Goal: Information Seeking & Learning: Compare options

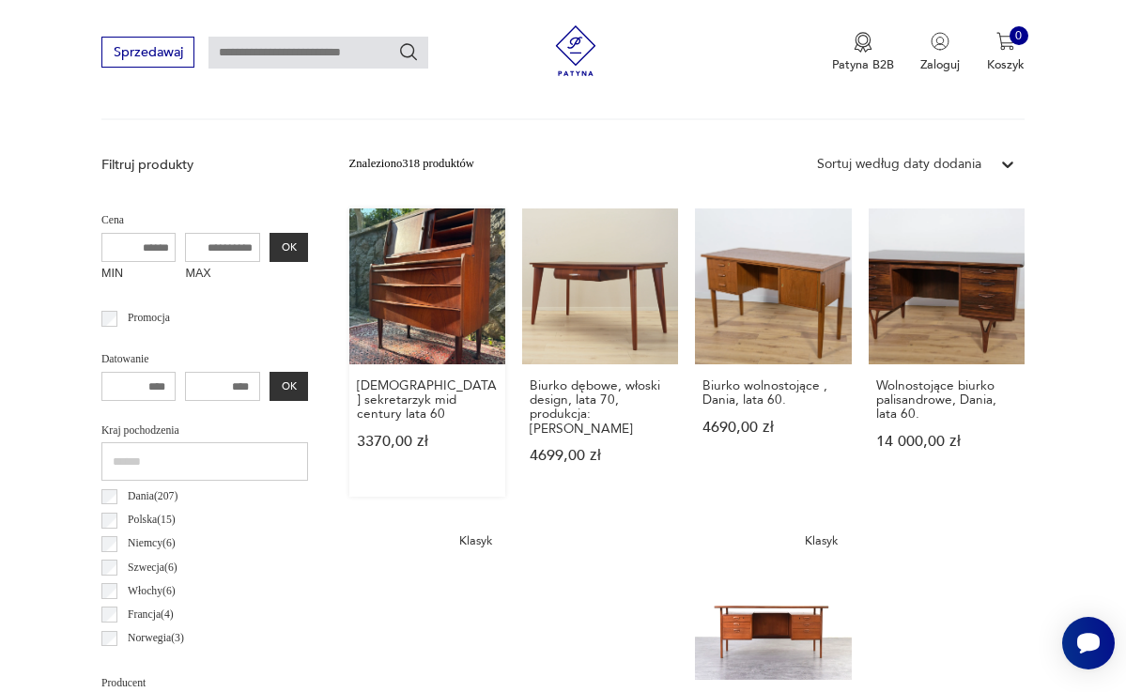
scroll to position [580, 0]
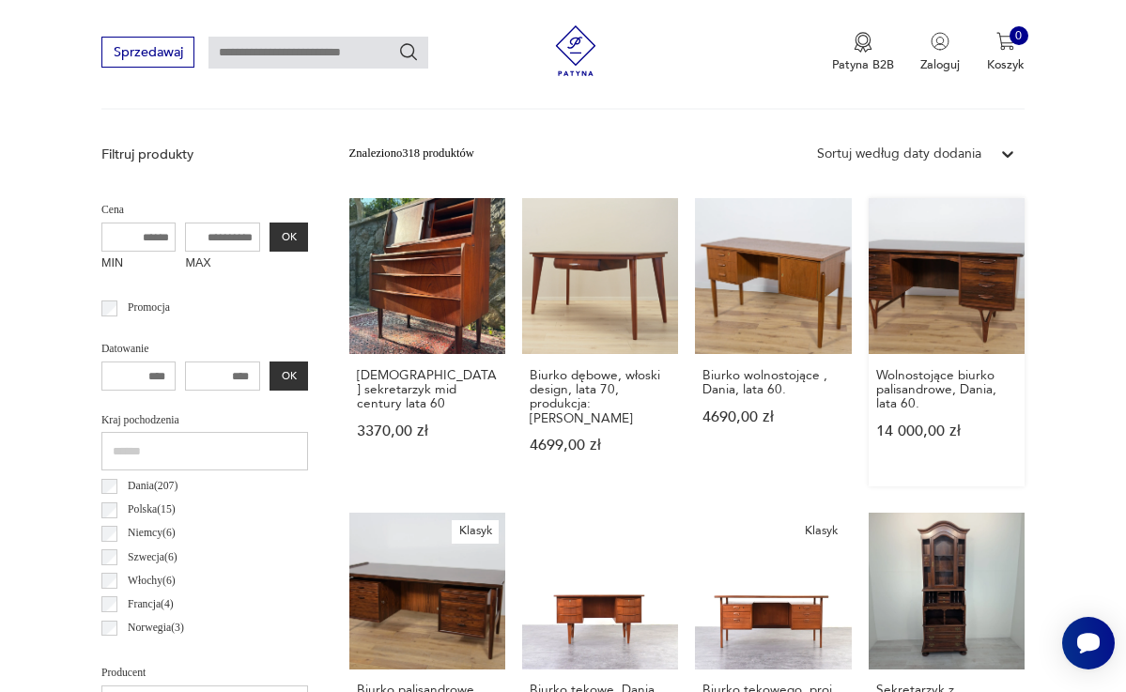
click at [925, 274] on link "Wolnostojące biurko palisandrowe, Dania, lata 60. 14 000,00 zł" at bounding box center [946, 342] width 156 height 288
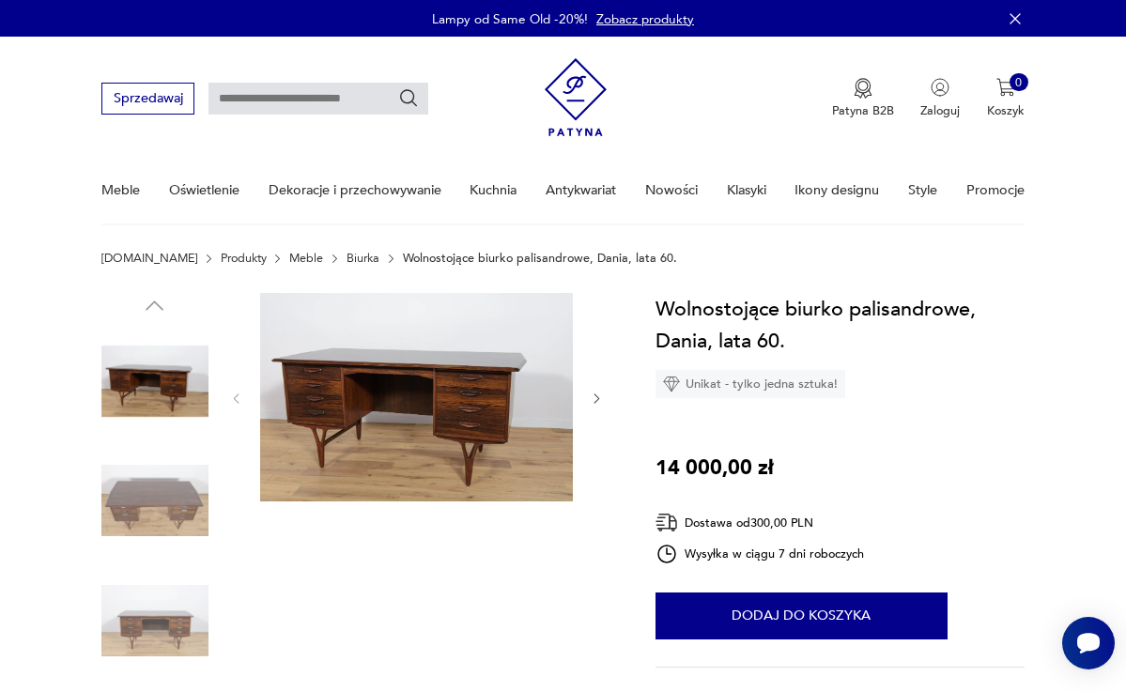
click at [515, 387] on img at bounding box center [417, 397] width 314 height 209
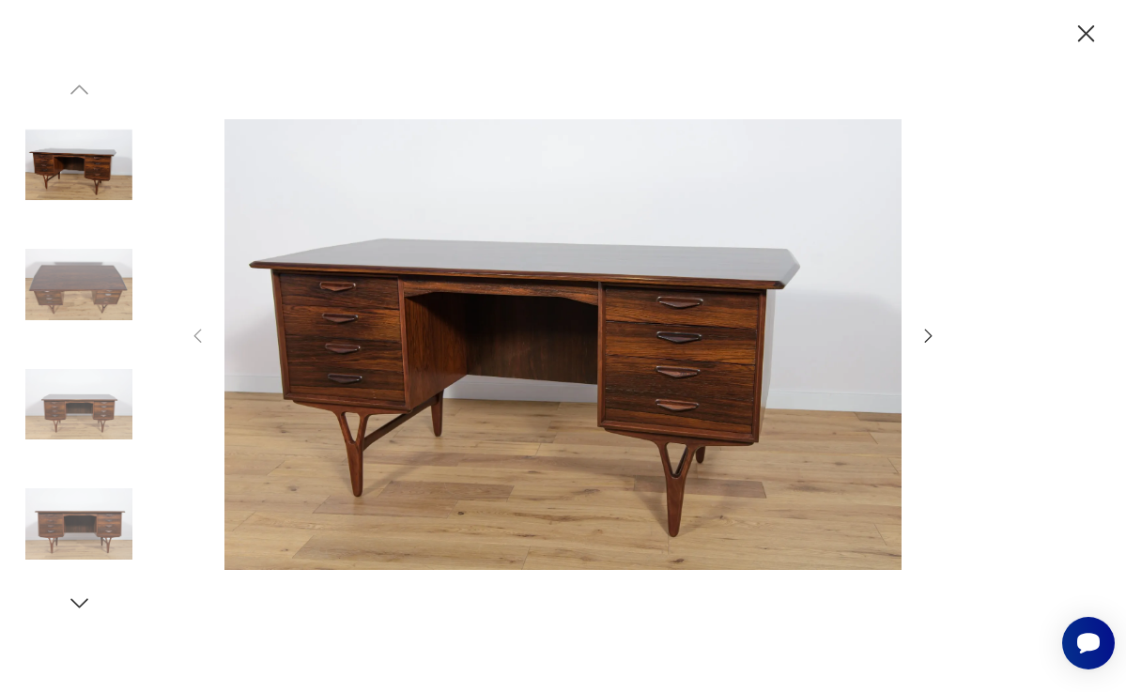
click at [923, 330] on icon "button" at bounding box center [928, 336] width 21 height 21
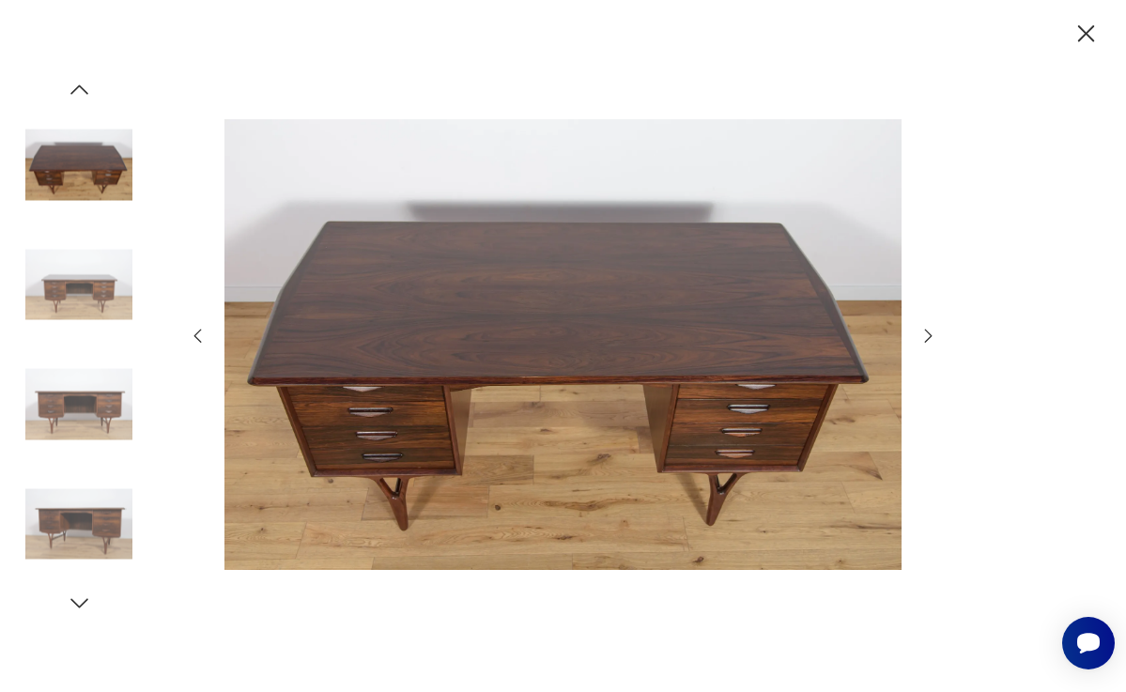
click at [923, 331] on icon "button" at bounding box center [928, 336] width 21 height 21
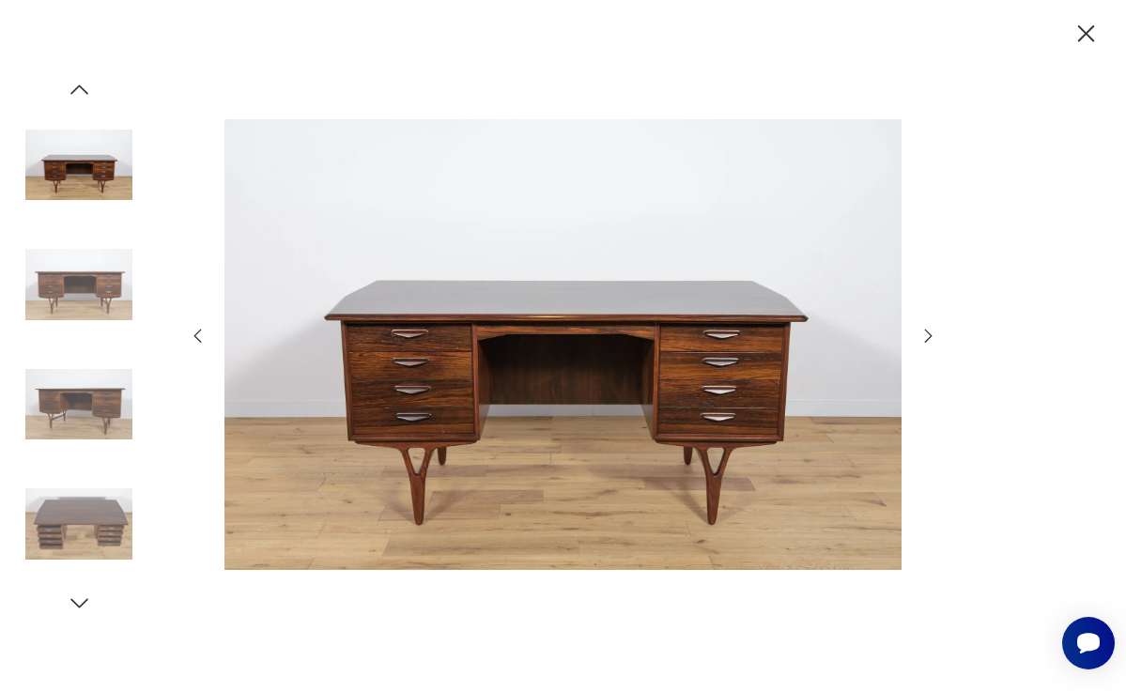
click at [923, 331] on icon "button" at bounding box center [928, 336] width 21 height 21
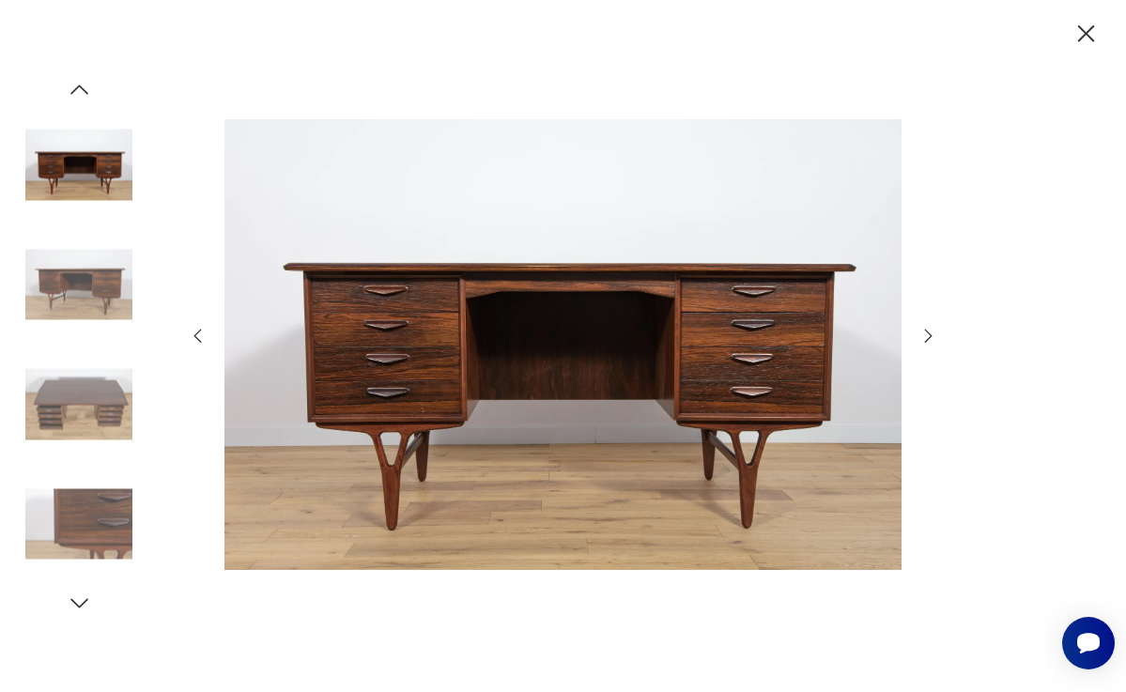
click at [923, 332] on icon "button" at bounding box center [928, 336] width 21 height 21
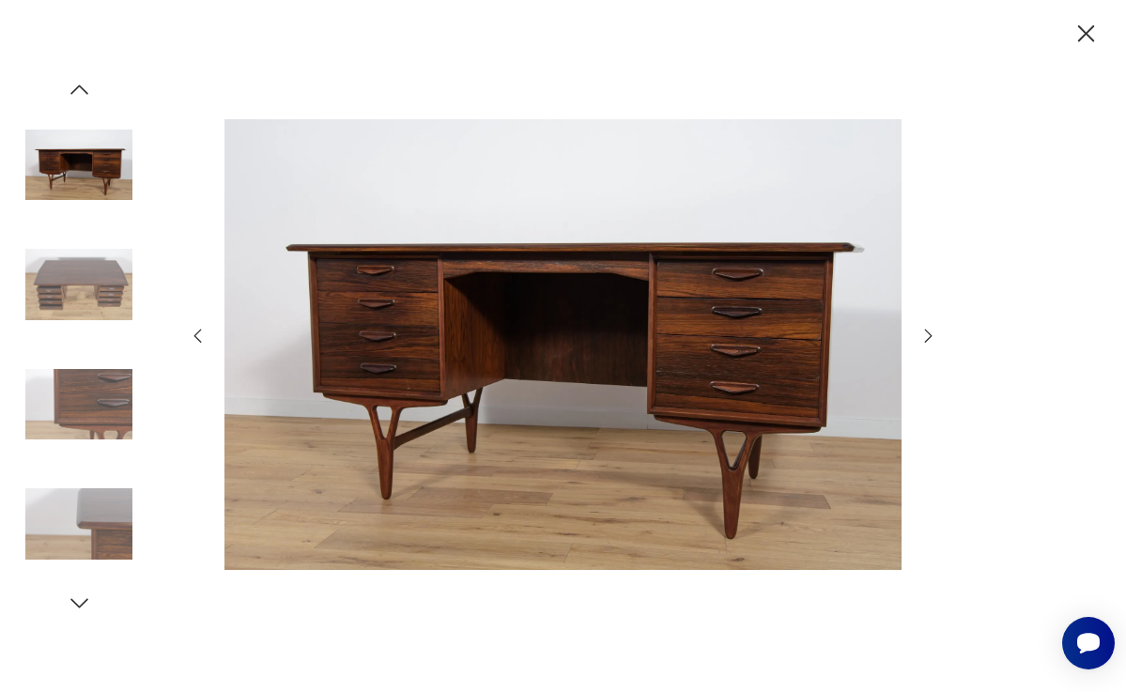
click at [924, 332] on icon "button" at bounding box center [928, 336] width 21 height 21
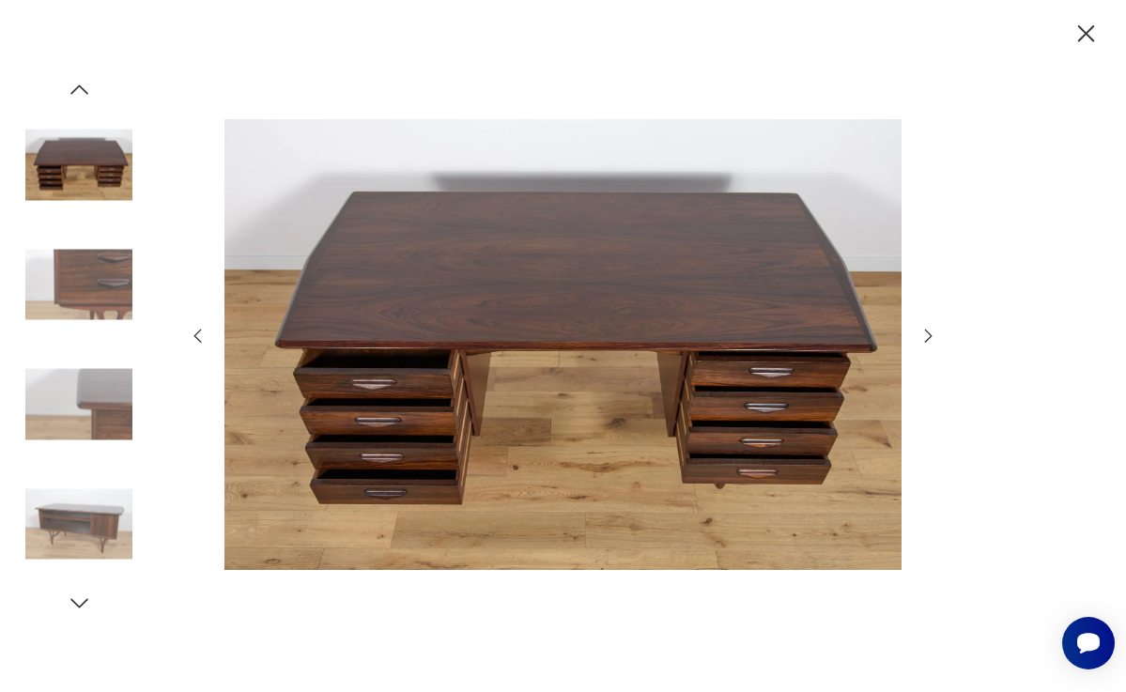
click at [924, 332] on icon "button" at bounding box center [928, 336] width 21 height 21
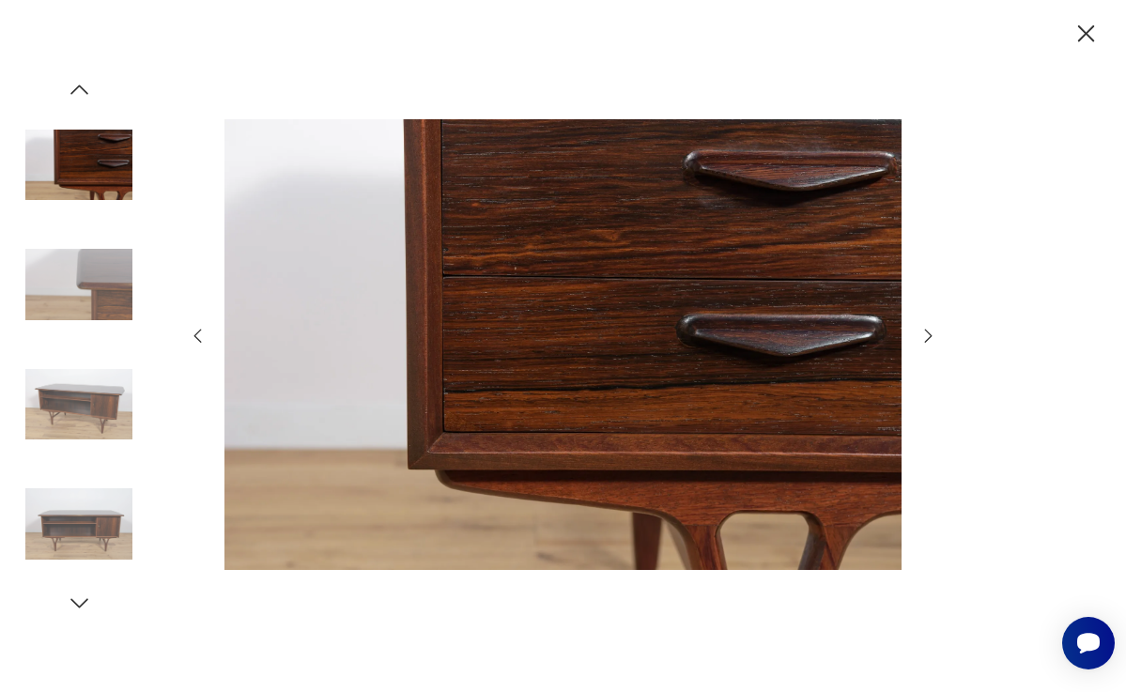
click at [924, 332] on icon "button" at bounding box center [928, 336] width 21 height 21
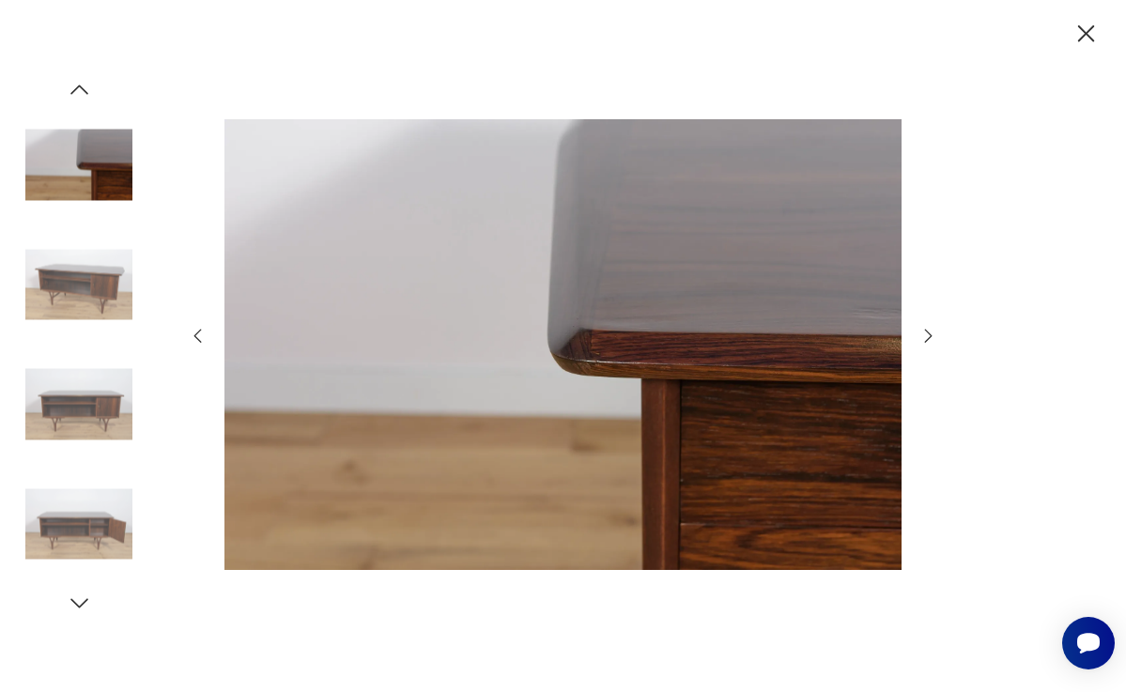
click at [924, 333] on icon "button" at bounding box center [928, 336] width 21 height 21
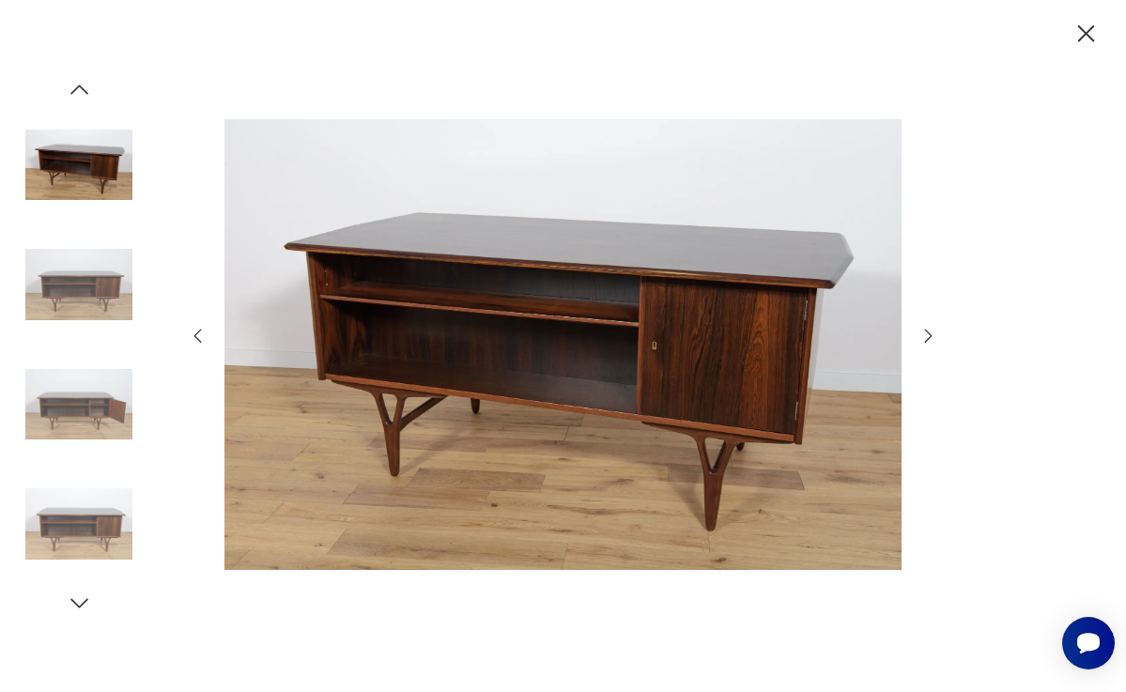
click at [924, 333] on icon "button" at bounding box center [928, 336] width 21 height 21
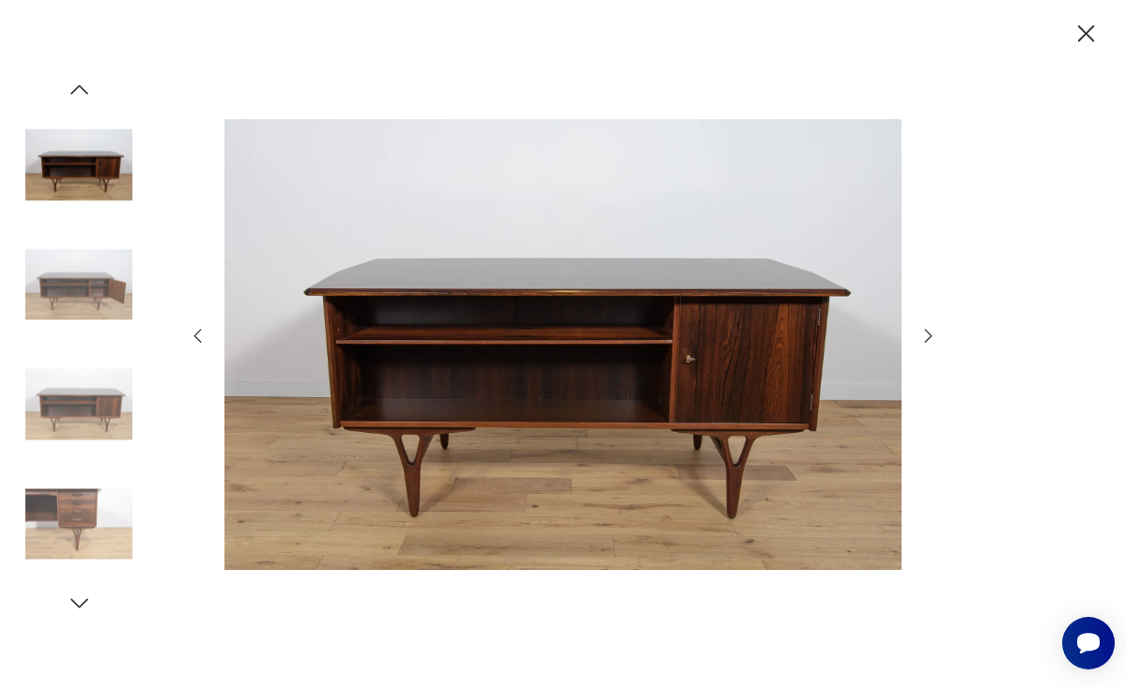
click at [924, 334] on icon "button" at bounding box center [928, 336] width 21 height 21
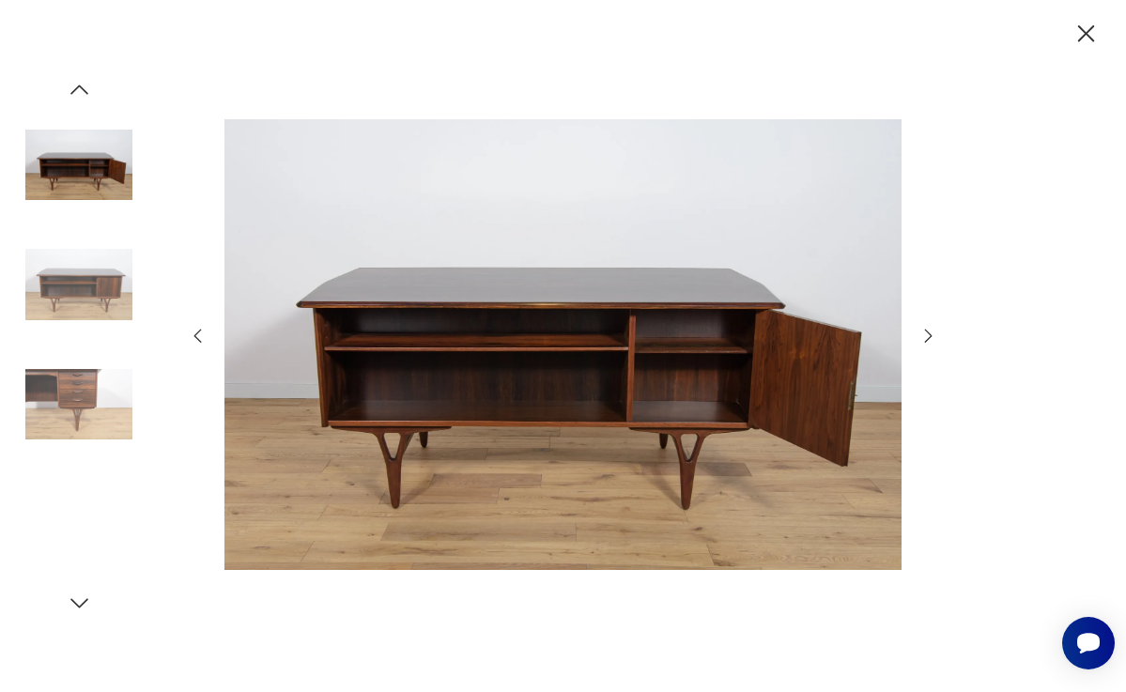
click at [924, 335] on icon "button" at bounding box center [928, 336] width 21 height 21
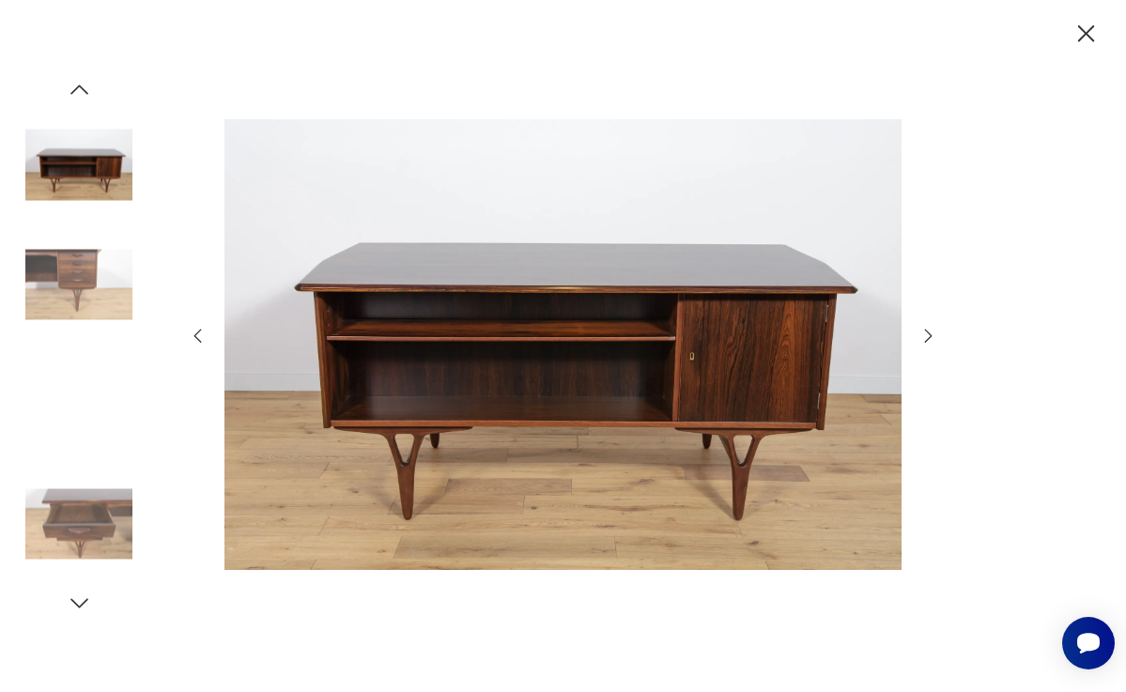
click at [924, 335] on icon "button" at bounding box center [928, 336] width 21 height 21
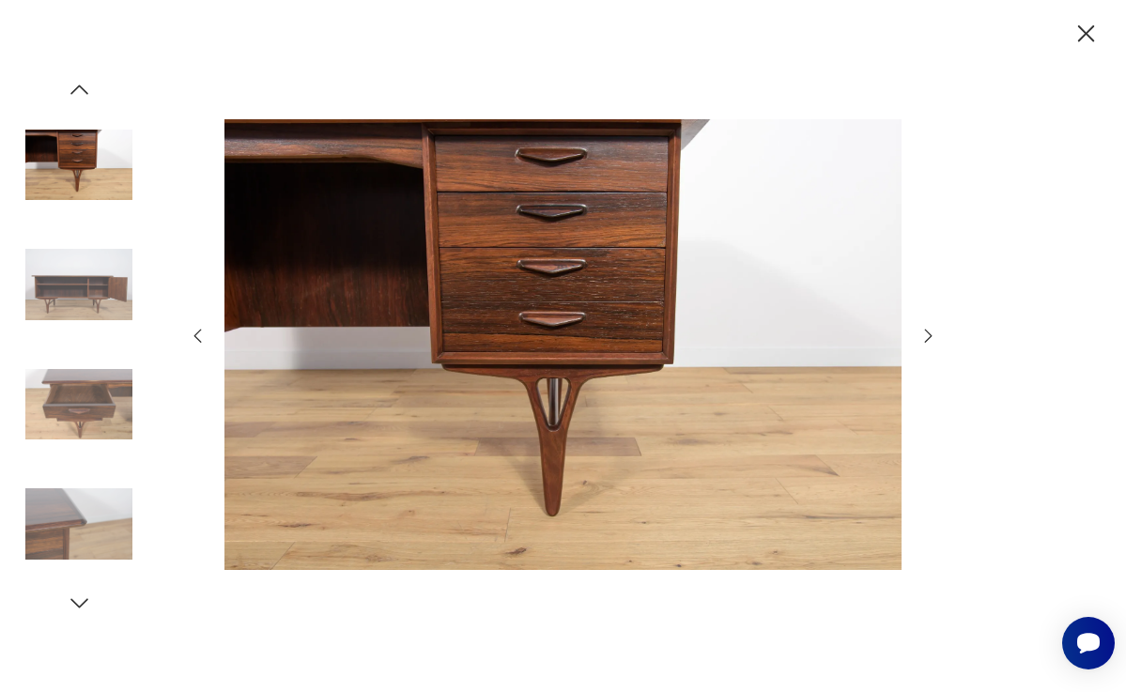
click at [924, 337] on icon "button" at bounding box center [928, 336] width 21 height 21
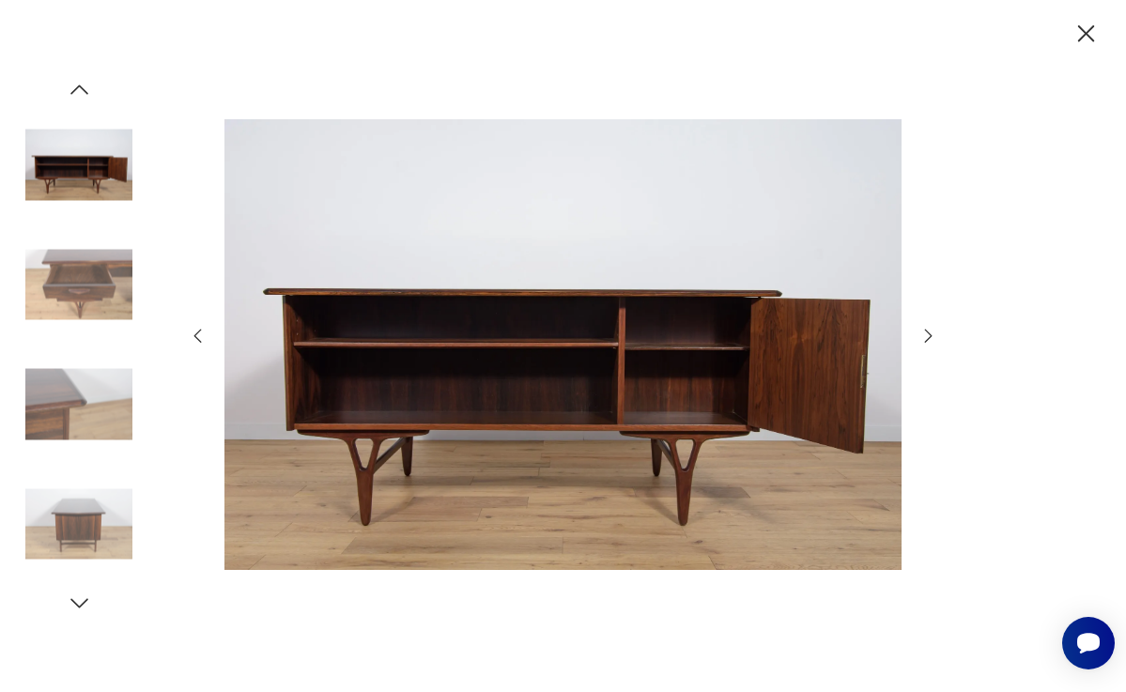
click at [925, 337] on icon "button" at bounding box center [928, 336] width 21 height 21
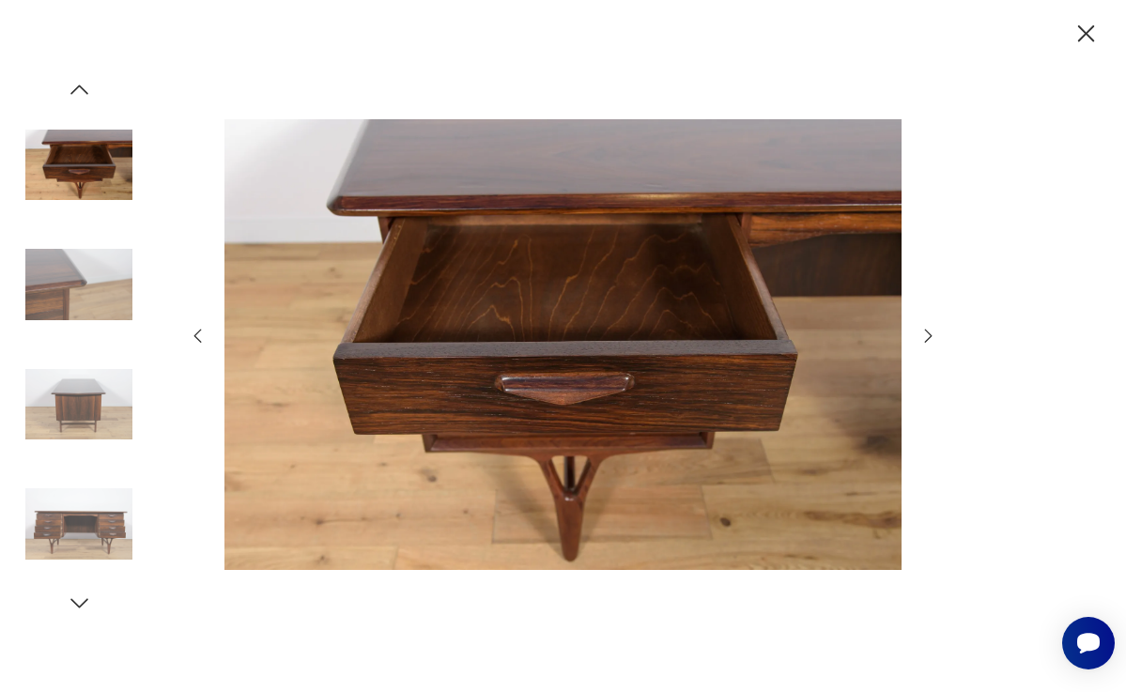
click at [925, 337] on icon "button" at bounding box center [928, 336] width 21 height 21
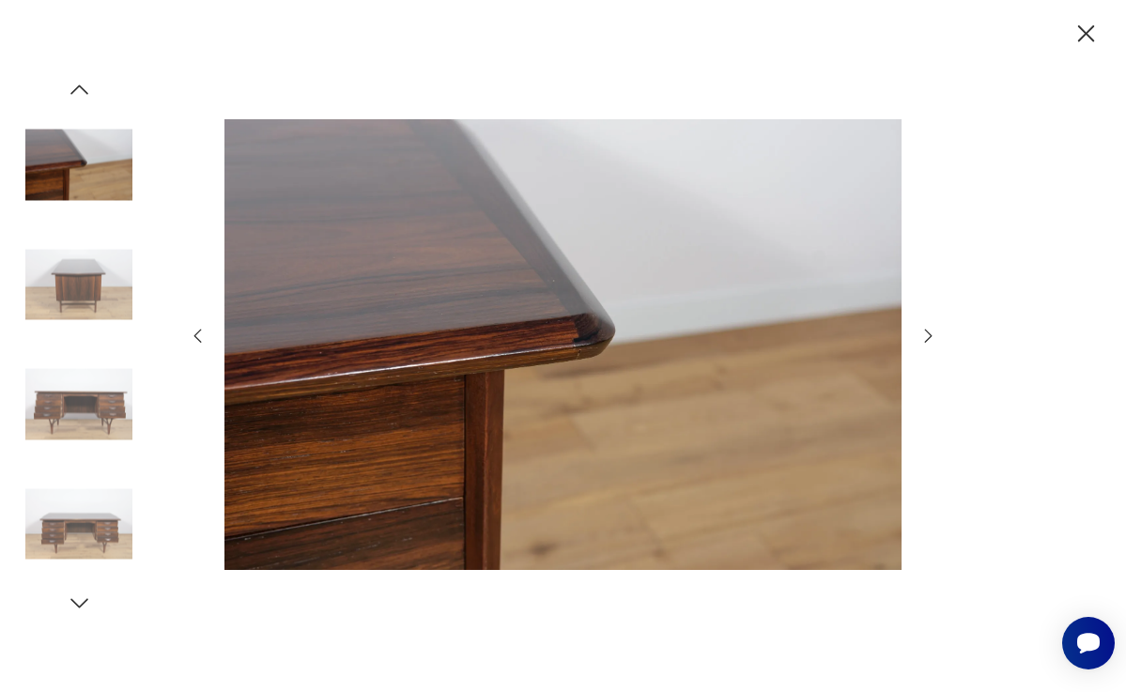
click at [925, 337] on icon "button" at bounding box center [928, 336] width 21 height 21
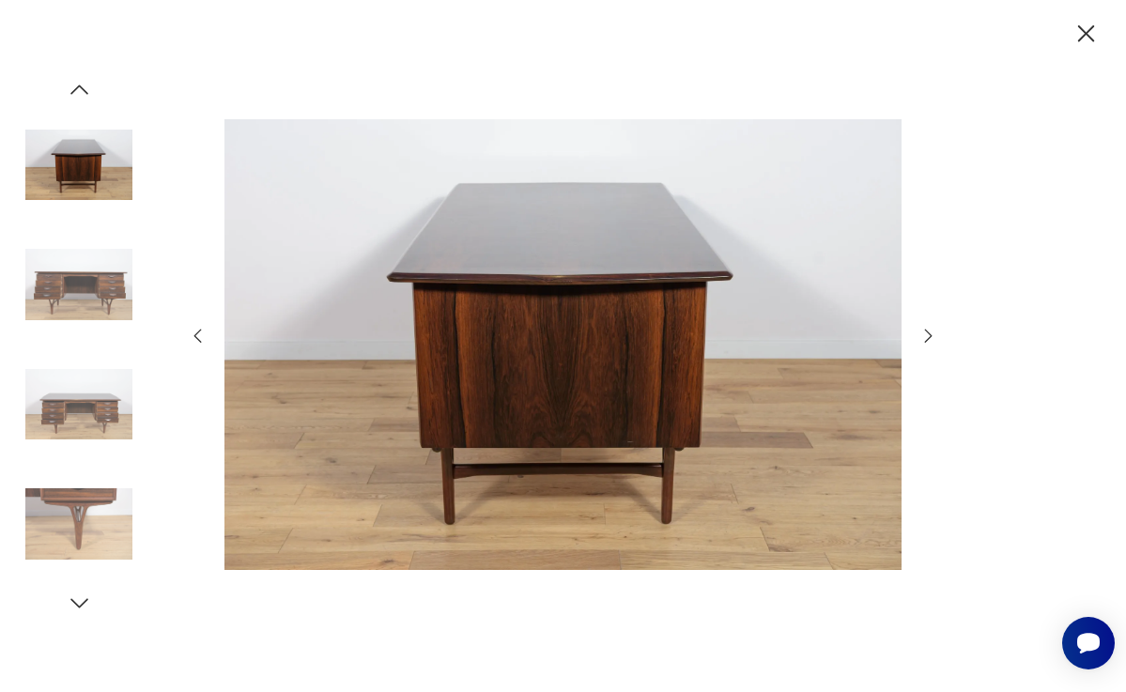
click at [924, 336] on icon "button" at bounding box center [928, 336] width 21 height 21
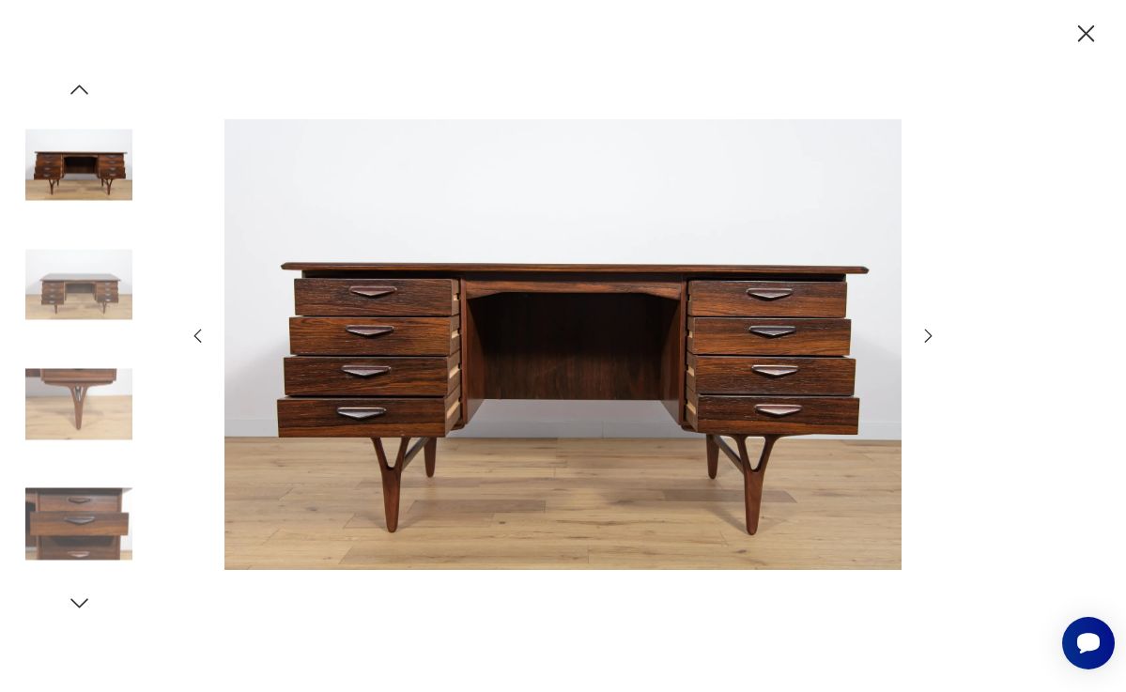
click at [924, 336] on icon "button" at bounding box center [928, 336] width 21 height 21
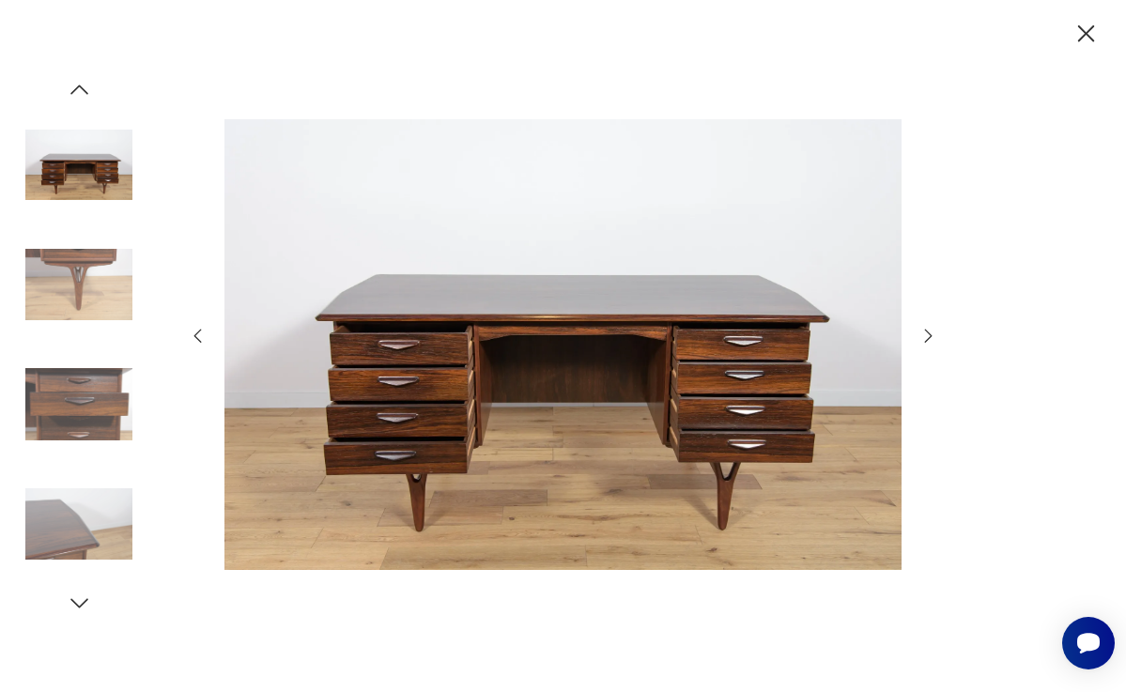
click at [924, 336] on icon "button" at bounding box center [928, 336] width 21 height 21
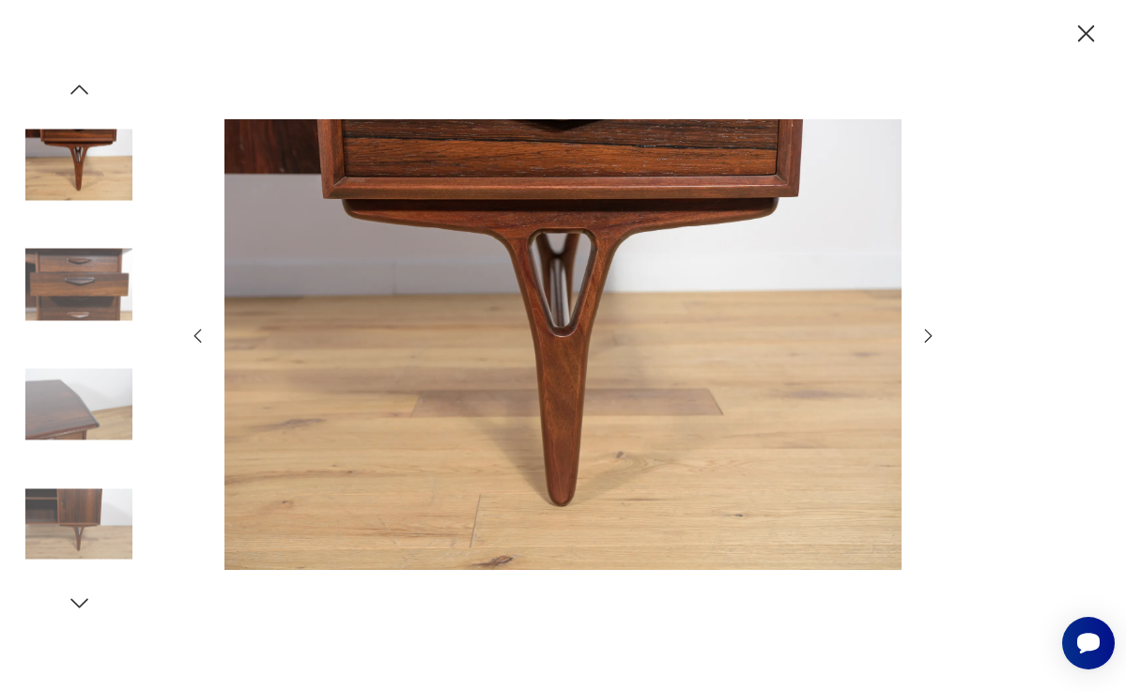
click at [924, 336] on icon "button" at bounding box center [928, 336] width 21 height 21
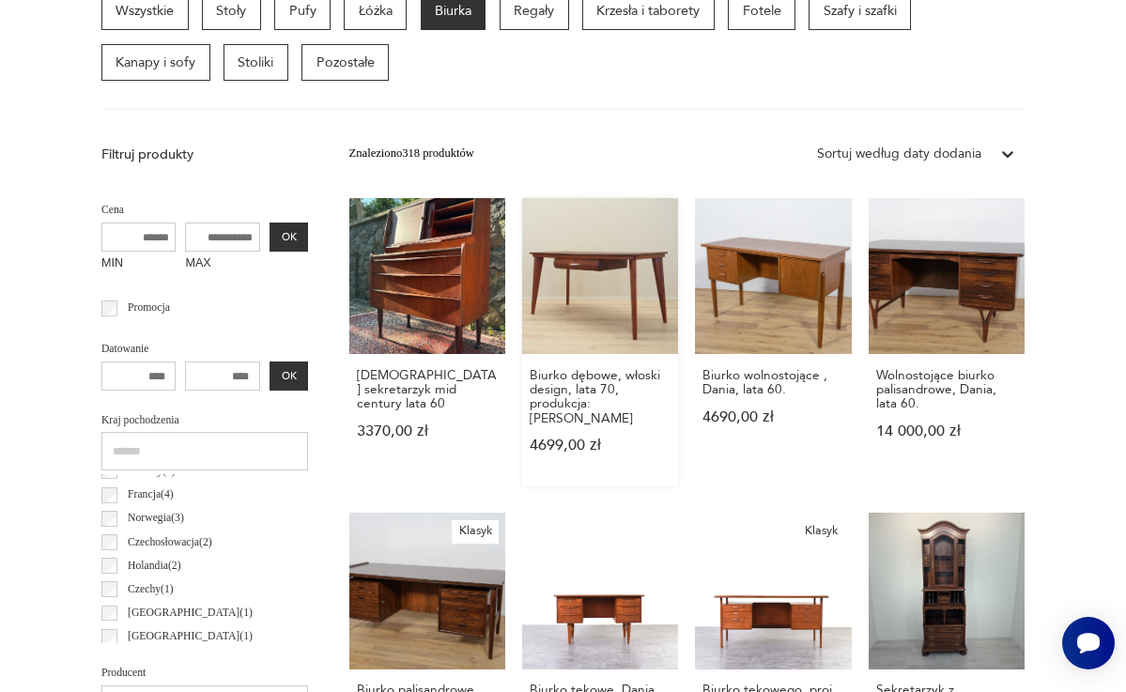
scroll to position [104, 0]
click at [424, 598] on link "Klasyk Biurko palisandrowe model 207, proj. A. Vodder, Sibast, Dania, lata 60. …" at bounding box center [427, 657] width 156 height 288
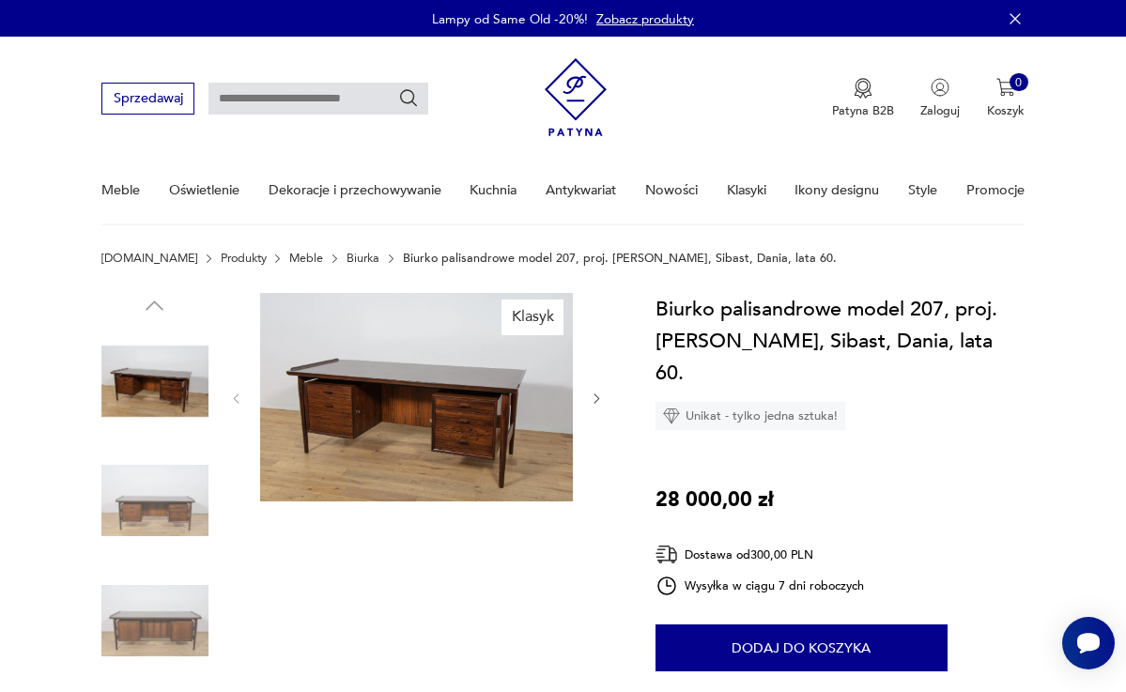
click at [514, 409] on img at bounding box center [417, 397] width 314 height 209
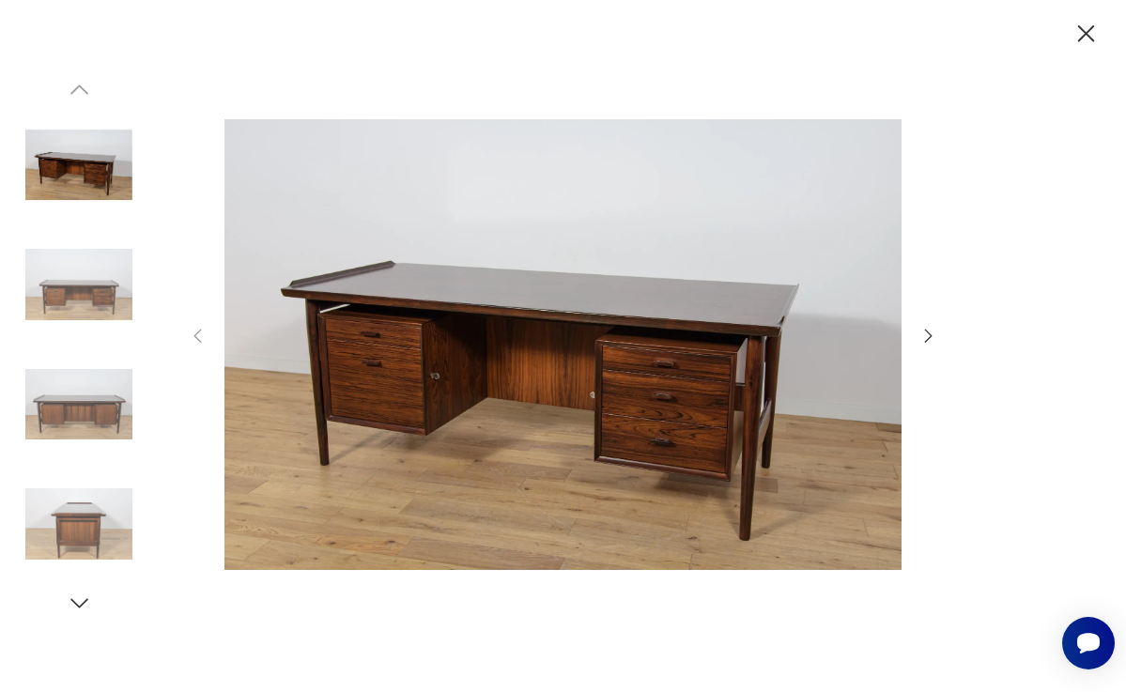
click at [919, 335] on icon "button" at bounding box center [928, 336] width 21 height 21
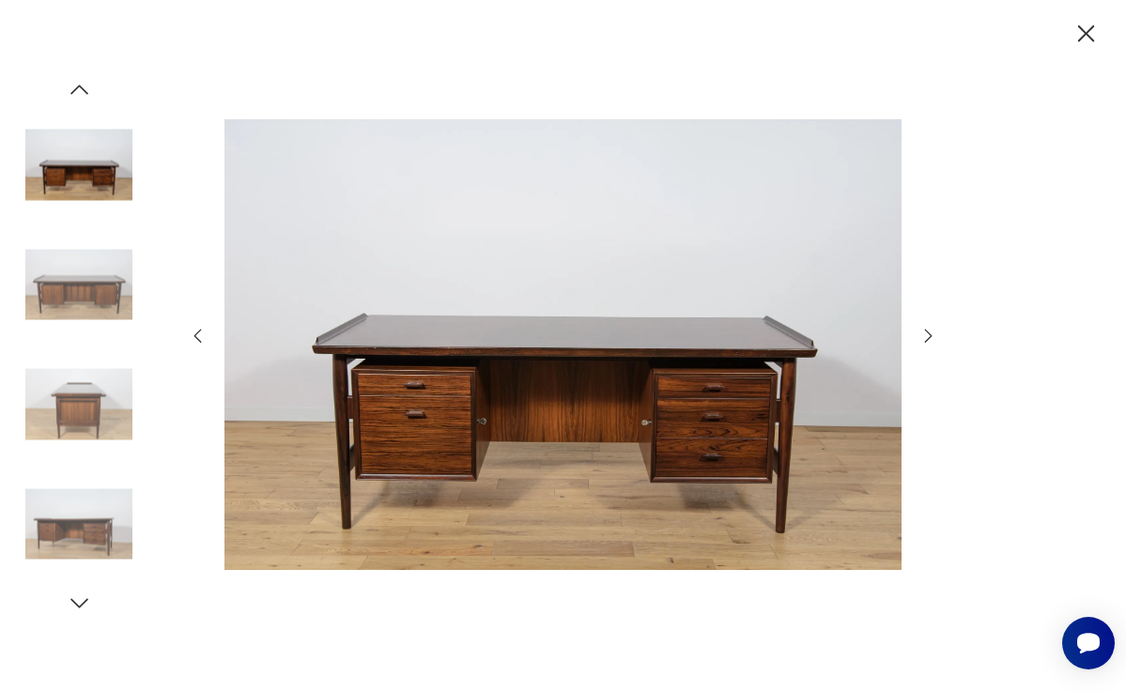
click at [919, 335] on icon "button" at bounding box center [928, 336] width 21 height 21
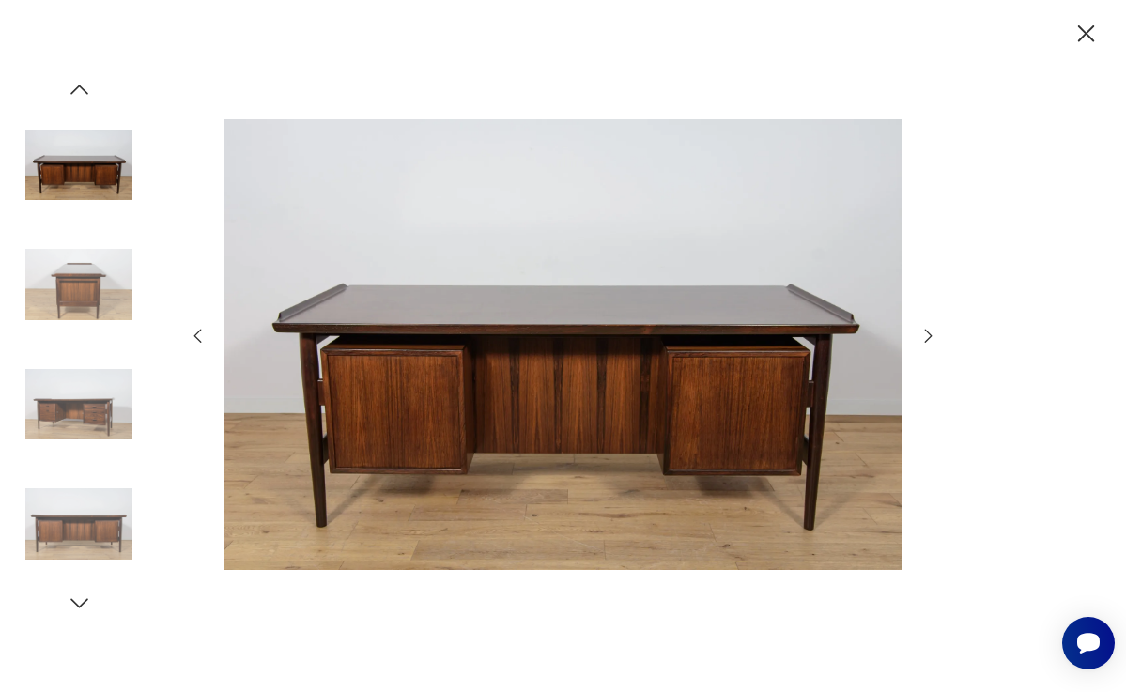
click at [920, 336] on icon "button" at bounding box center [928, 336] width 21 height 21
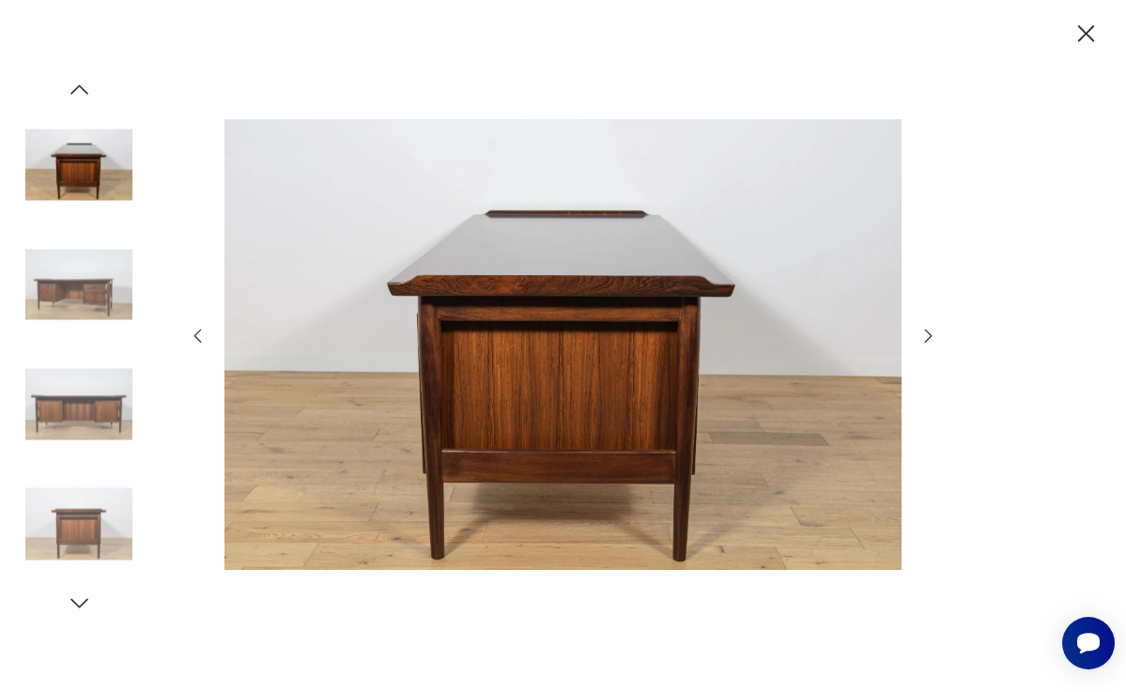
click at [920, 337] on icon "button" at bounding box center [928, 336] width 21 height 21
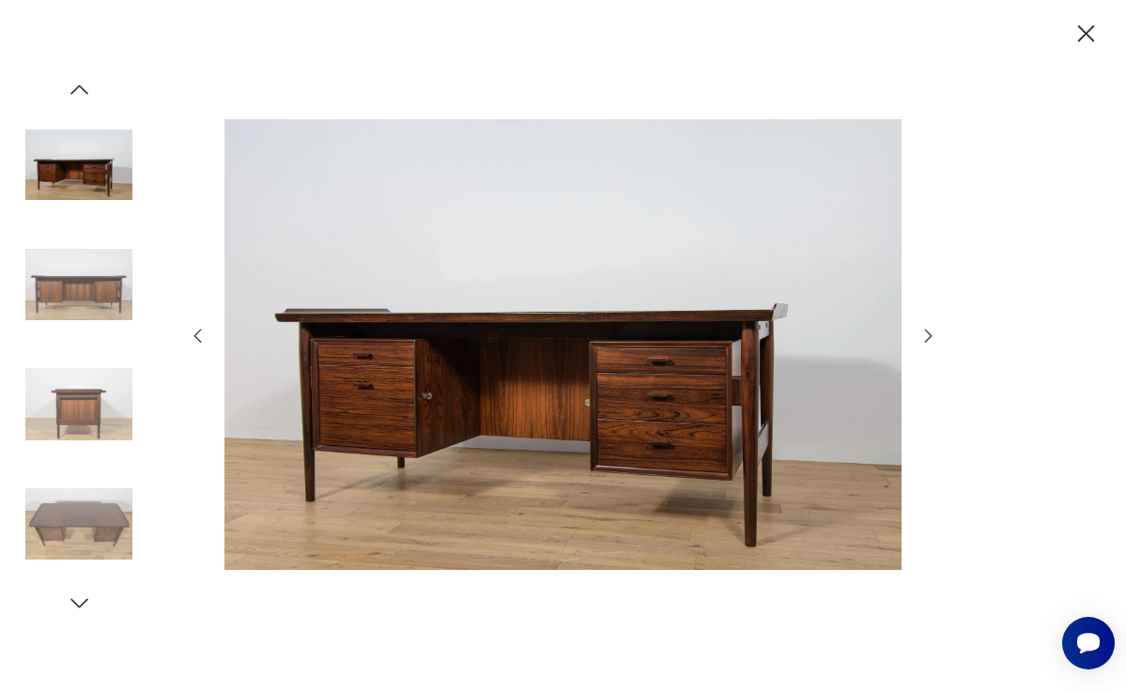
click at [920, 337] on icon "button" at bounding box center [928, 336] width 21 height 21
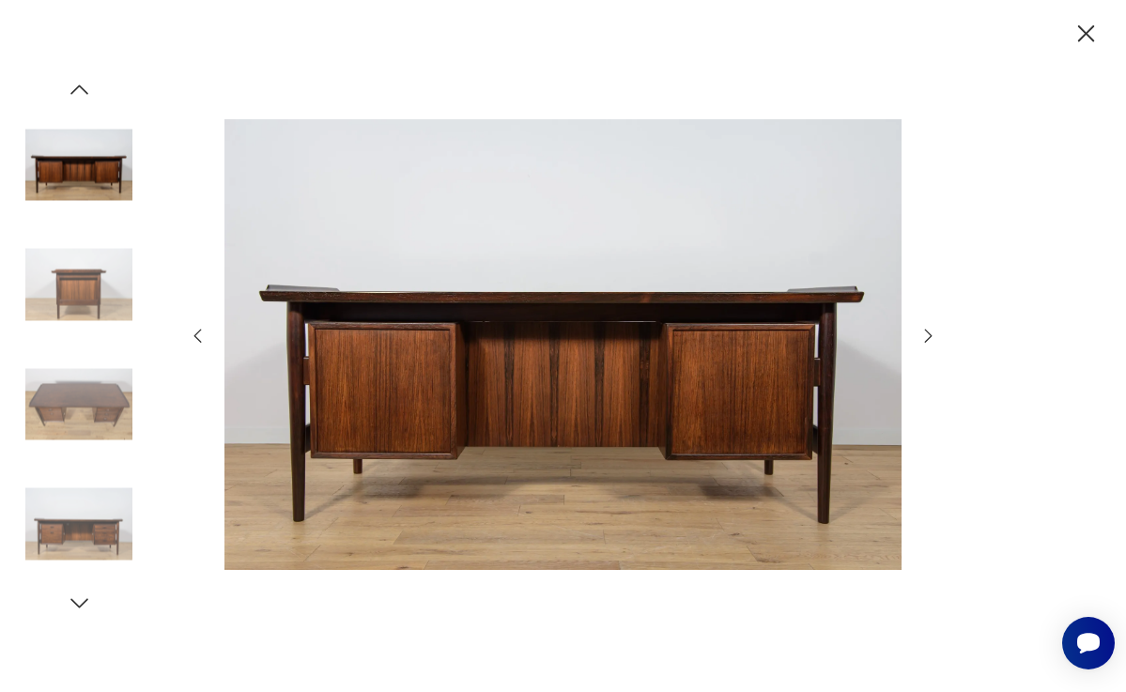
click at [920, 337] on icon "button" at bounding box center [928, 336] width 21 height 21
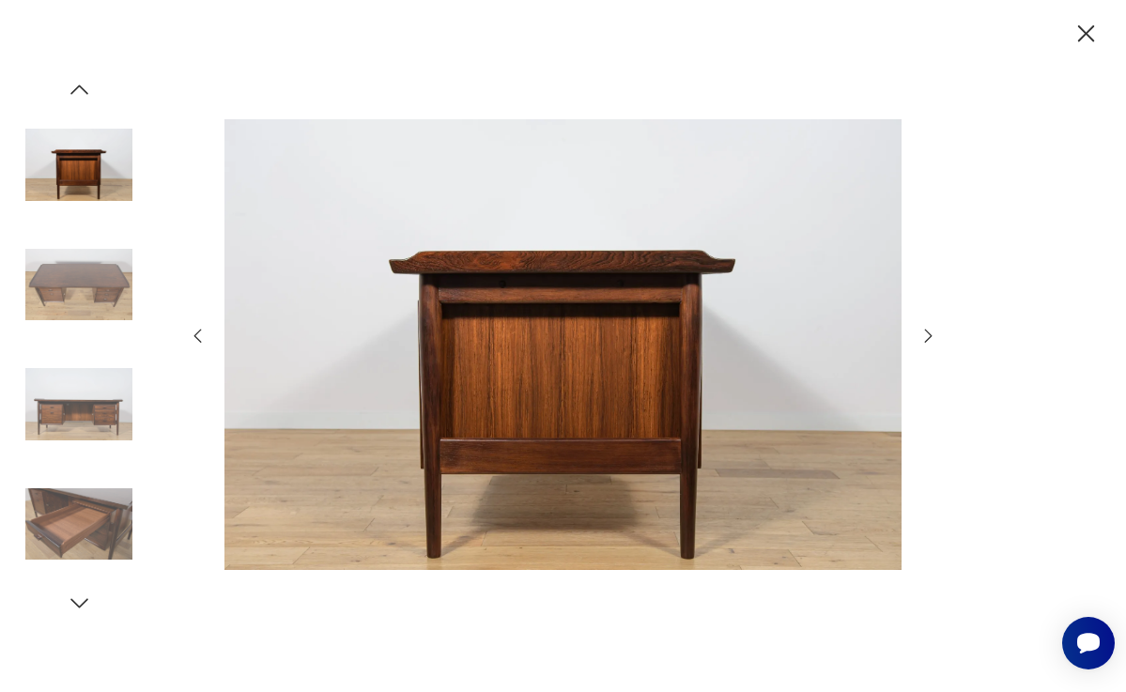
click at [920, 338] on icon "button" at bounding box center [928, 336] width 21 height 21
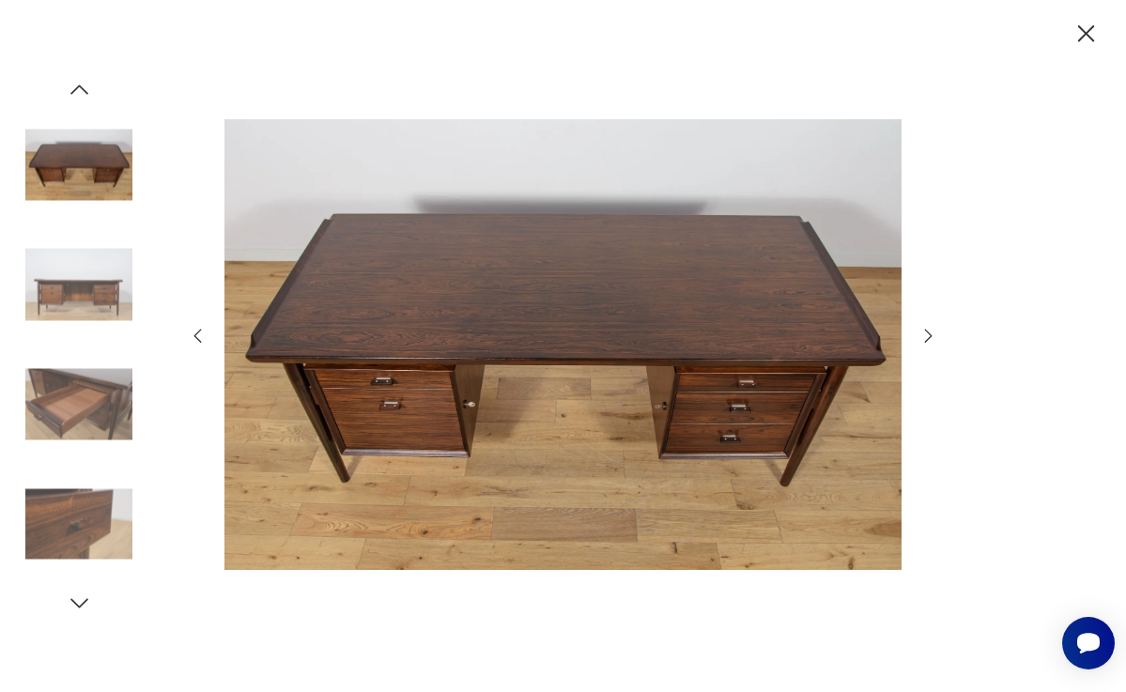
click at [1081, 29] on icon "button" at bounding box center [1085, 33] width 17 height 17
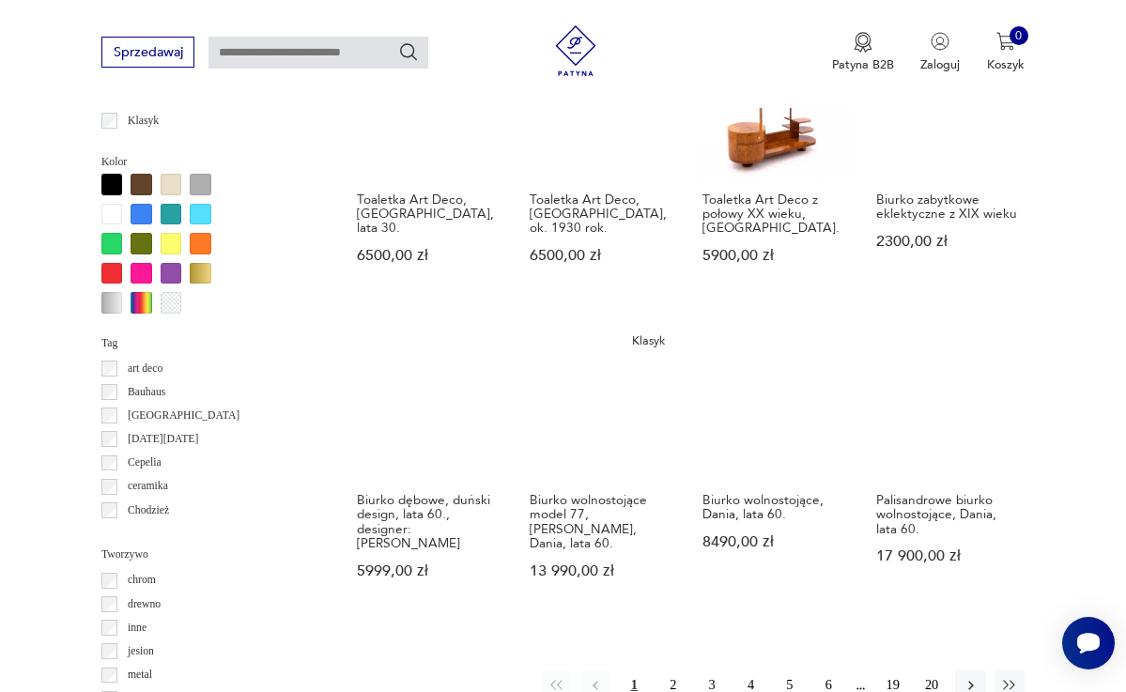
scroll to position [1392, 0]
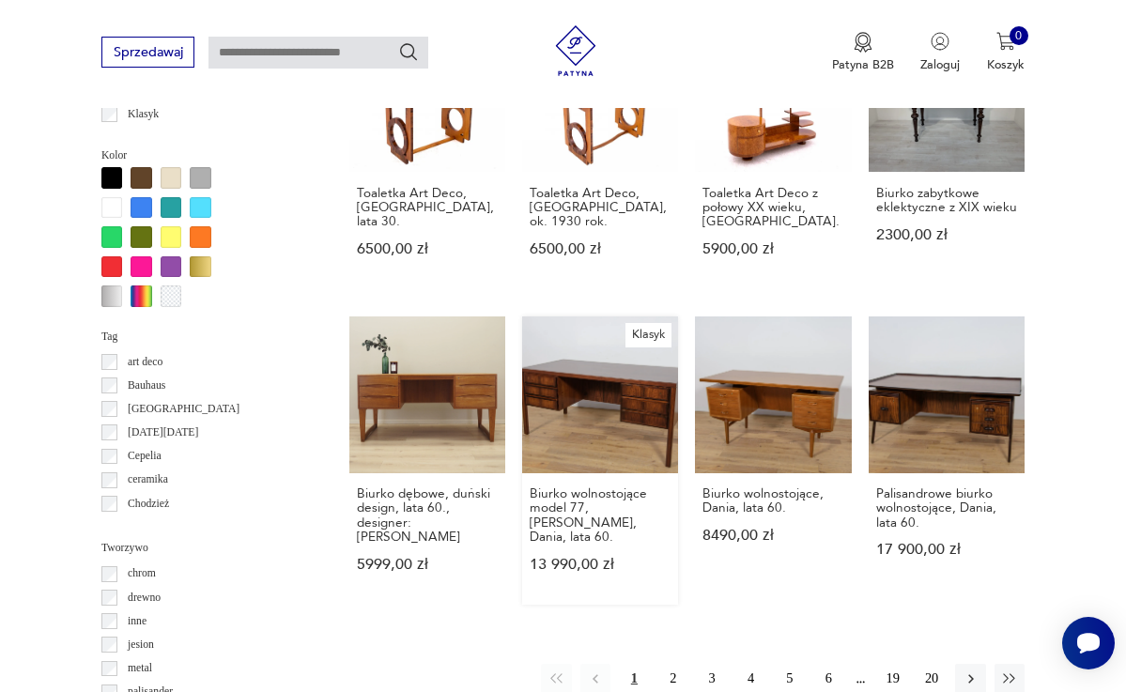
click at [588, 414] on link "Klasyk Biurko wolnostojące model 77, Omann Jun, Dania, lata 60. 13 990,00 zł" at bounding box center [600, 460] width 156 height 288
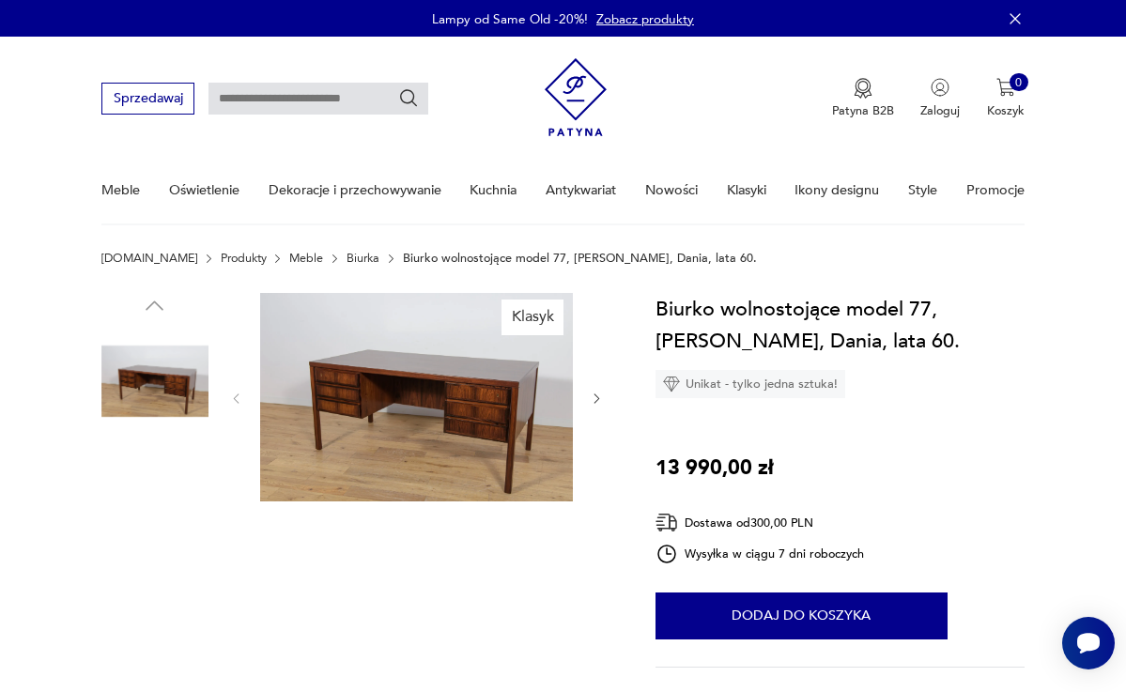
click at [474, 446] on img at bounding box center [417, 397] width 314 height 209
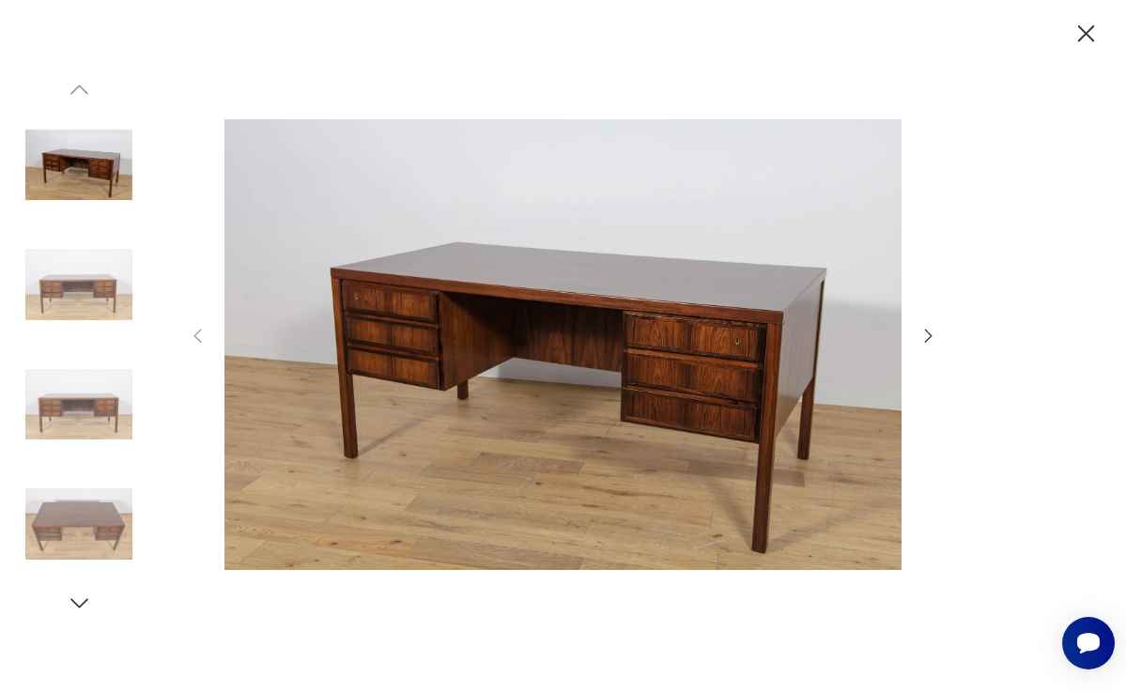
click at [925, 330] on icon "button" at bounding box center [928, 336] width 21 height 21
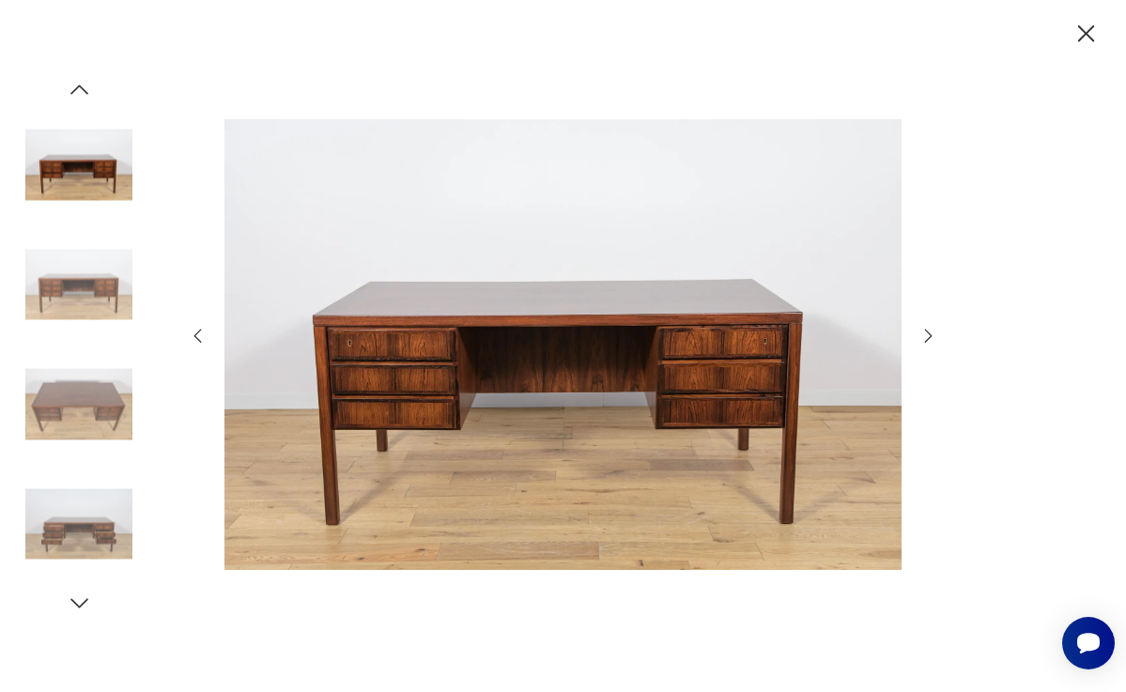
click at [925, 330] on icon "button" at bounding box center [928, 336] width 21 height 21
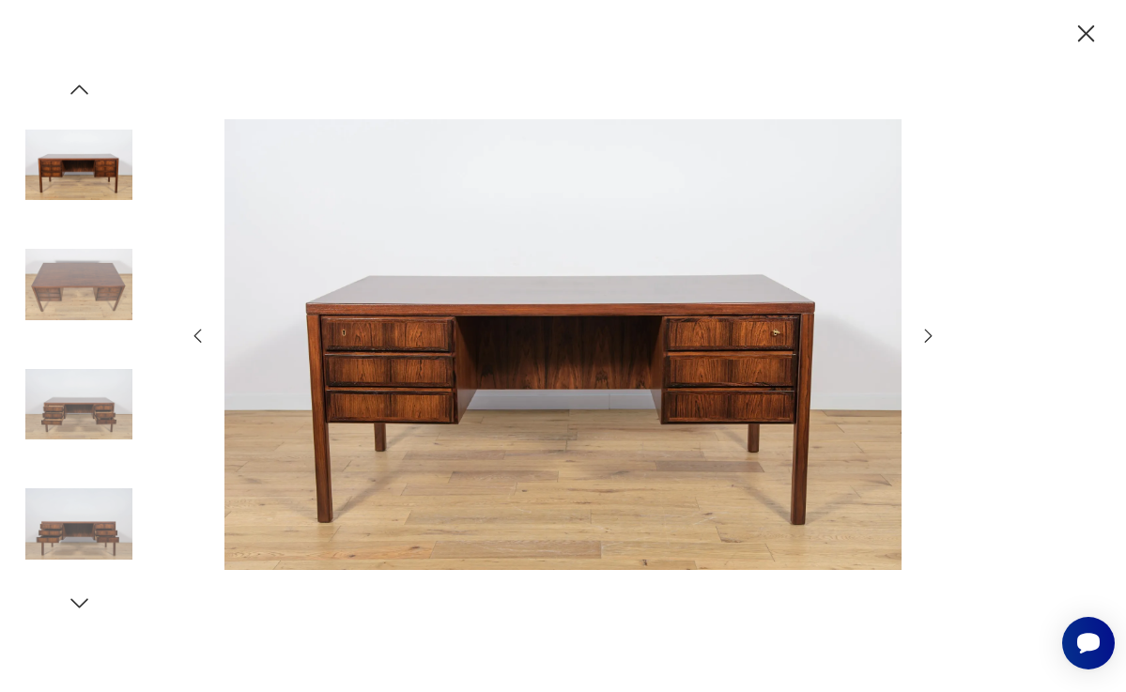
click at [925, 330] on icon "button" at bounding box center [928, 336] width 21 height 21
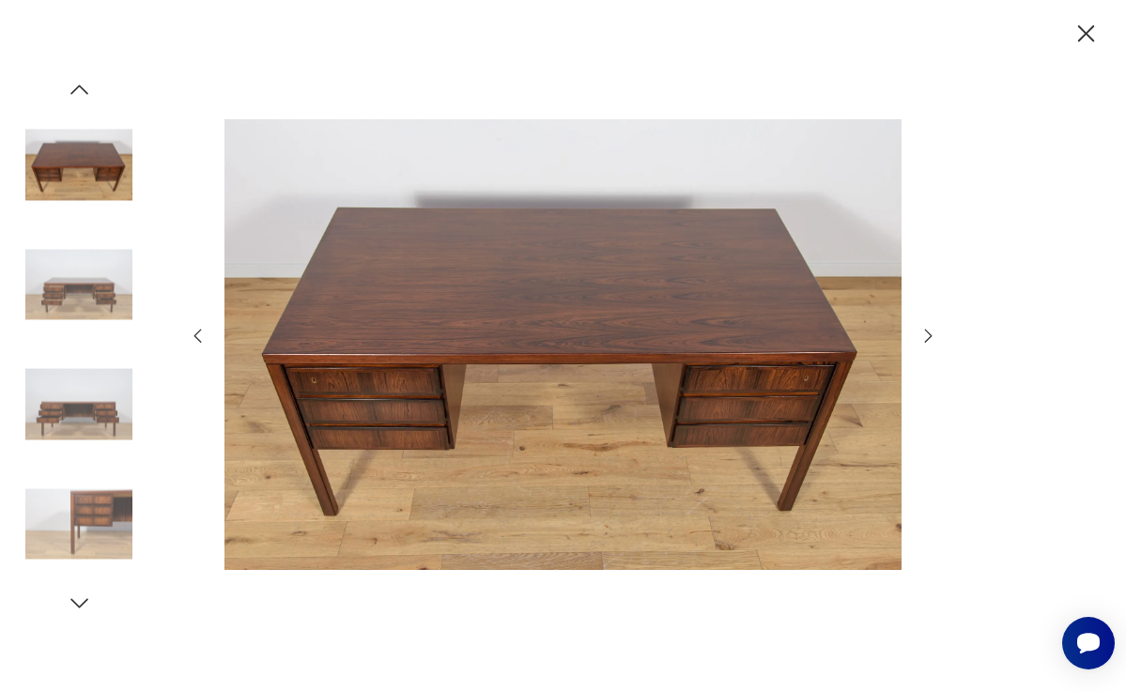
click at [925, 330] on icon "button" at bounding box center [928, 336] width 21 height 21
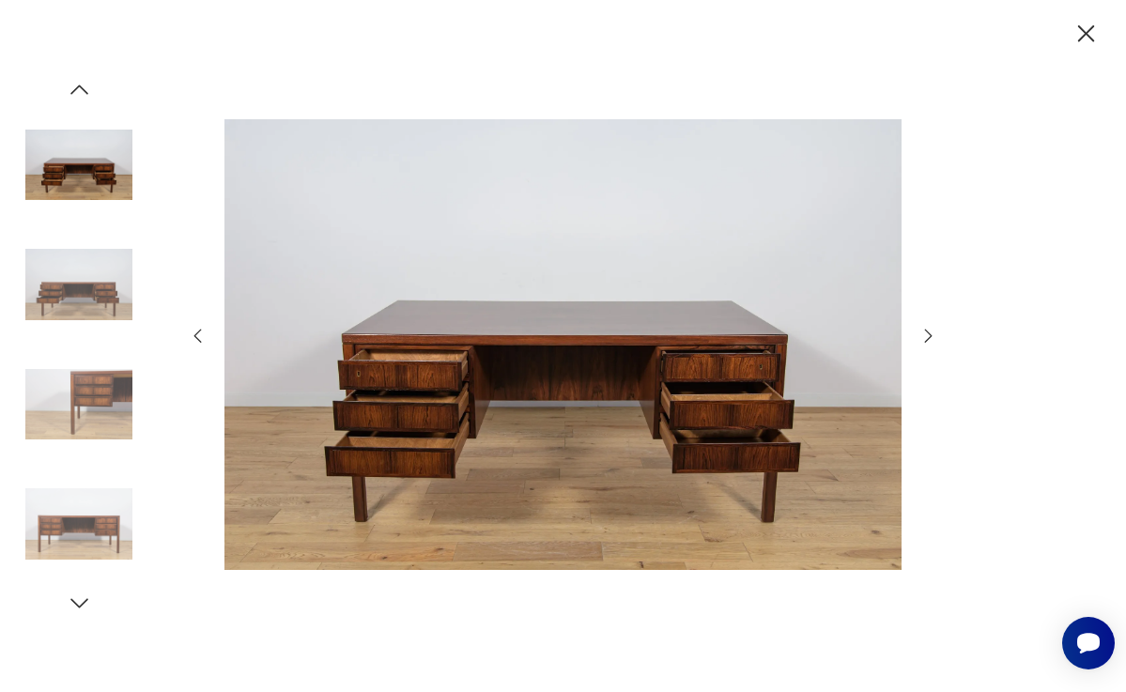
click at [925, 330] on icon "button" at bounding box center [928, 336] width 21 height 21
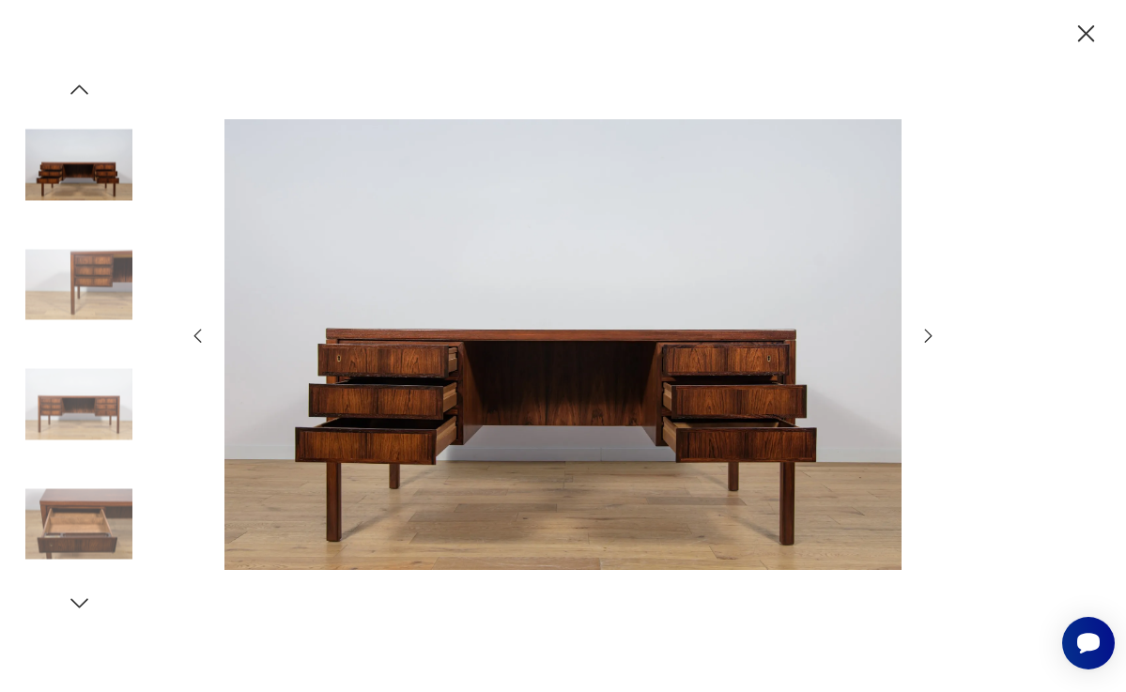
click at [925, 331] on icon "button" at bounding box center [928, 336] width 21 height 21
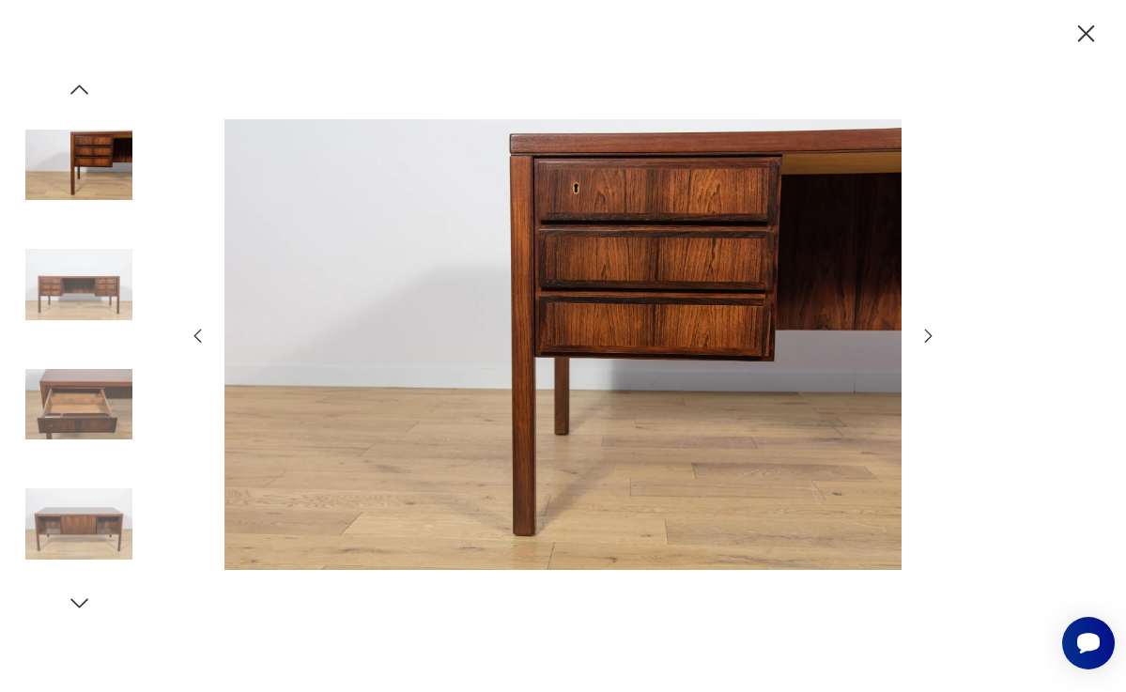
click at [925, 331] on icon "button" at bounding box center [928, 336] width 21 height 21
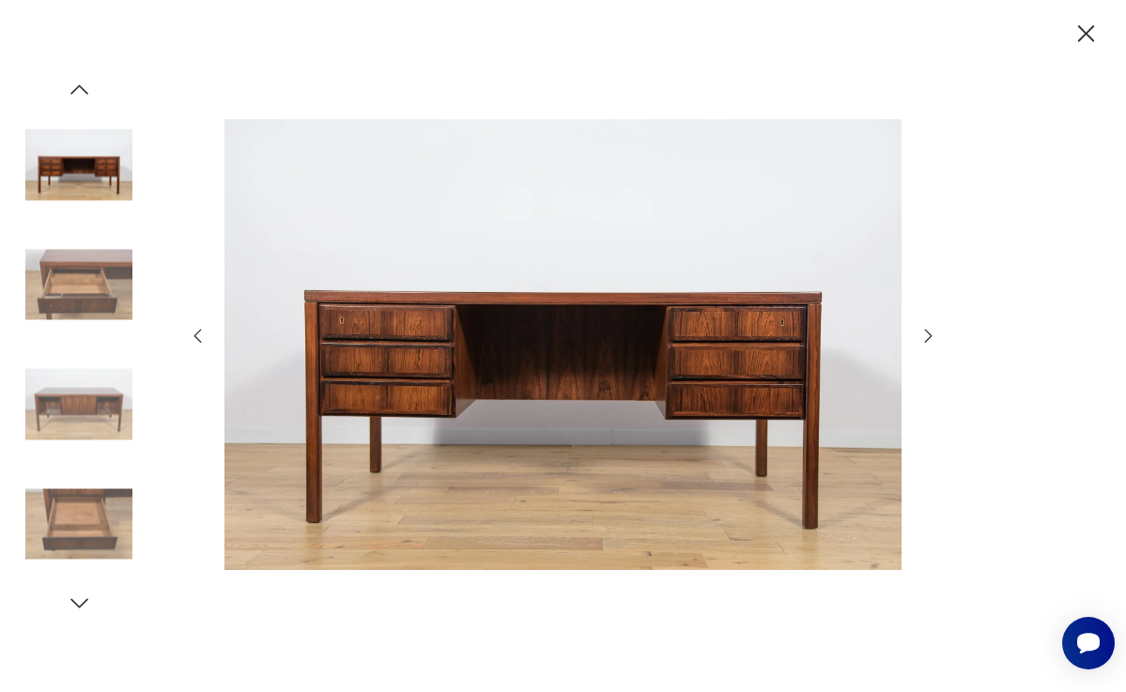
click at [925, 332] on icon "button" at bounding box center [928, 336] width 21 height 21
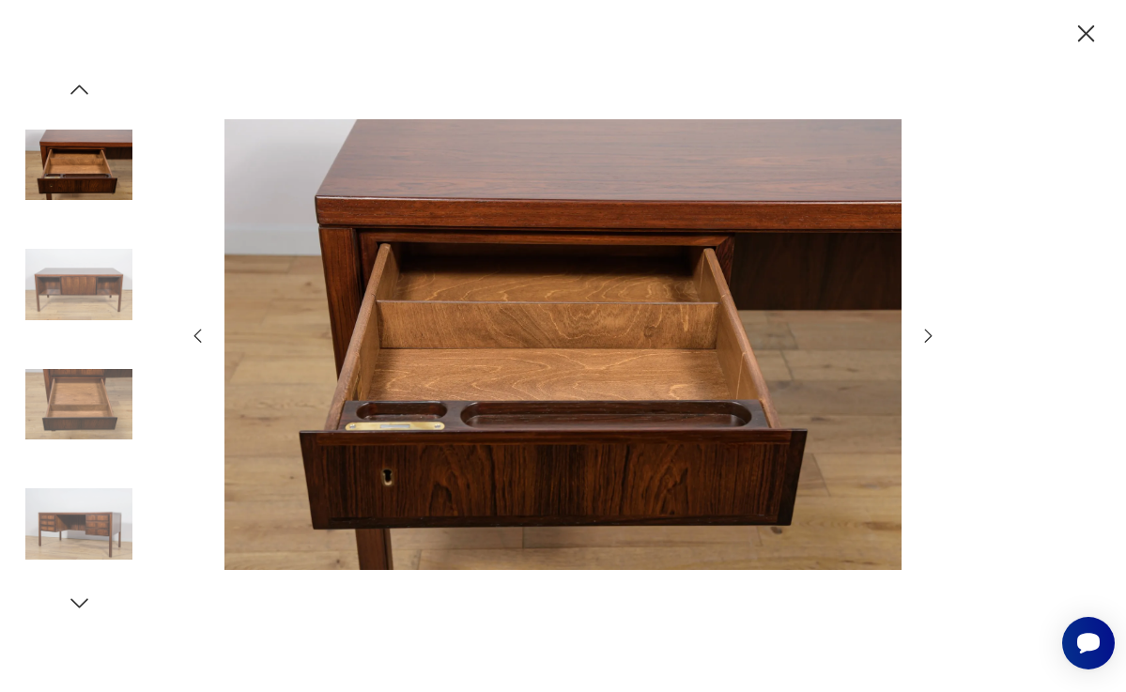
click at [925, 332] on icon "button" at bounding box center [928, 336] width 21 height 21
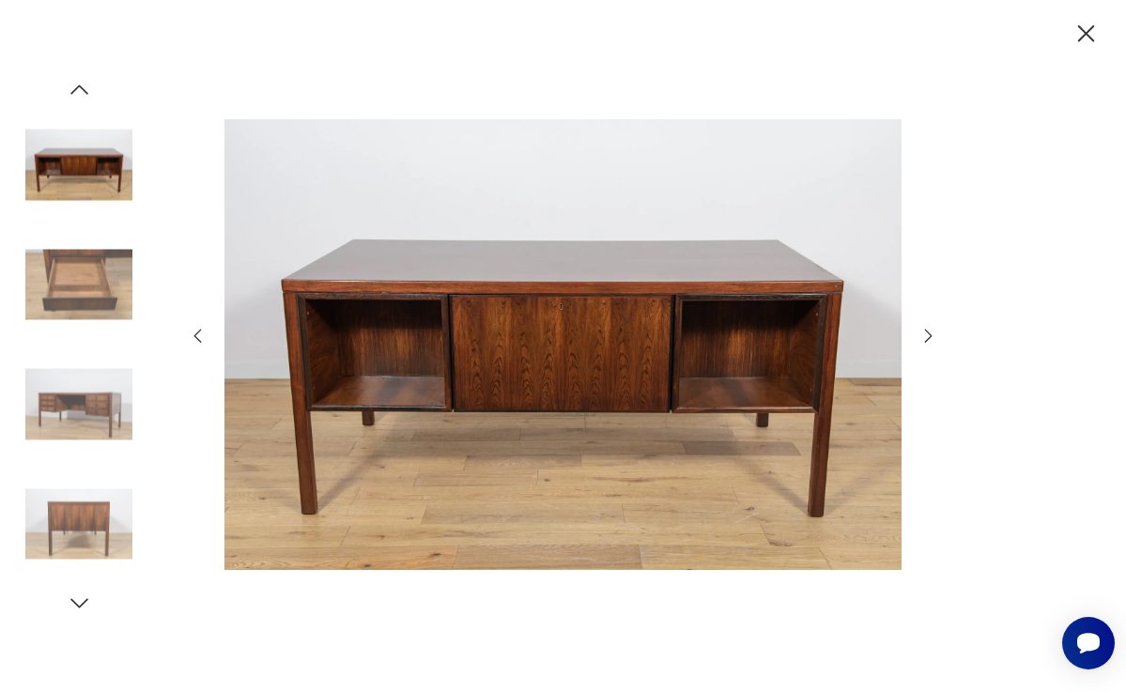
click at [925, 333] on icon "button" at bounding box center [928, 336] width 21 height 21
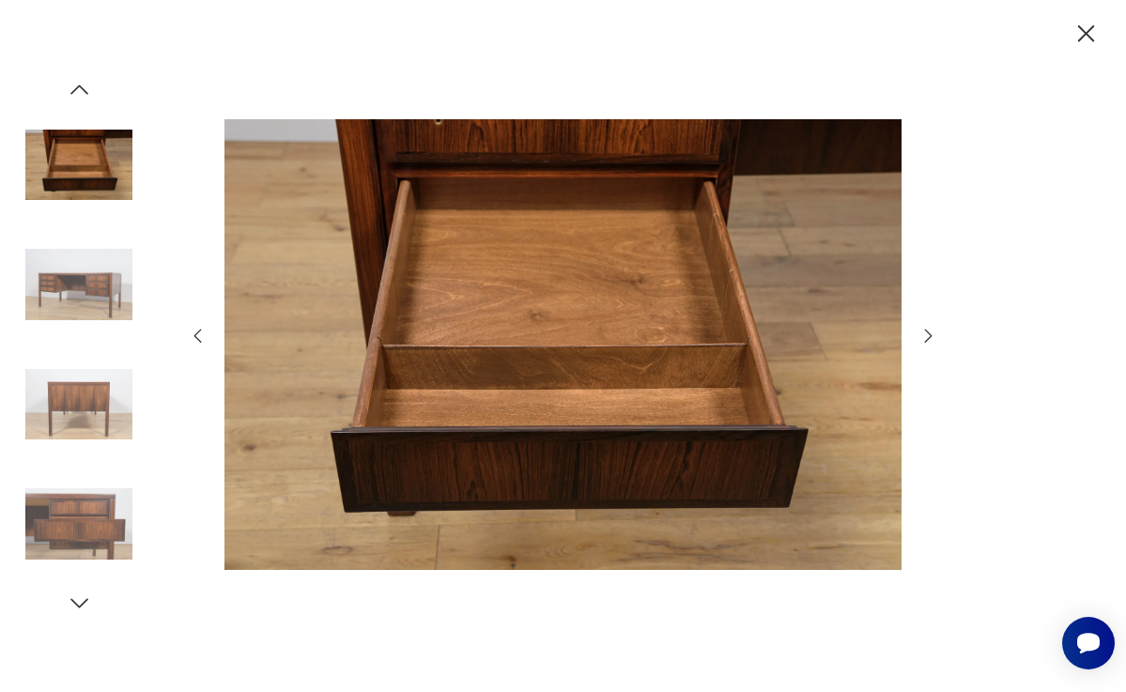
click at [925, 334] on icon "button" at bounding box center [928, 336] width 21 height 21
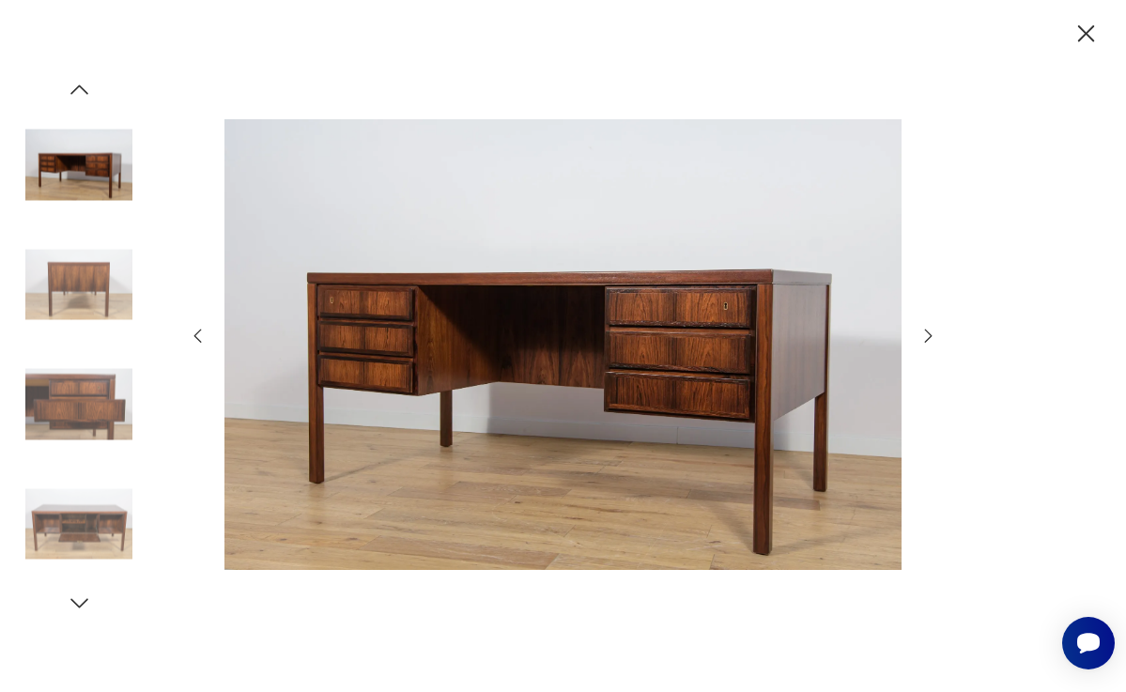
click at [925, 335] on icon "button" at bounding box center [928, 336] width 21 height 21
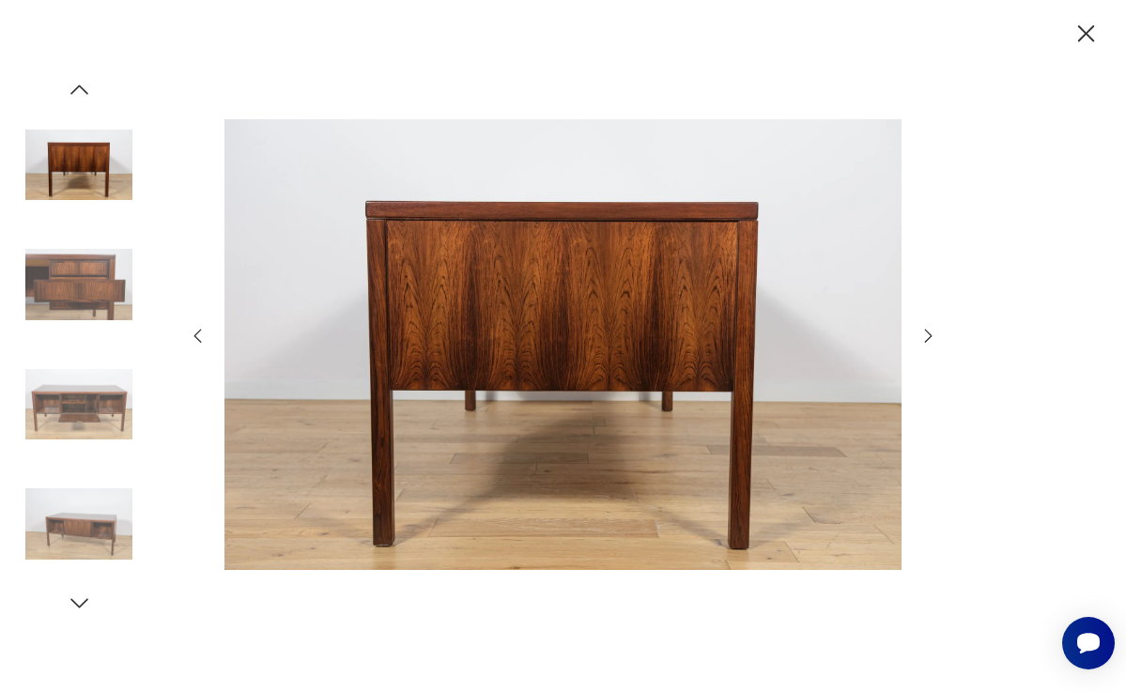
click at [926, 337] on icon "button" at bounding box center [928, 336] width 21 height 21
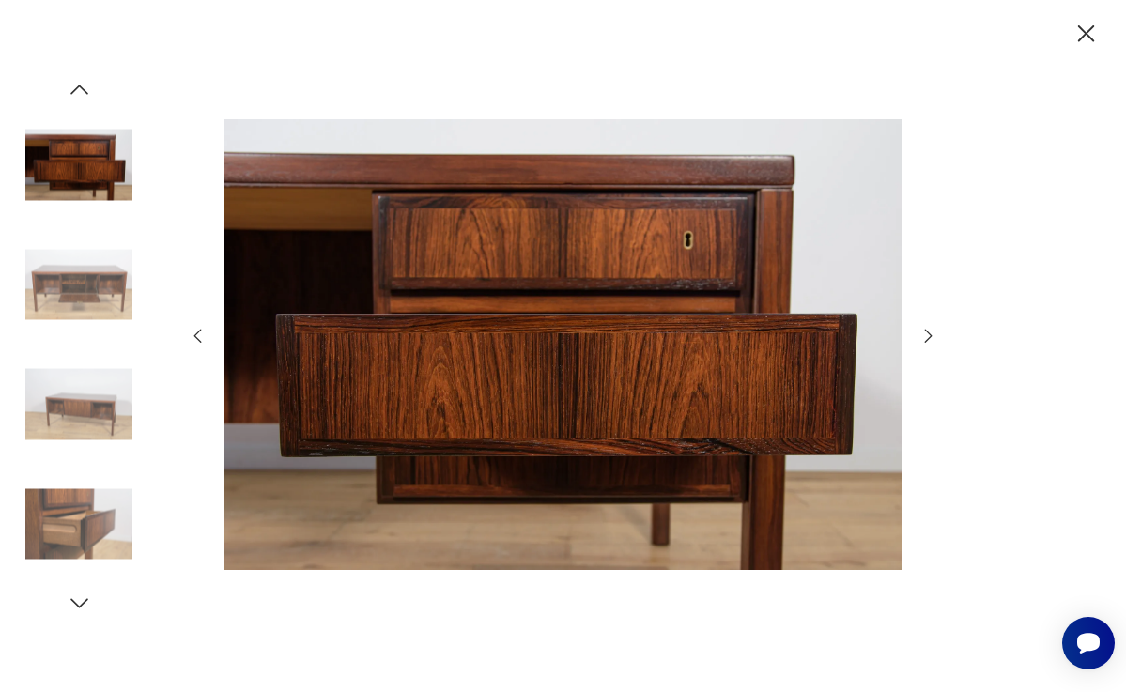
click at [922, 336] on icon "button" at bounding box center [928, 336] width 21 height 21
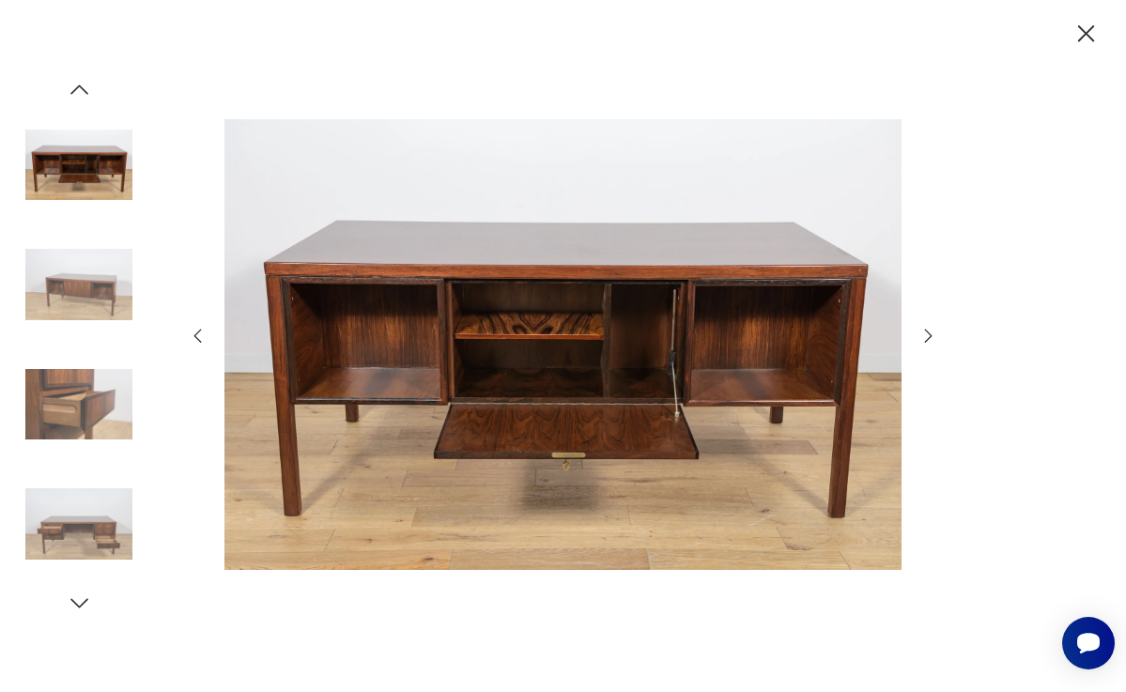
click at [1085, 33] on icon "button" at bounding box center [1085, 33] width 17 height 17
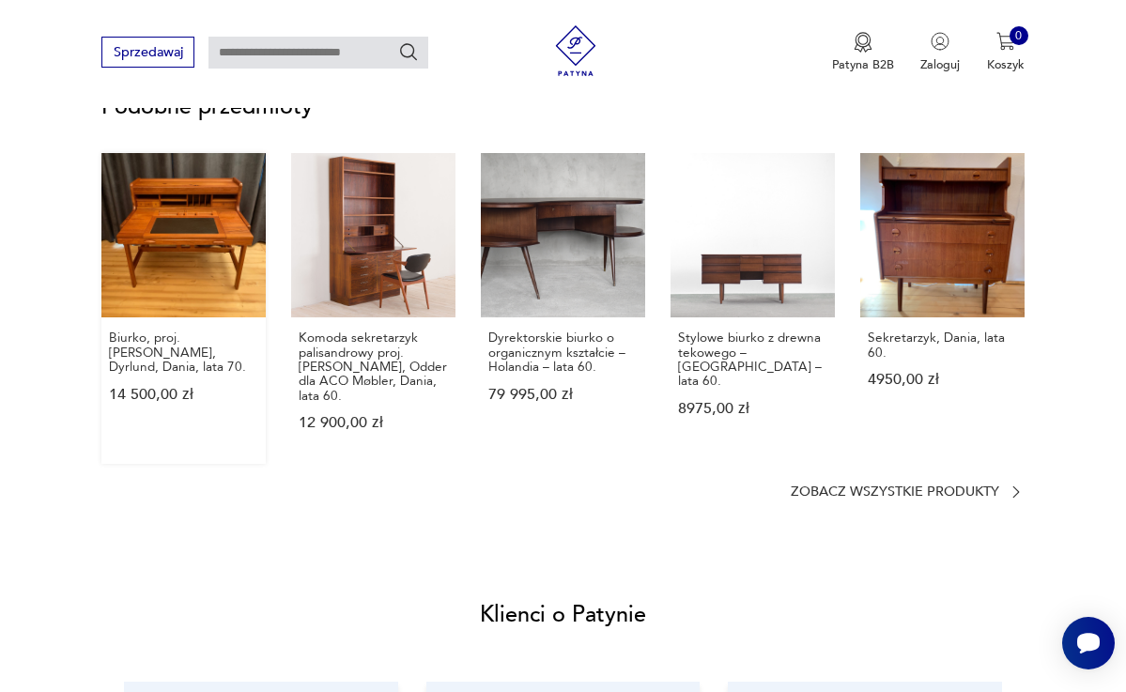
scroll to position [1417, 0]
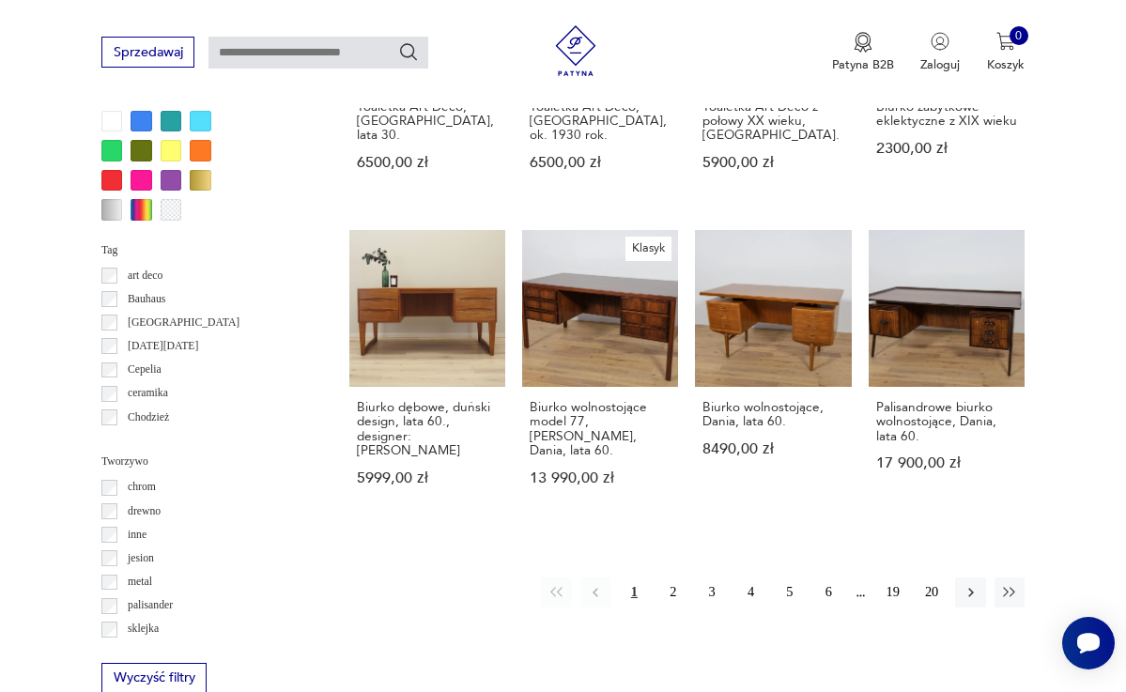
scroll to position [1499, 0]
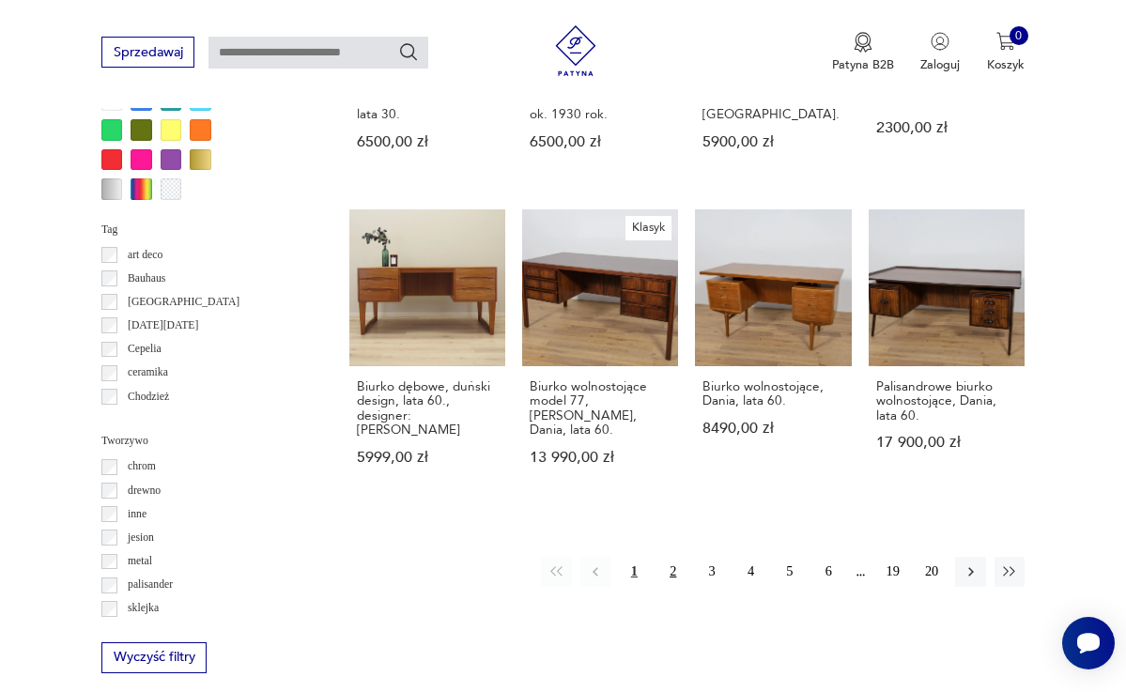
click at [674, 568] on button "2" at bounding box center [673, 572] width 30 height 30
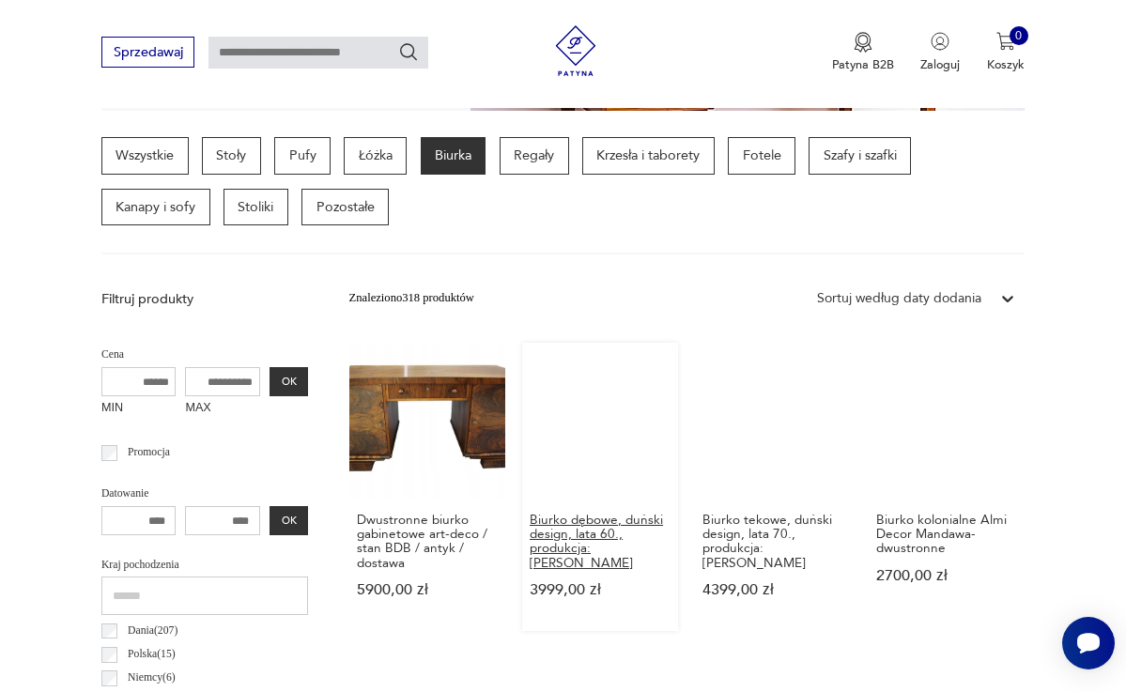
scroll to position [437, 0]
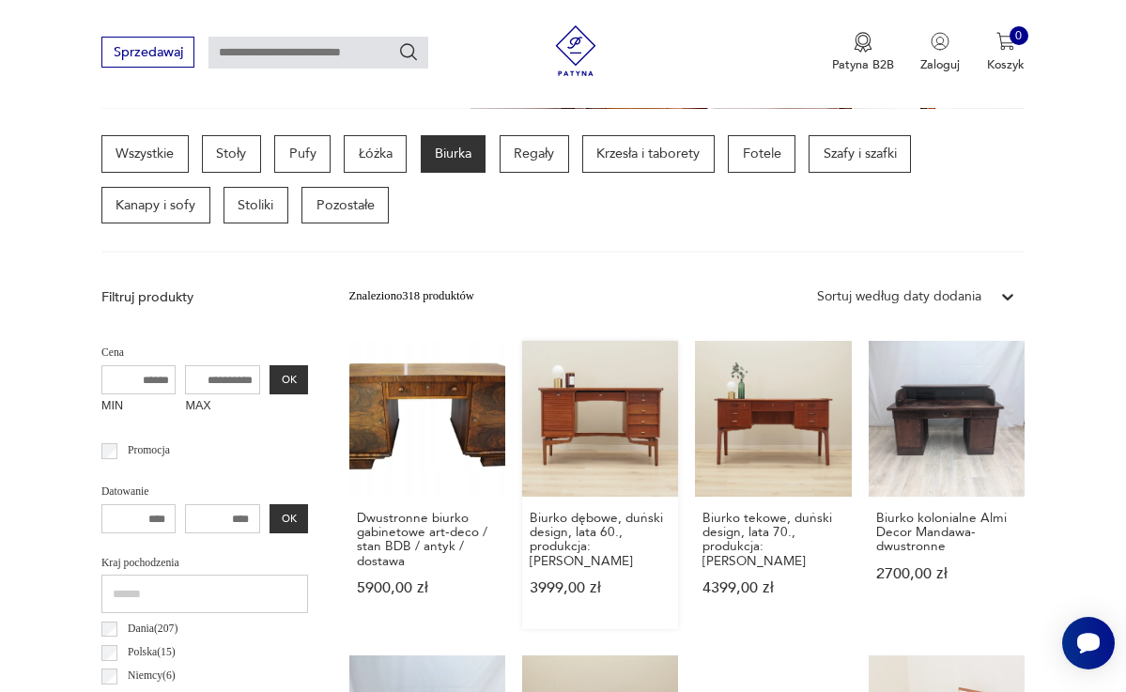
click at [594, 444] on link "Biurko dębowe, duński design, lata 60., produkcja: Dania 3999,00 zł" at bounding box center [600, 485] width 156 height 288
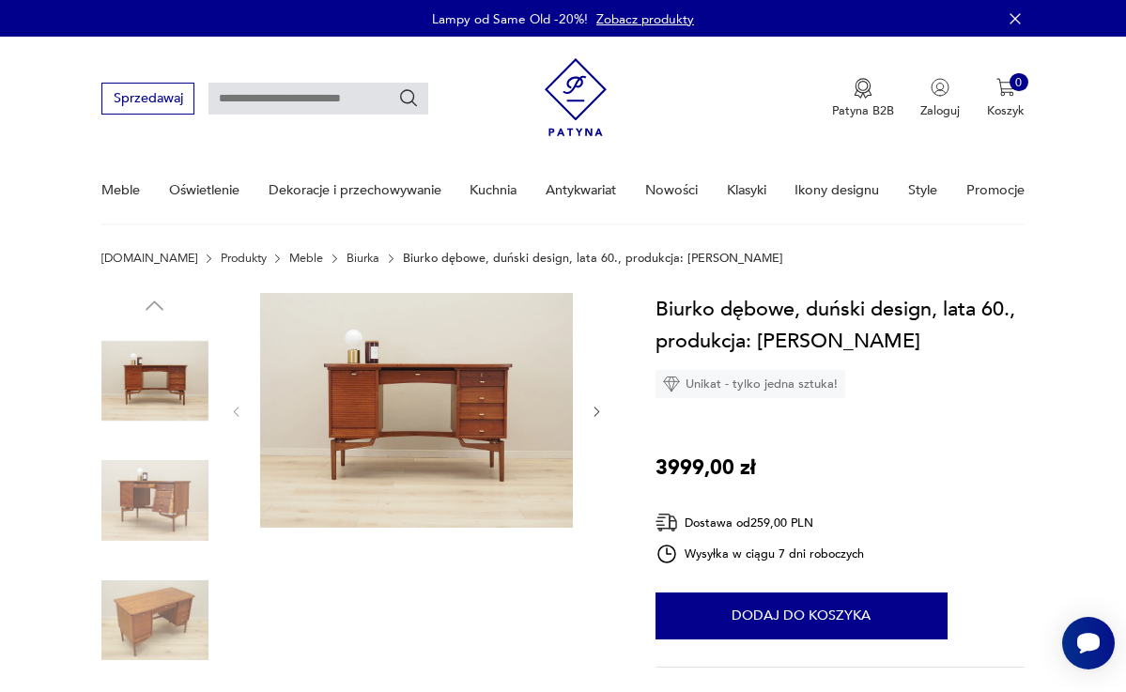
click at [595, 409] on icon "button" at bounding box center [597, 412] width 14 height 14
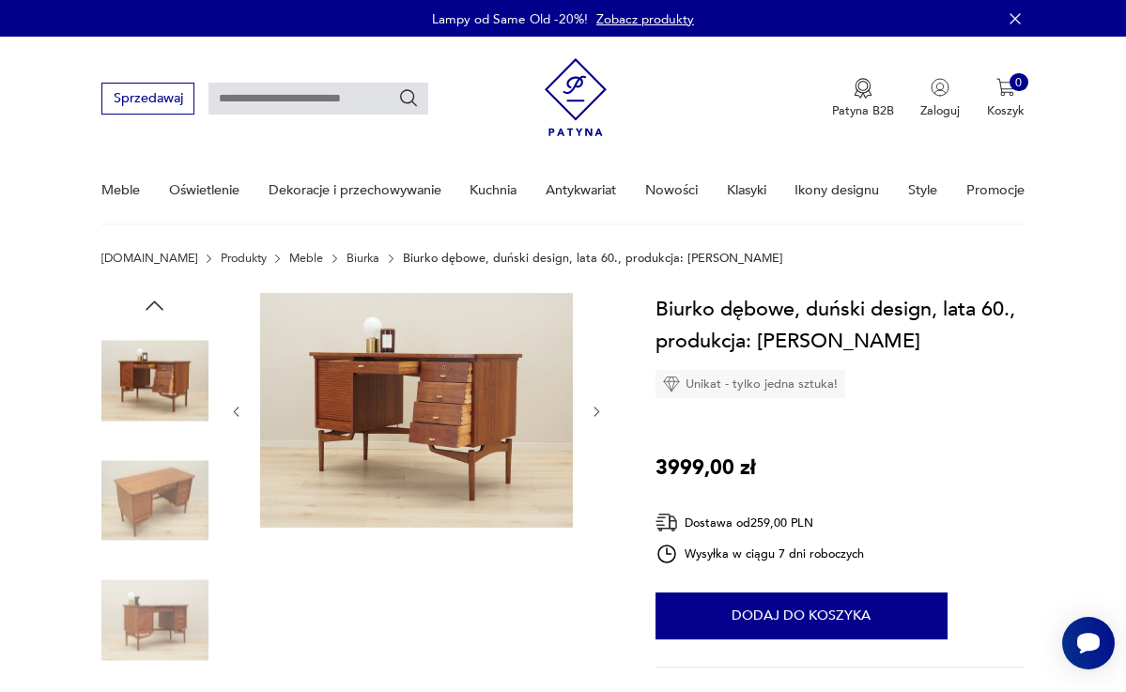
click at [595, 409] on icon "button" at bounding box center [597, 412] width 14 height 14
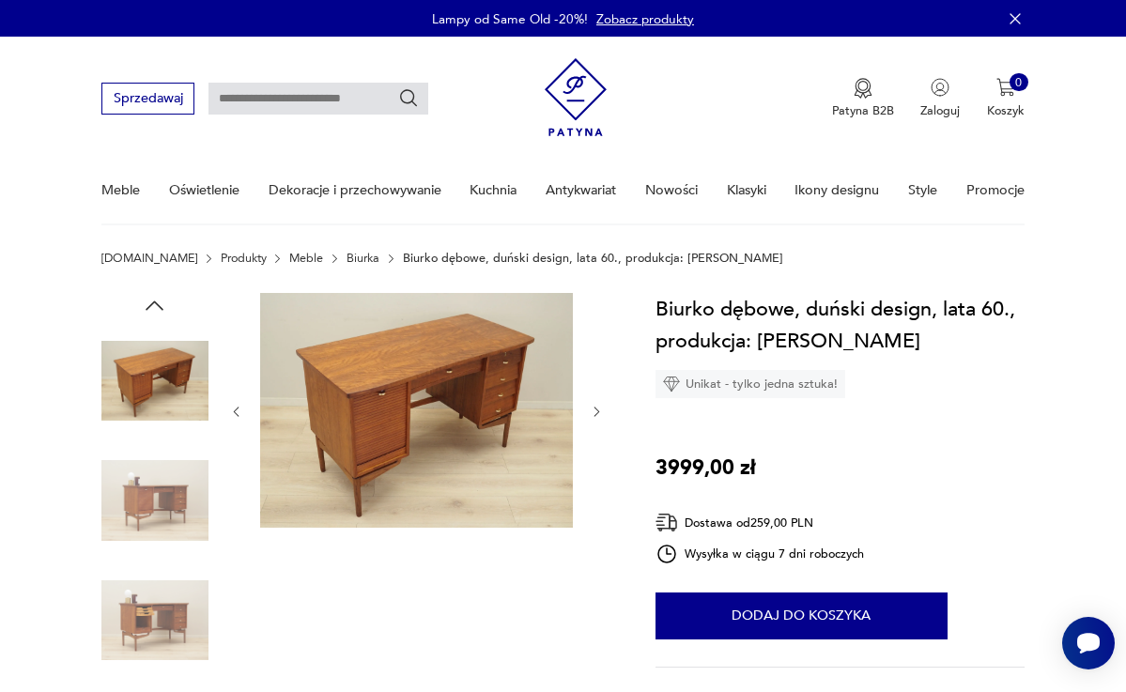
click at [595, 409] on icon "button" at bounding box center [597, 412] width 14 height 14
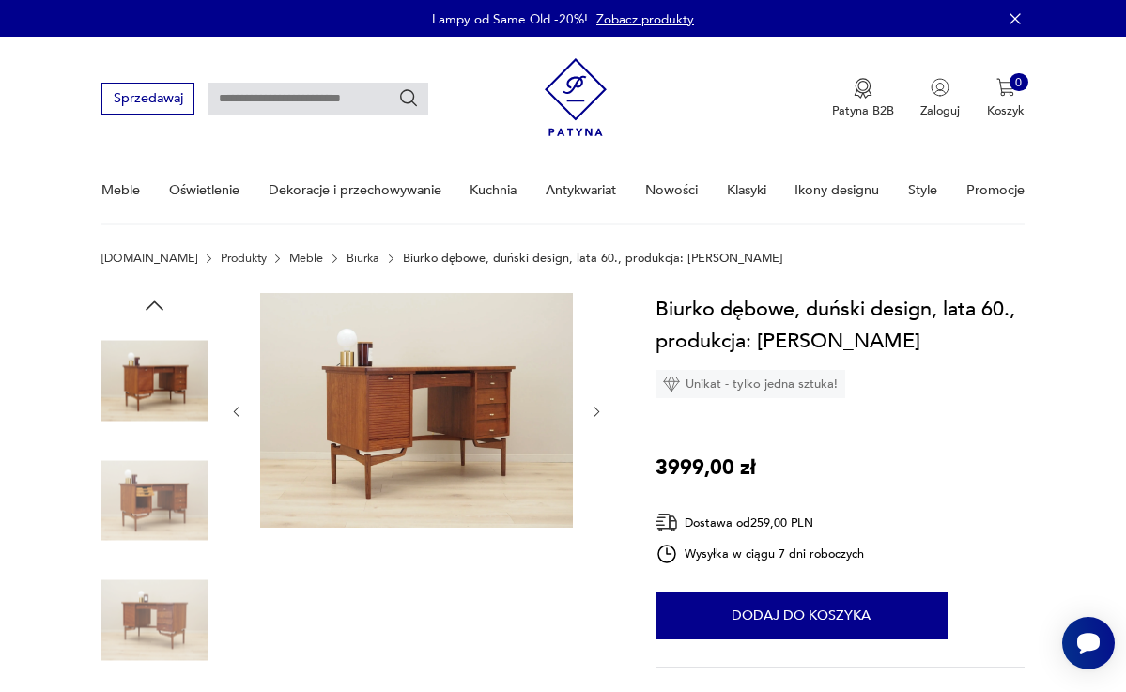
click at [595, 409] on icon "button" at bounding box center [597, 412] width 14 height 14
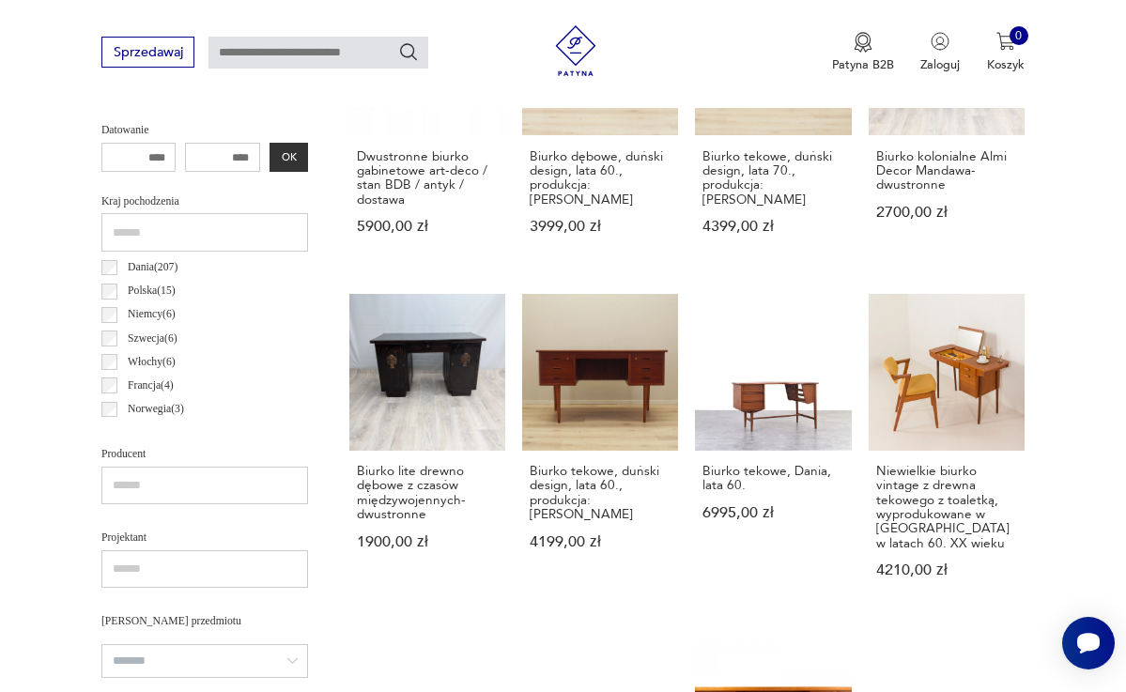
scroll to position [800, 0]
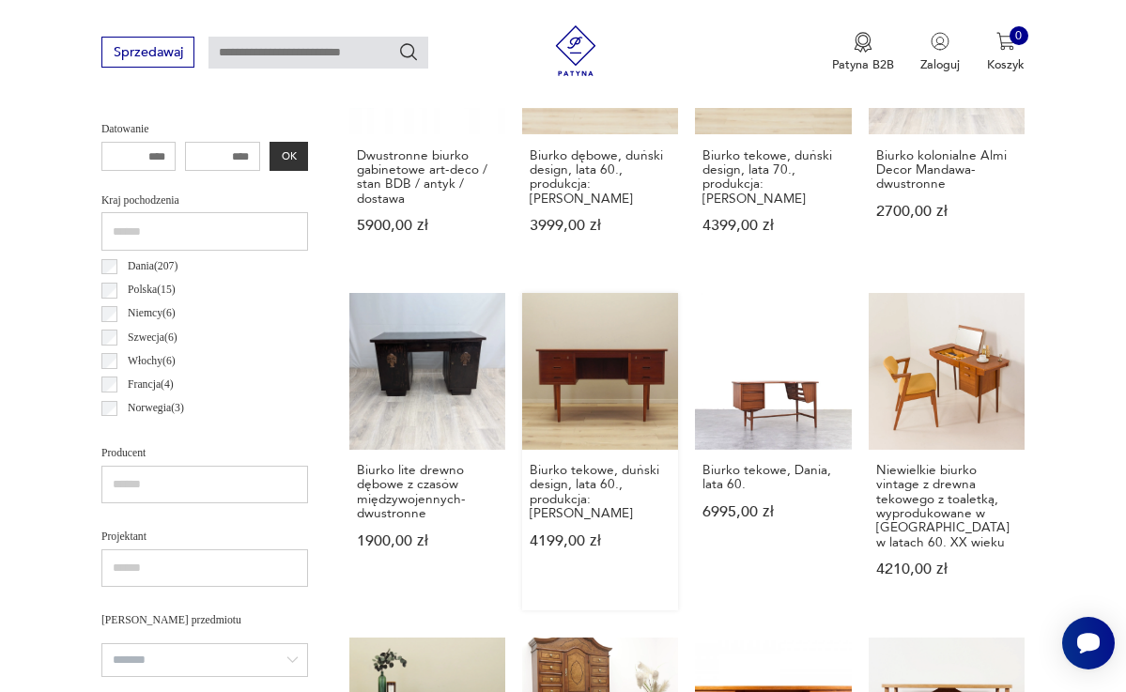
click at [584, 385] on link "Biurko tekowe, duński design, lata 60., produkcja: Dania 4199,00 zł" at bounding box center [600, 451] width 156 height 316
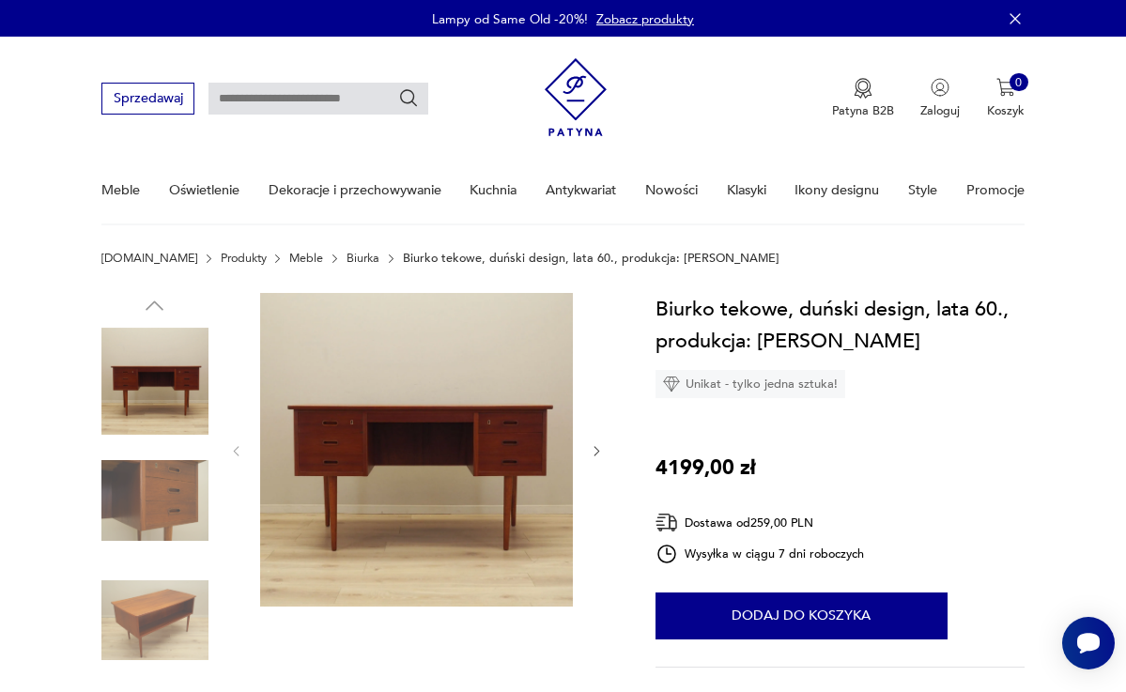
click at [589, 446] on div at bounding box center [416, 451] width 375 height 316
click at [591, 447] on icon "button" at bounding box center [597, 451] width 14 height 14
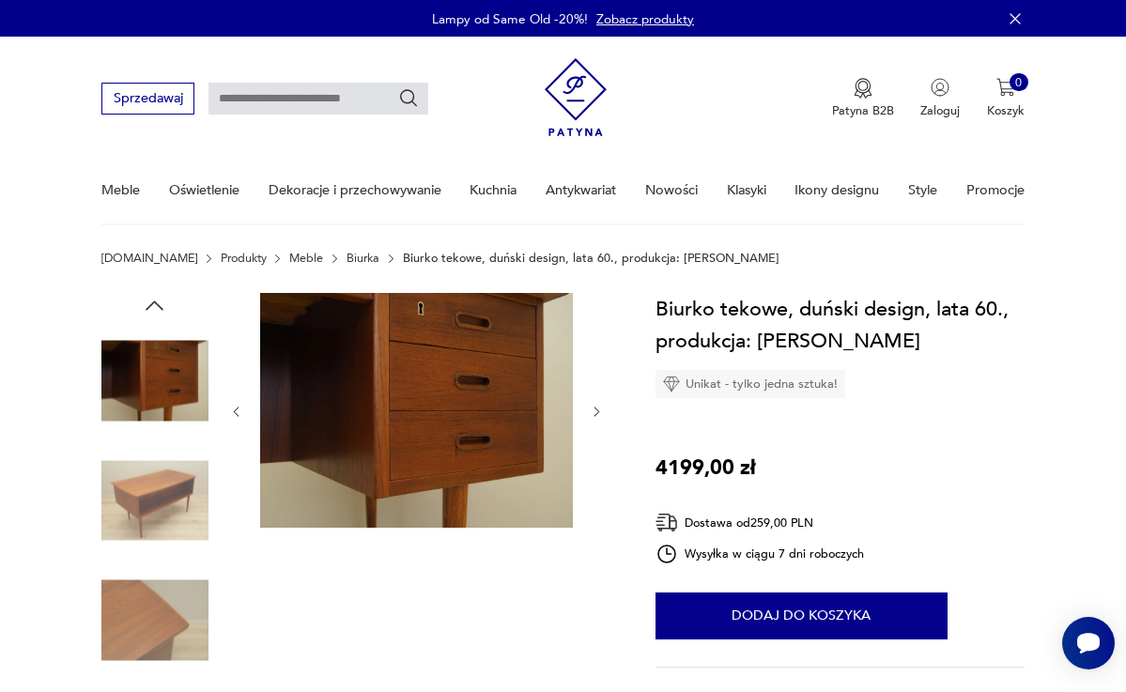
click at [591, 447] on div at bounding box center [416, 412] width 375 height 238
click at [592, 448] on div at bounding box center [416, 412] width 375 height 238
click at [477, 330] on img at bounding box center [417, 411] width 314 height 236
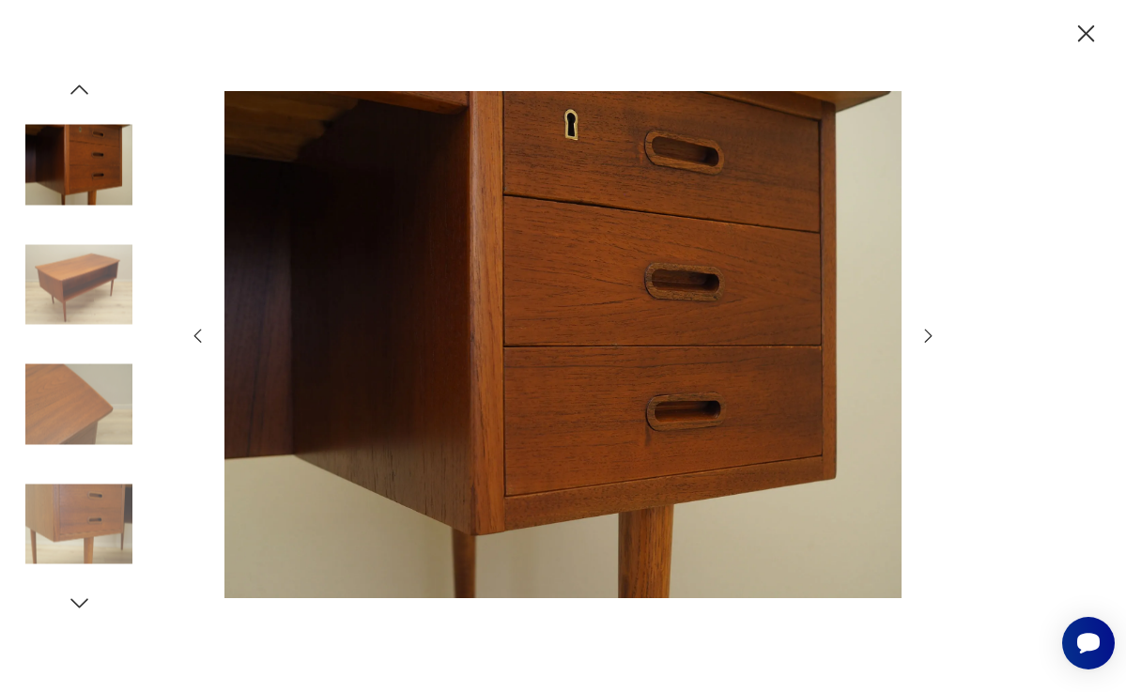
click at [86, 289] on img at bounding box center [78, 284] width 107 height 107
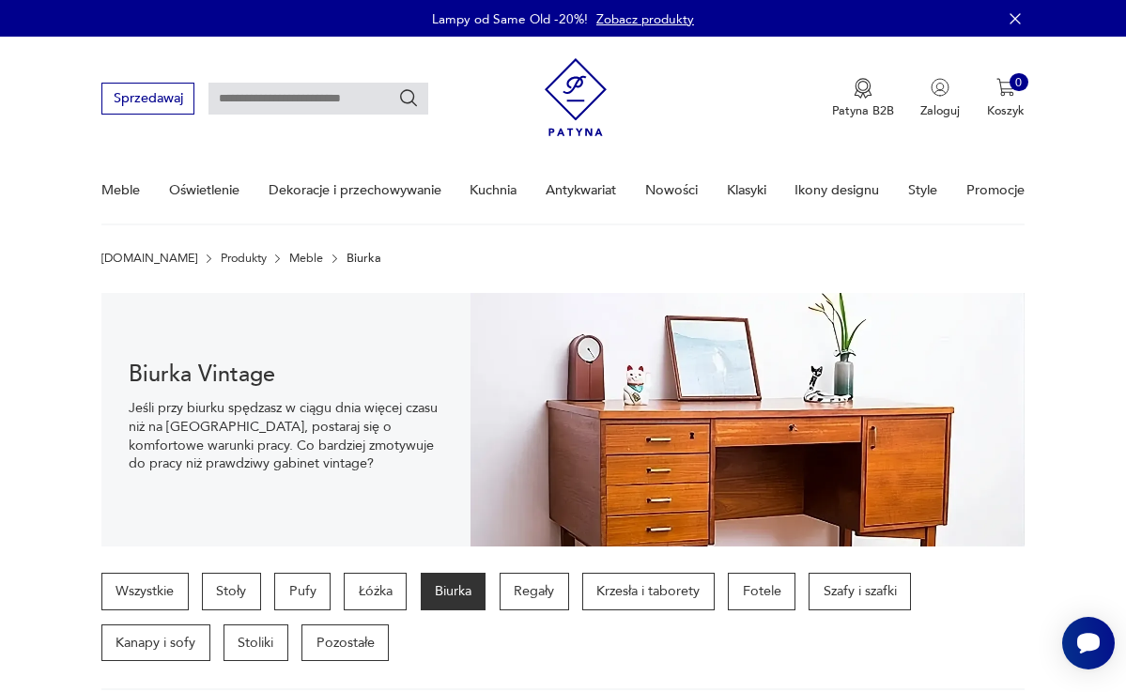
scroll to position [800, 0]
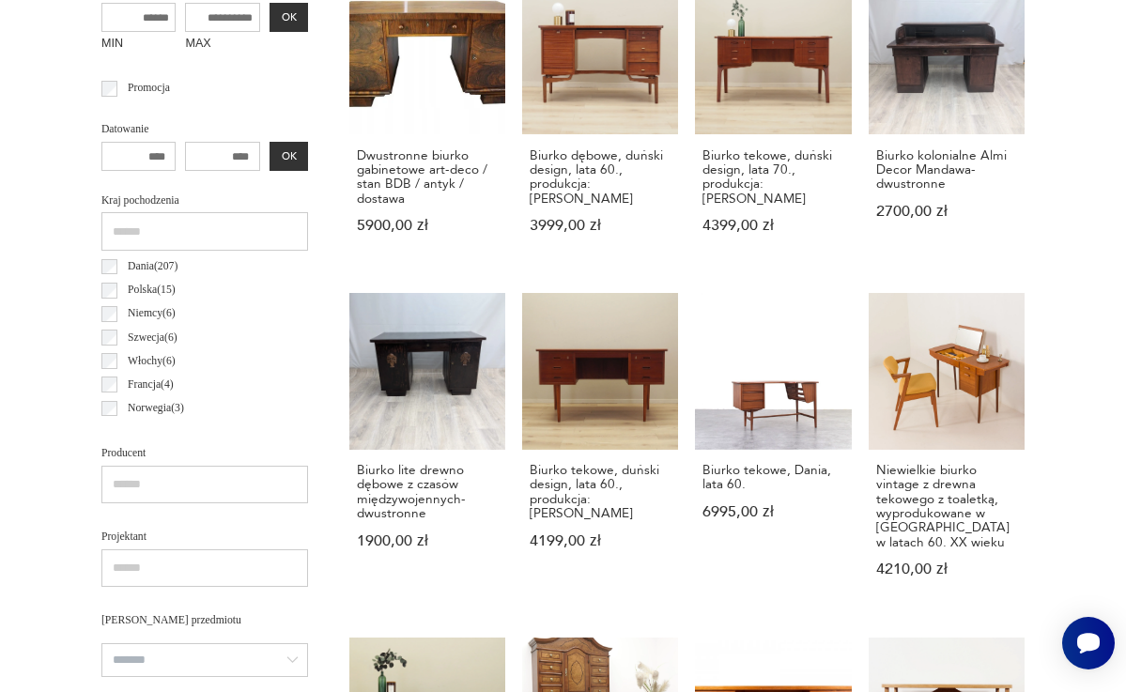
scroll to position [1499, 0]
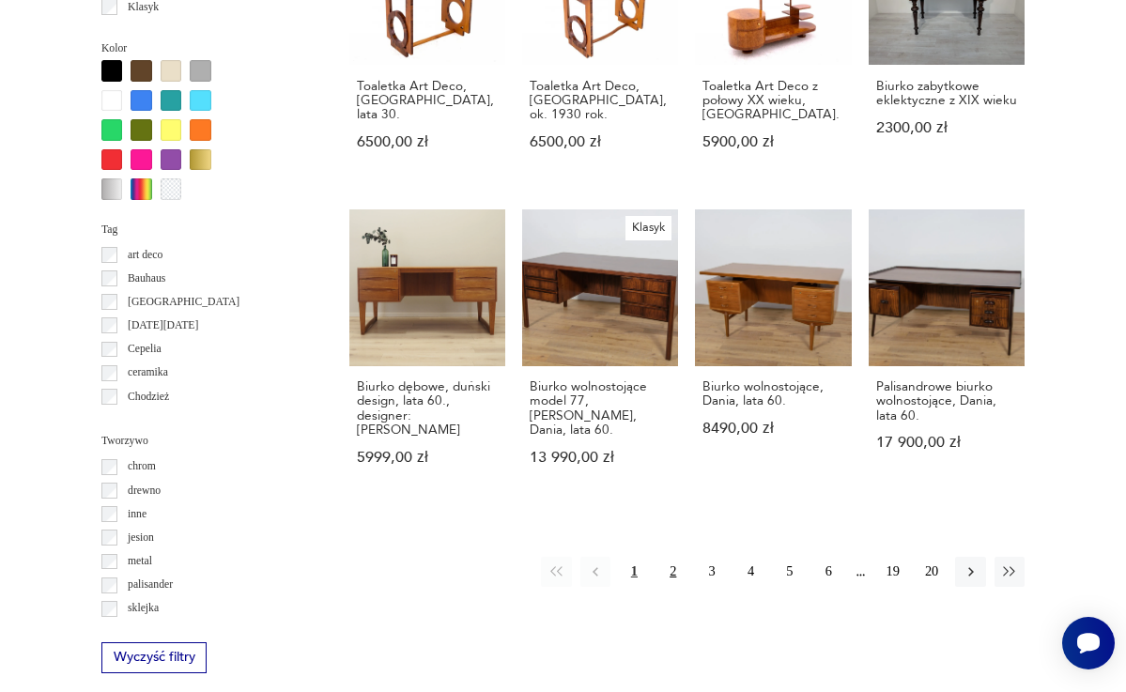
click at [672, 569] on button "2" at bounding box center [673, 572] width 30 height 30
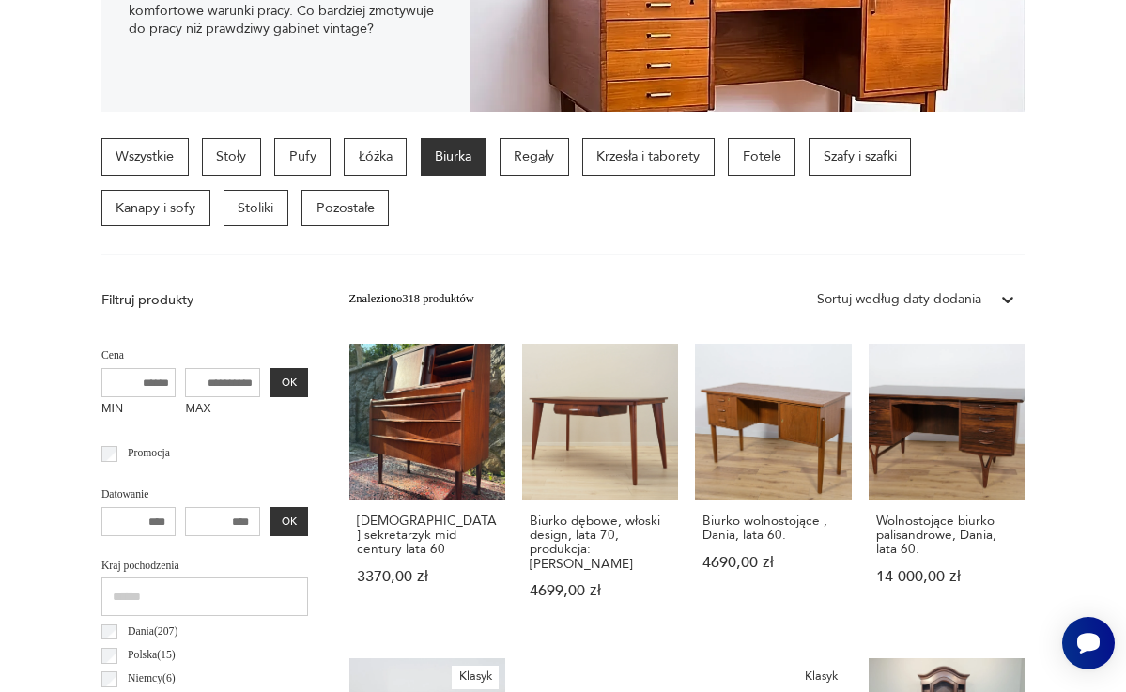
scroll to position [433, 0]
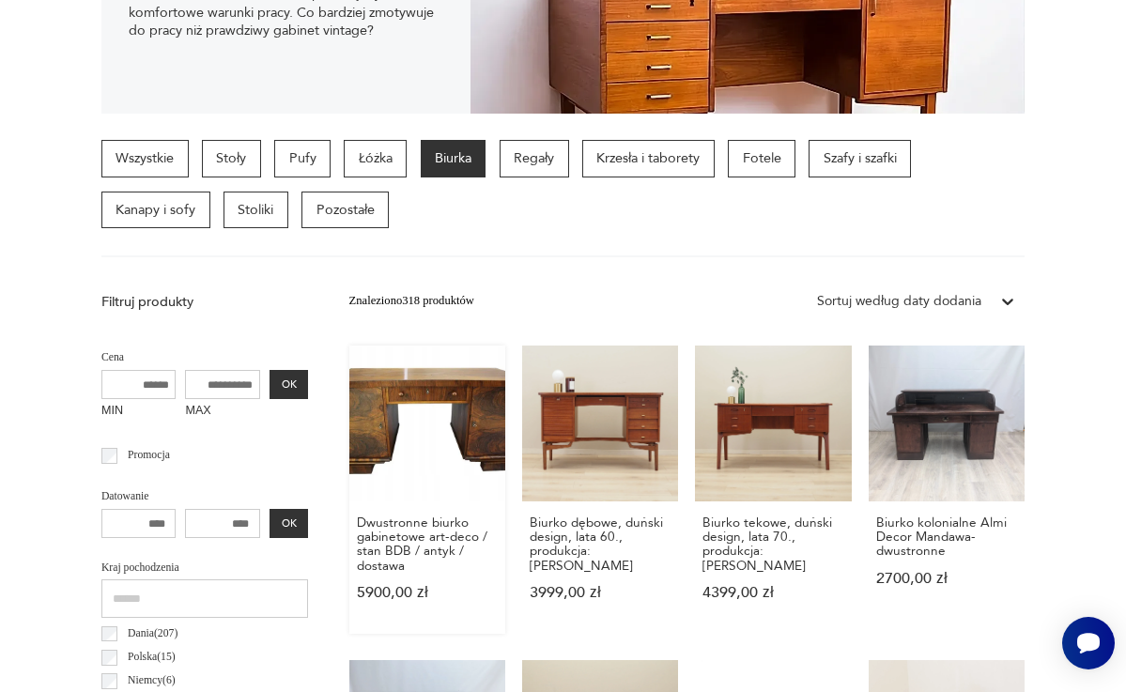
click at [349, 437] on link "Dwustronne biurko gabinetowe art-deco / stan BDB / antyk / dostawa 5900,00 zł" at bounding box center [427, 489] width 156 height 288
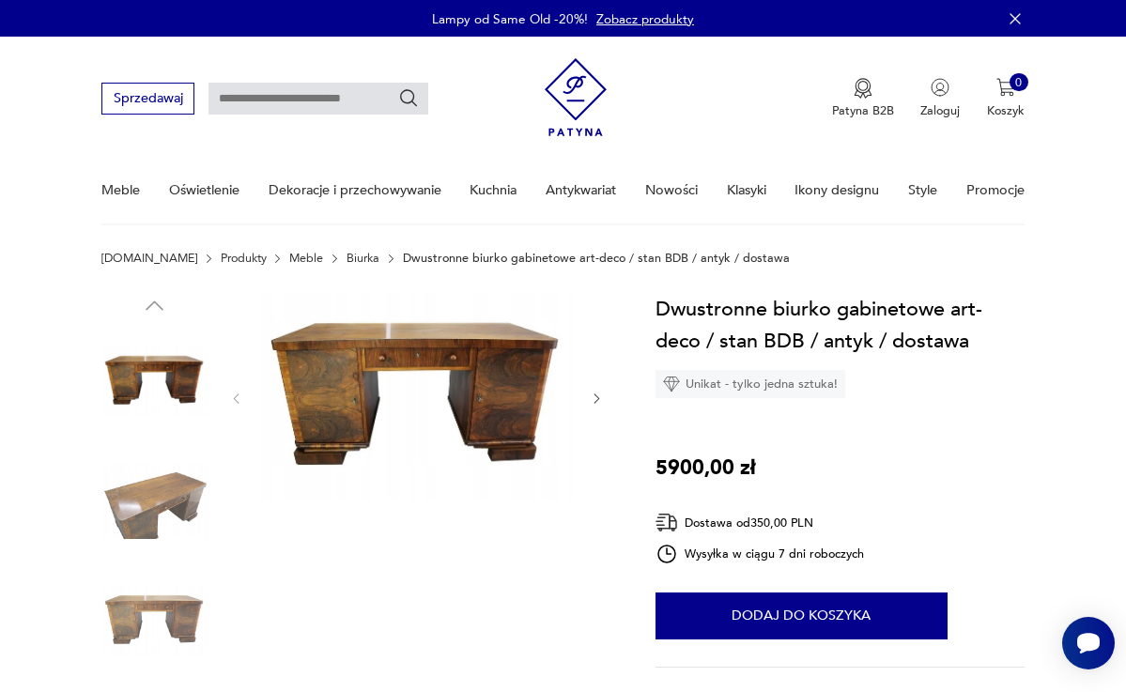
click at [599, 401] on icon "button" at bounding box center [597, 398] width 14 height 14
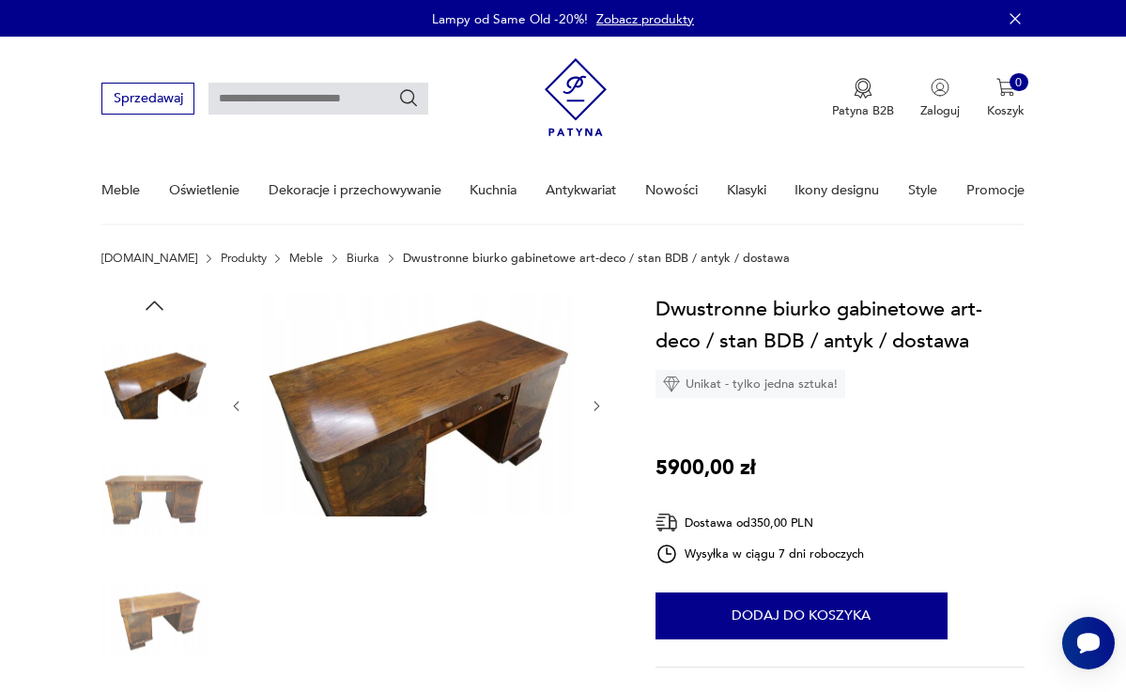
click at [598, 401] on icon "button" at bounding box center [597, 406] width 14 height 14
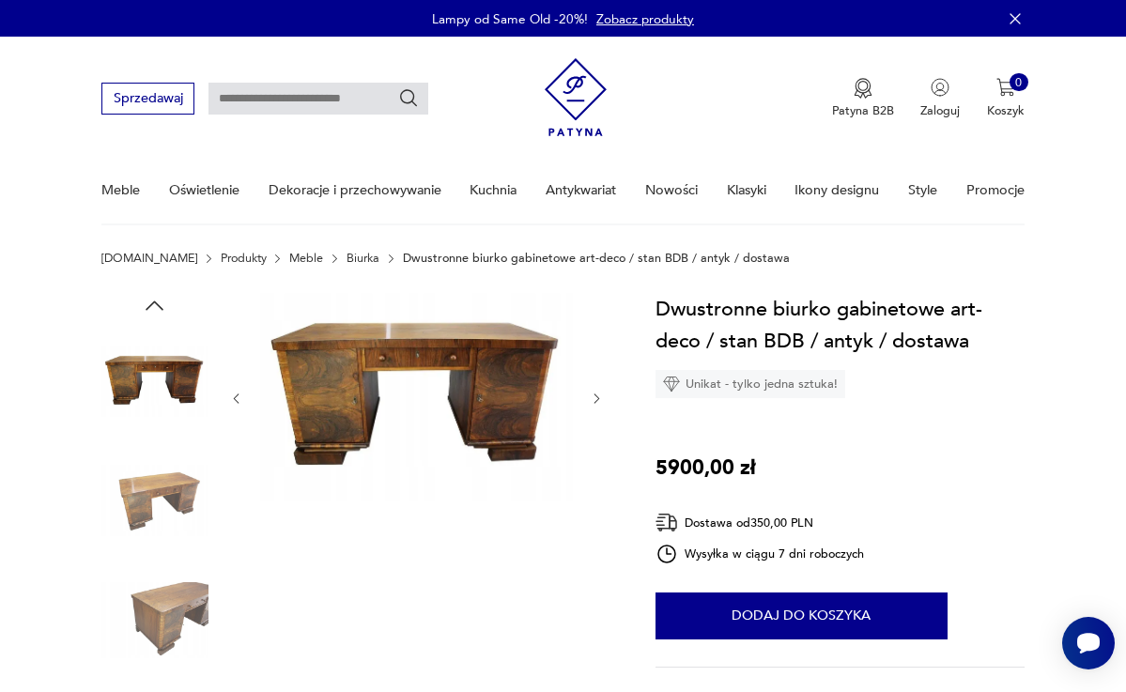
click at [598, 401] on icon "button" at bounding box center [597, 398] width 14 height 14
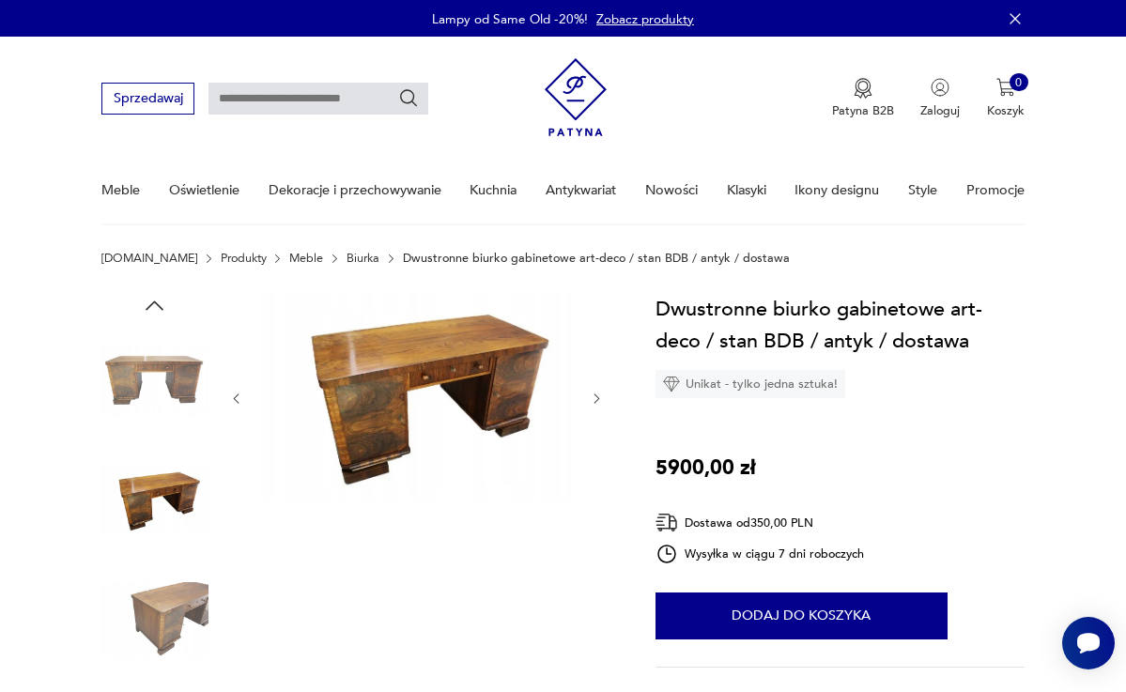
click at [599, 403] on icon "button" at bounding box center [597, 398] width 14 height 14
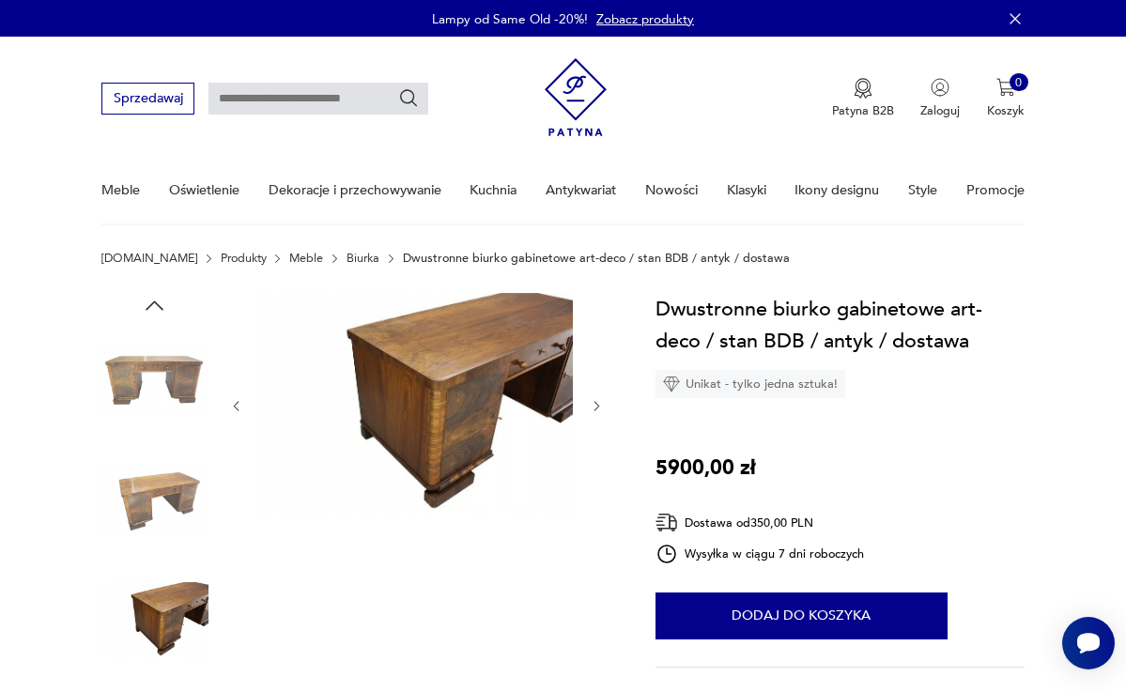
click at [599, 403] on icon "button" at bounding box center [597, 406] width 14 height 14
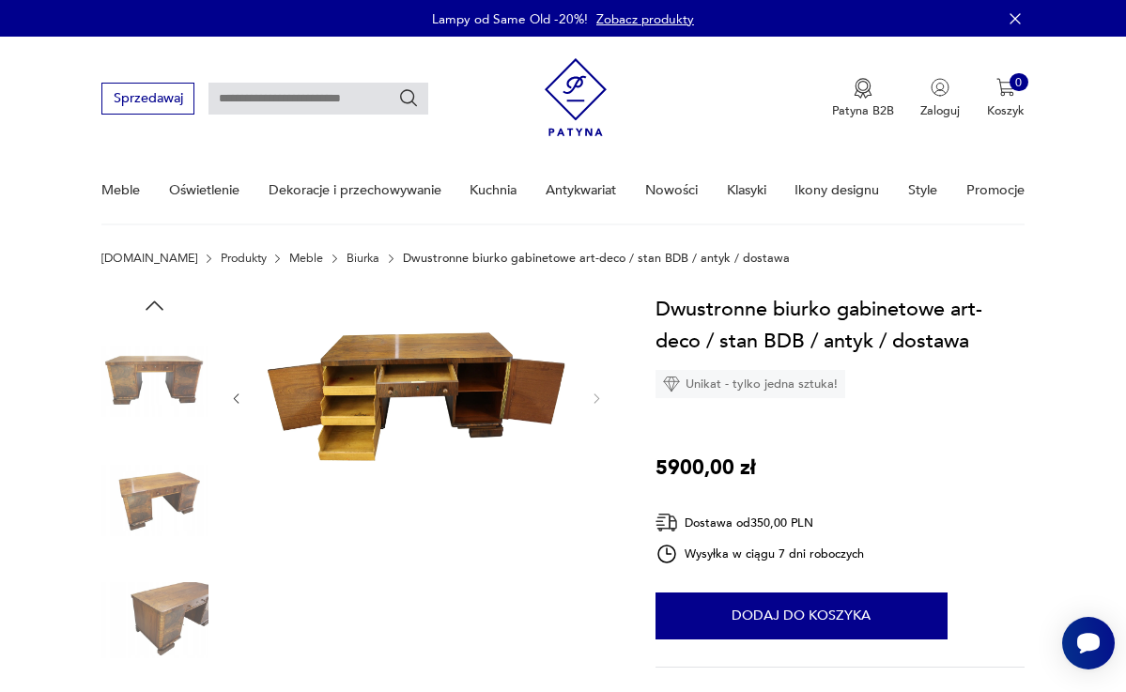
scroll to position [-1, 0]
click at [493, 374] on img at bounding box center [417, 397] width 314 height 209
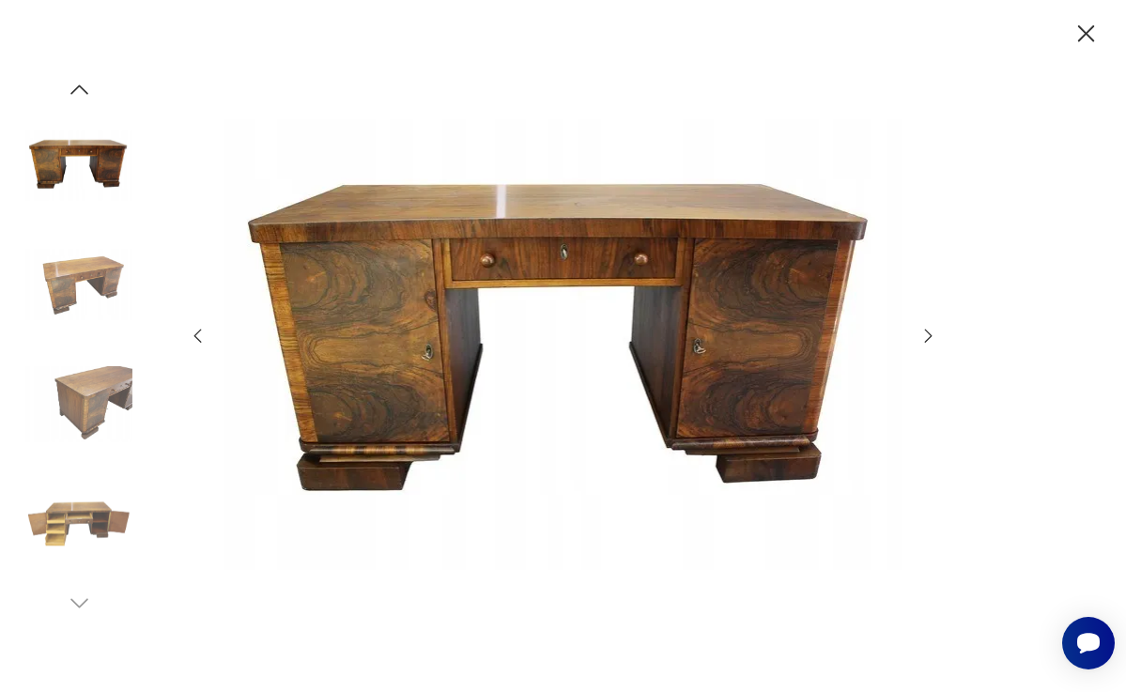
scroll to position [0, 0]
click at [1086, 33] on icon "button" at bounding box center [1085, 33] width 17 height 17
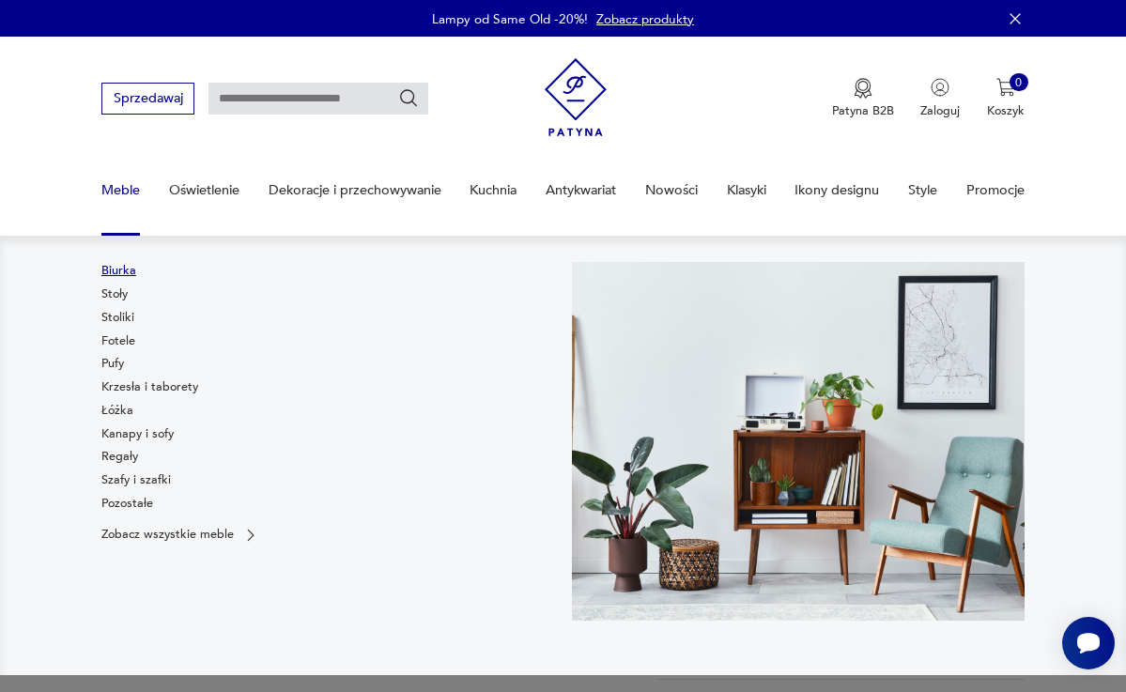
click at [124, 269] on link "Biurka" at bounding box center [118, 270] width 35 height 17
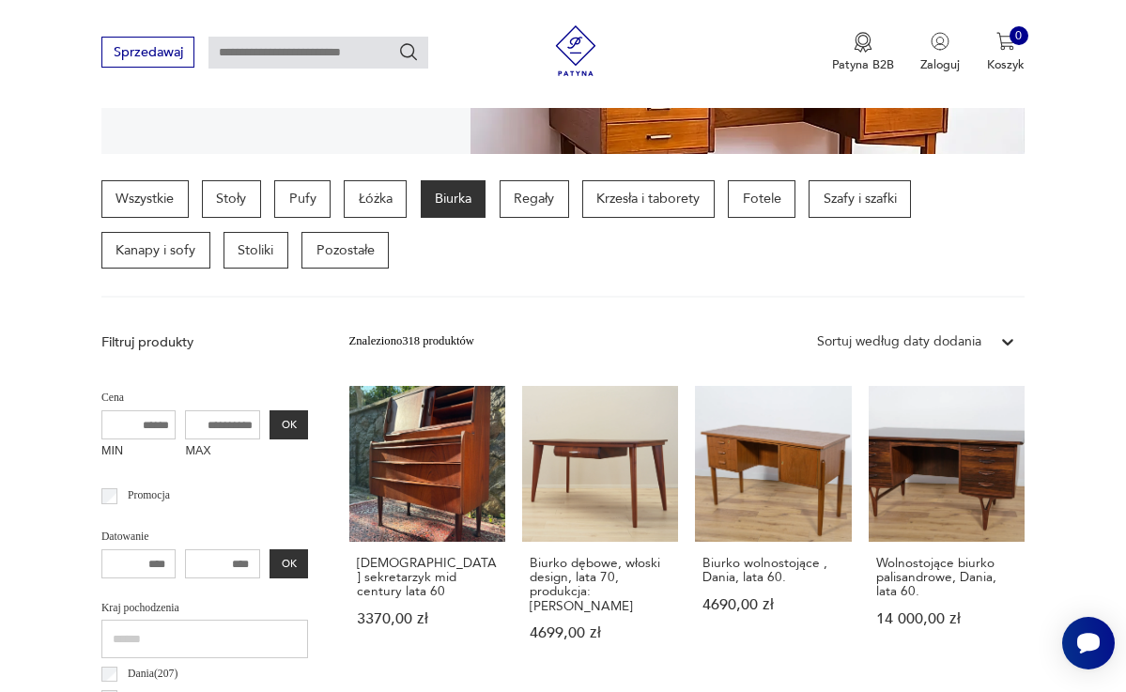
scroll to position [393, 0]
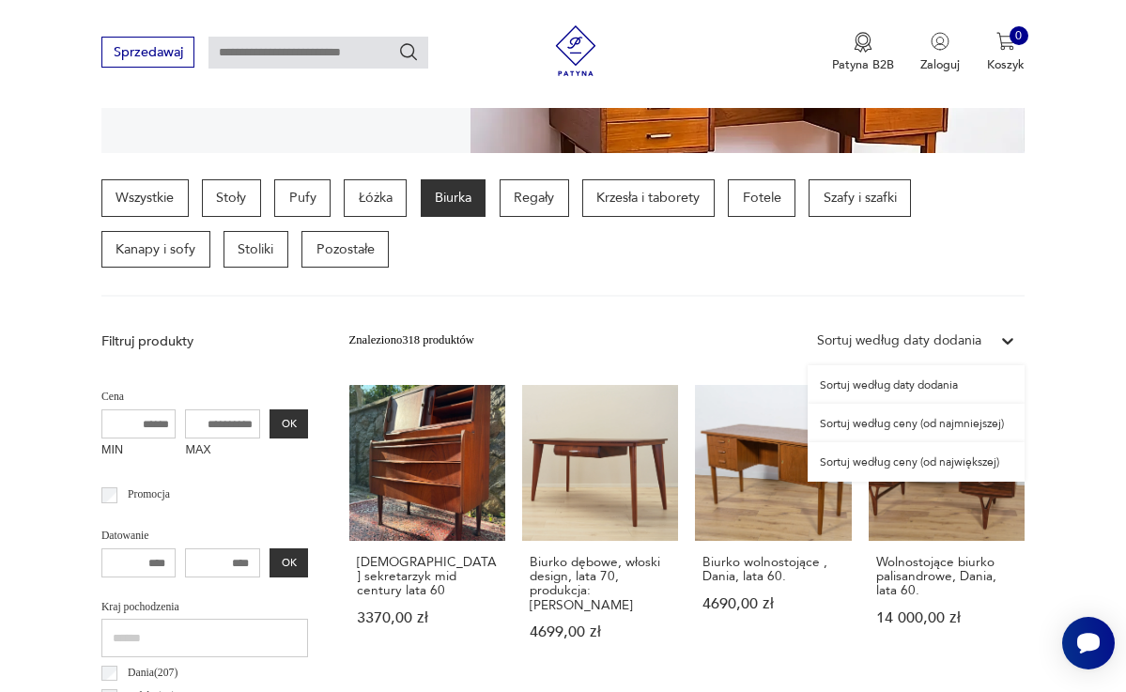
click at [1010, 338] on icon at bounding box center [1007, 341] width 11 height 7
click at [977, 421] on div "Sortuj według ceny (od najmniejszej)" at bounding box center [915, 423] width 217 height 38
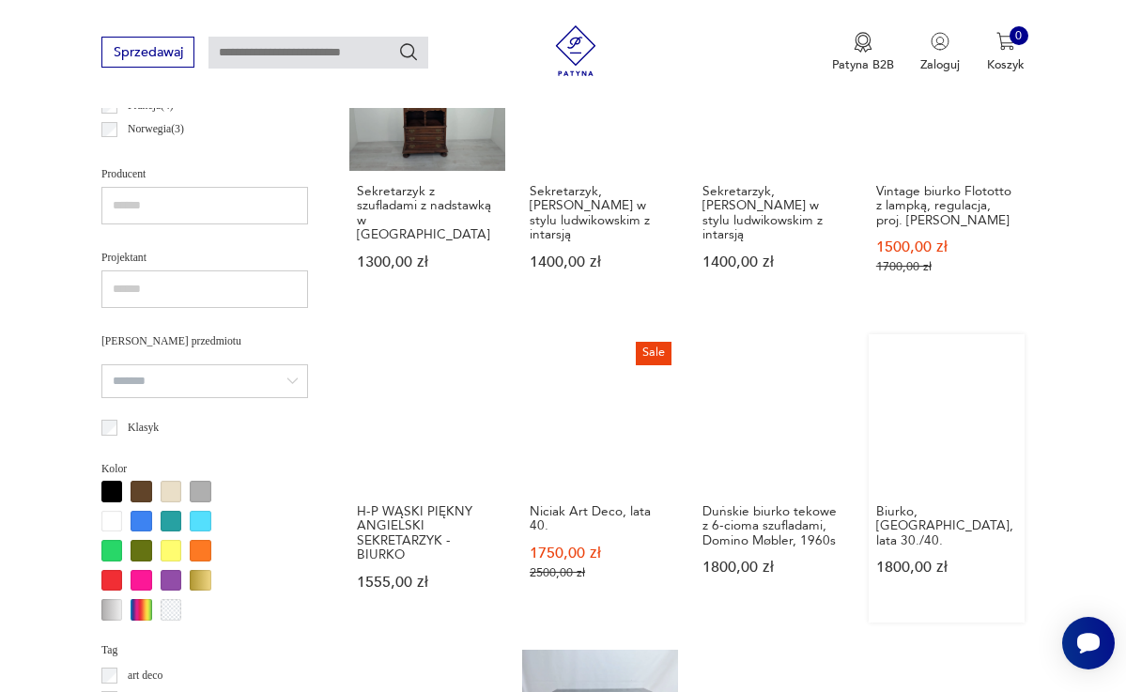
scroll to position [1084, 0]
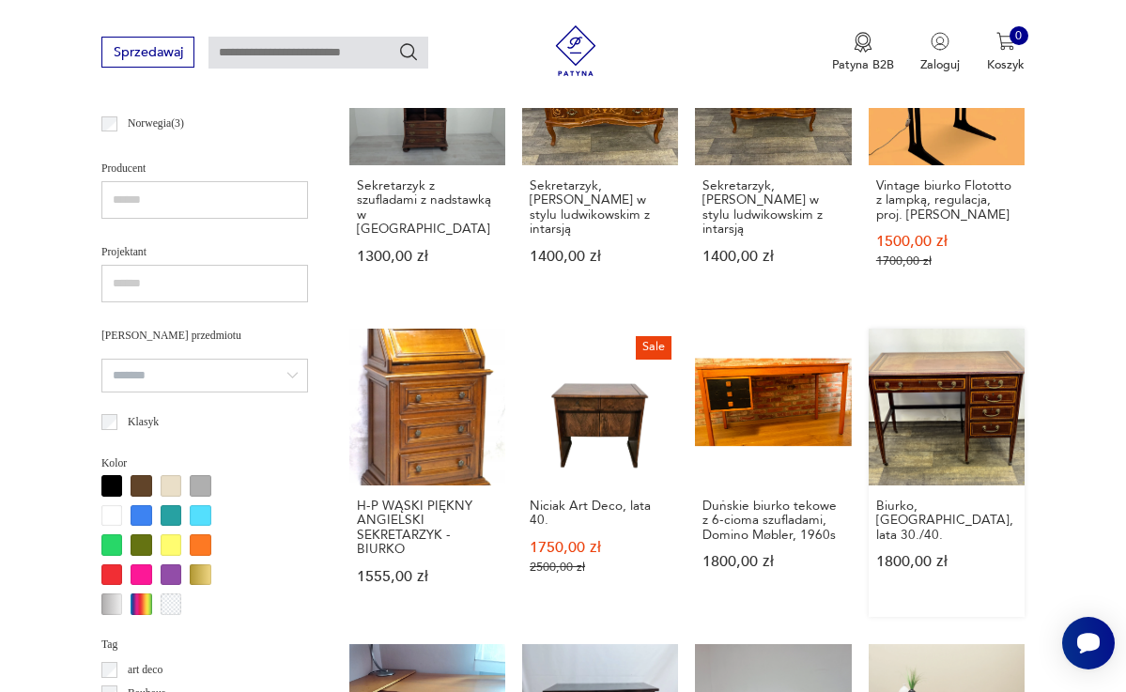
click at [974, 421] on link "Biurko, Anglia, lata 30./40. 1800,00 zł" at bounding box center [946, 473] width 156 height 288
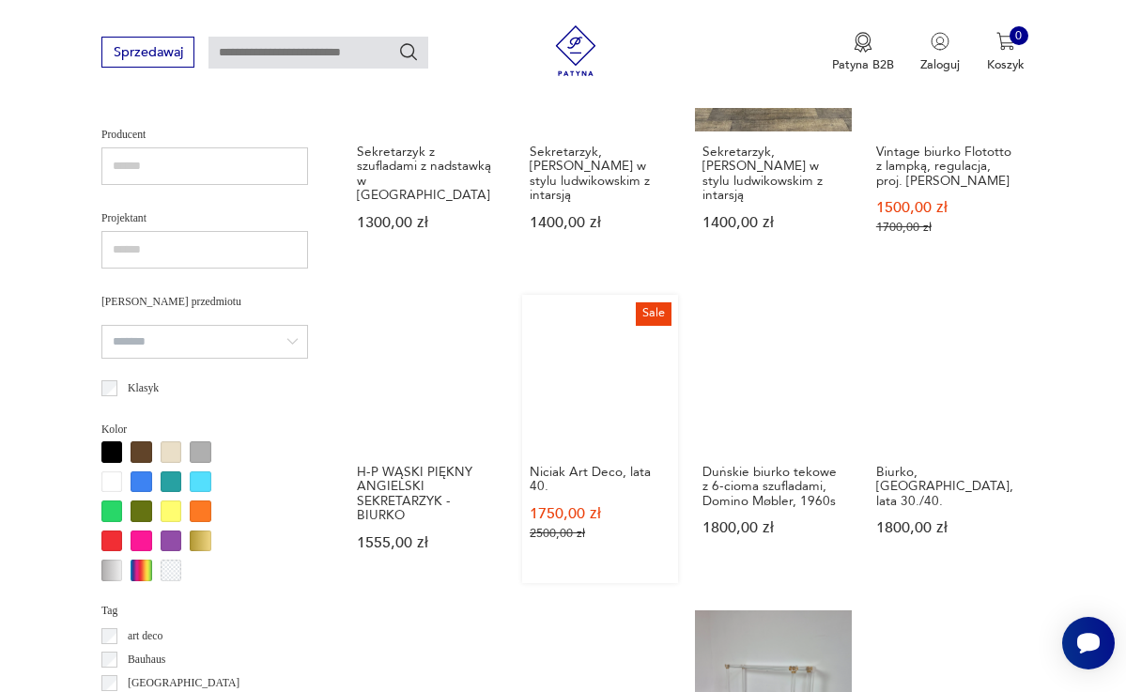
scroll to position [1126, 0]
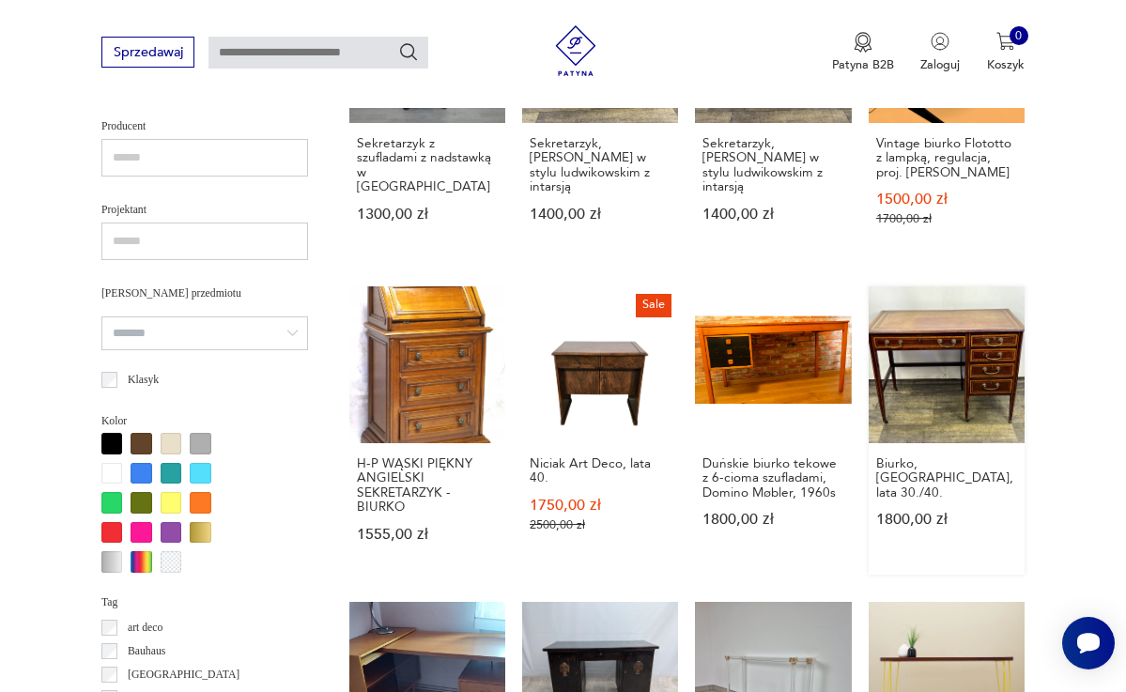
click at [929, 354] on link "Biurko, Anglia, lata 30./40. 1800,00 zł" at bounding box center [946, 430] width 156 height 288
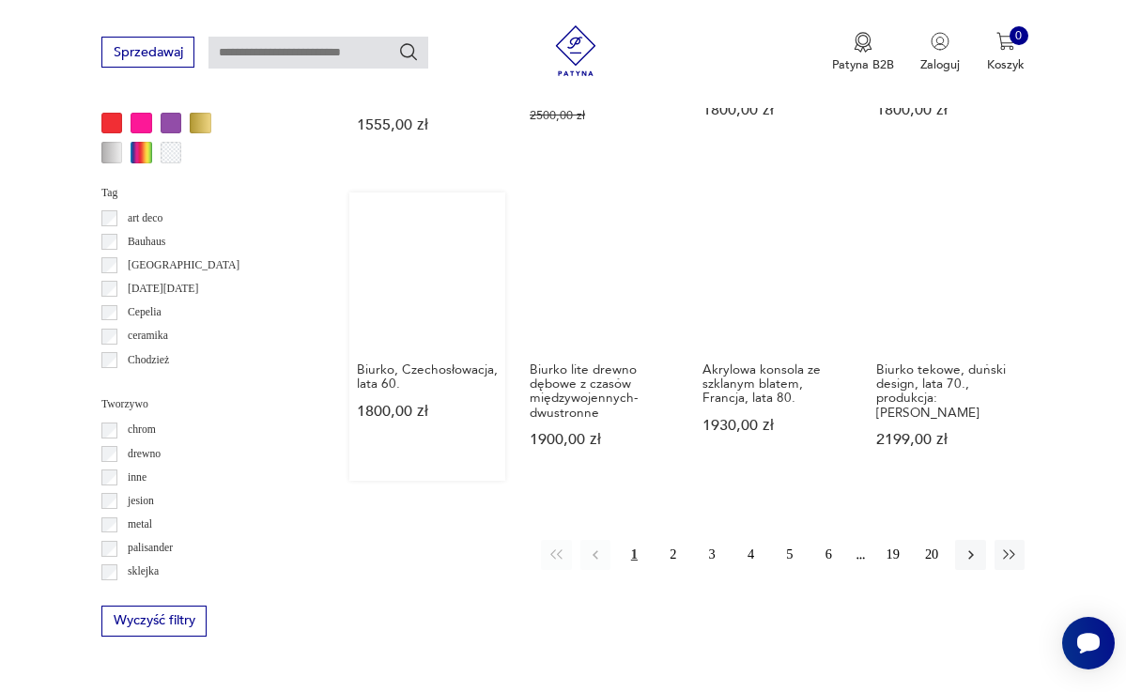
scroll to position [1540, 0]
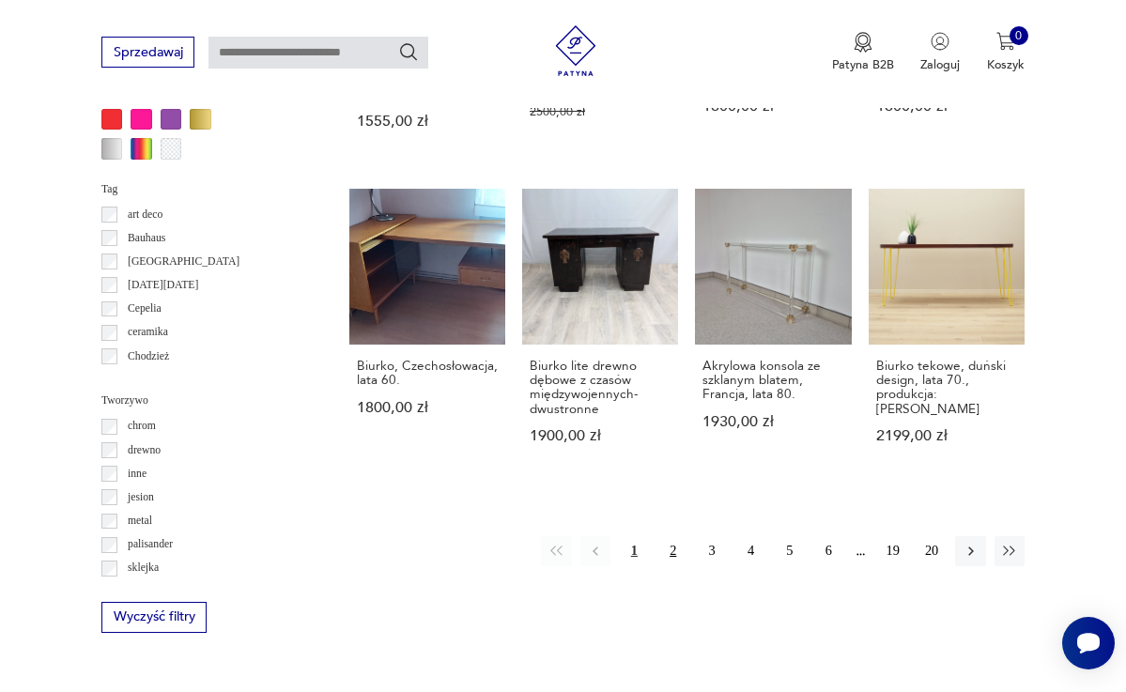
click at [673, 552] on button "2" at bounding box center [673, 551] width 30 height 30
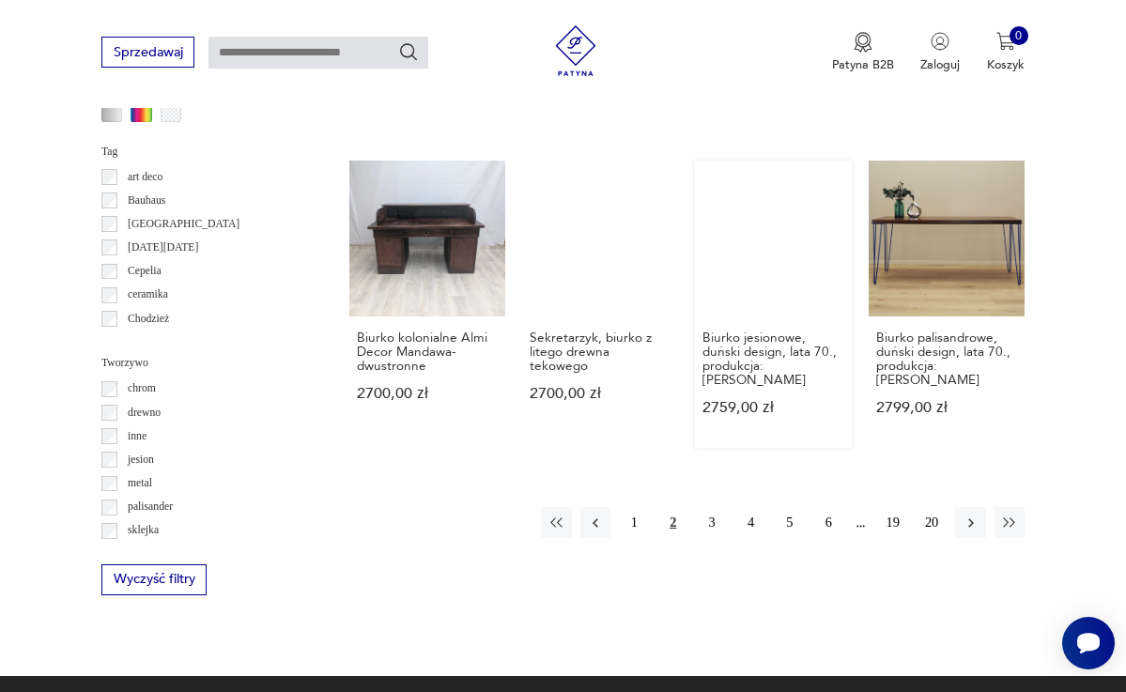
scroll to position [1584, 0]
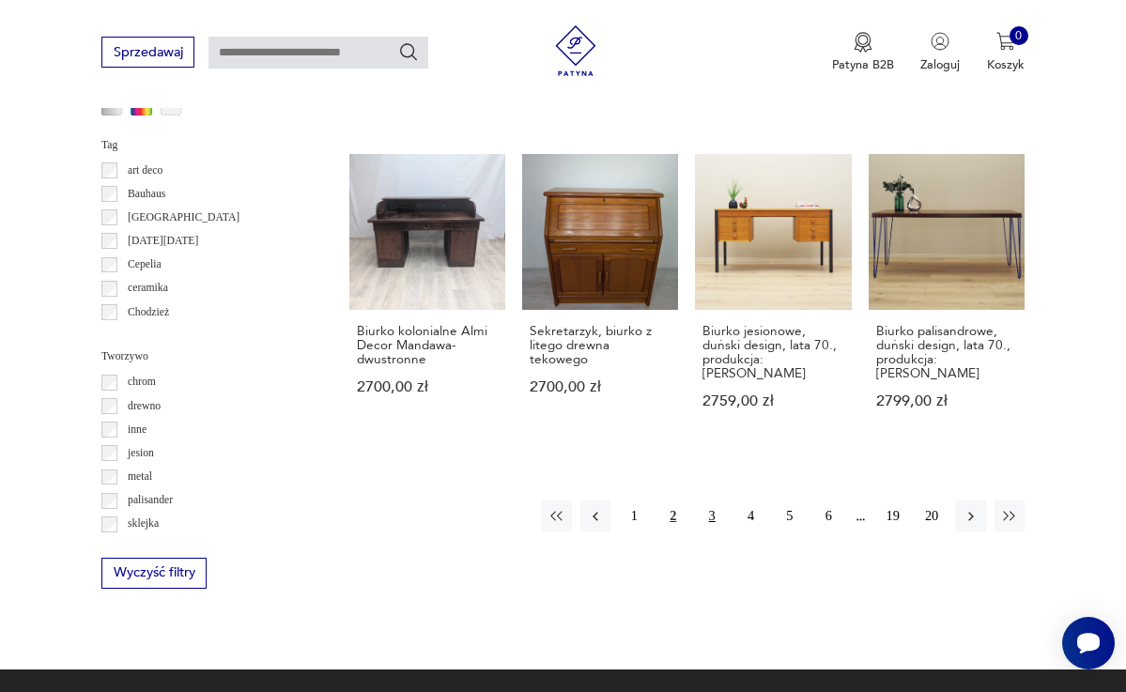
click at [712, 507] on button "3" at bounding box center [712, 515] width 30 height 30
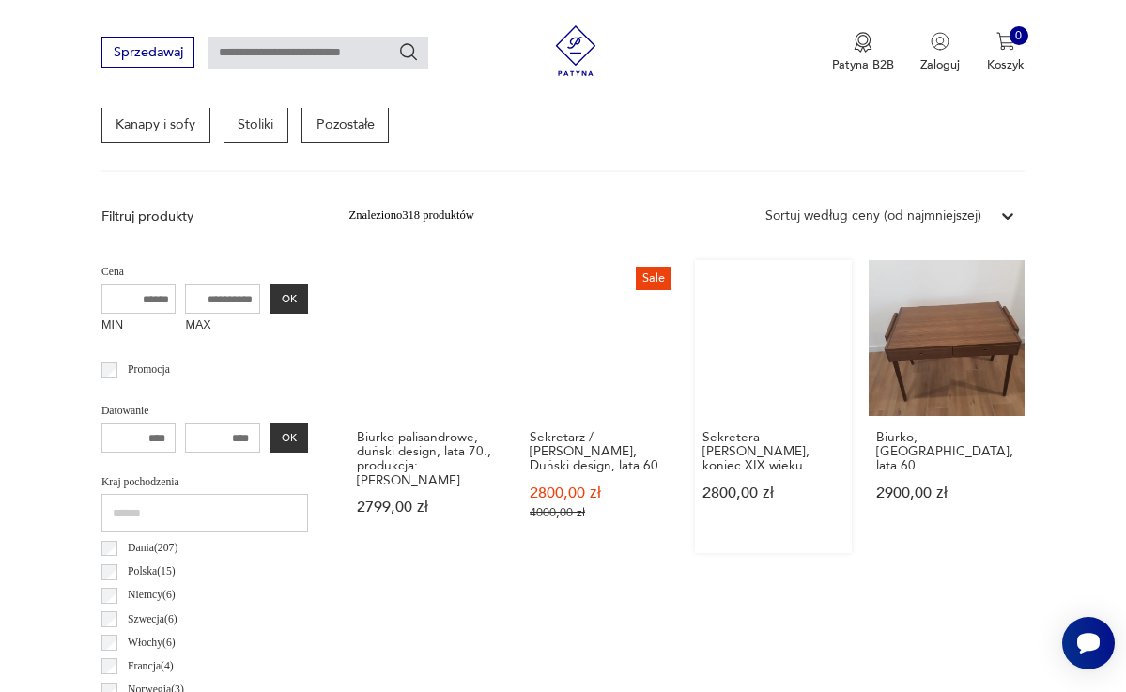
scroll to position [542, 0]
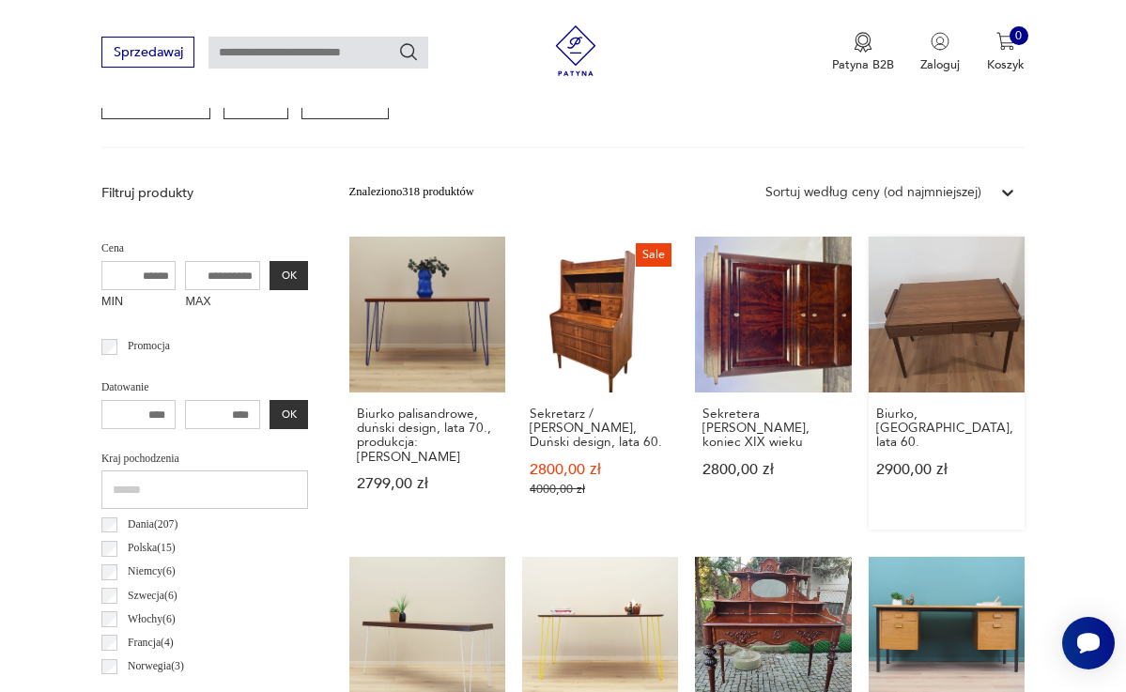
click at [929, 362] on link "Biurko, [GEOGRAPHIC_DATA], lata 60. 2900,00 zł" at bounding box center [946, 383] width 156 height 293
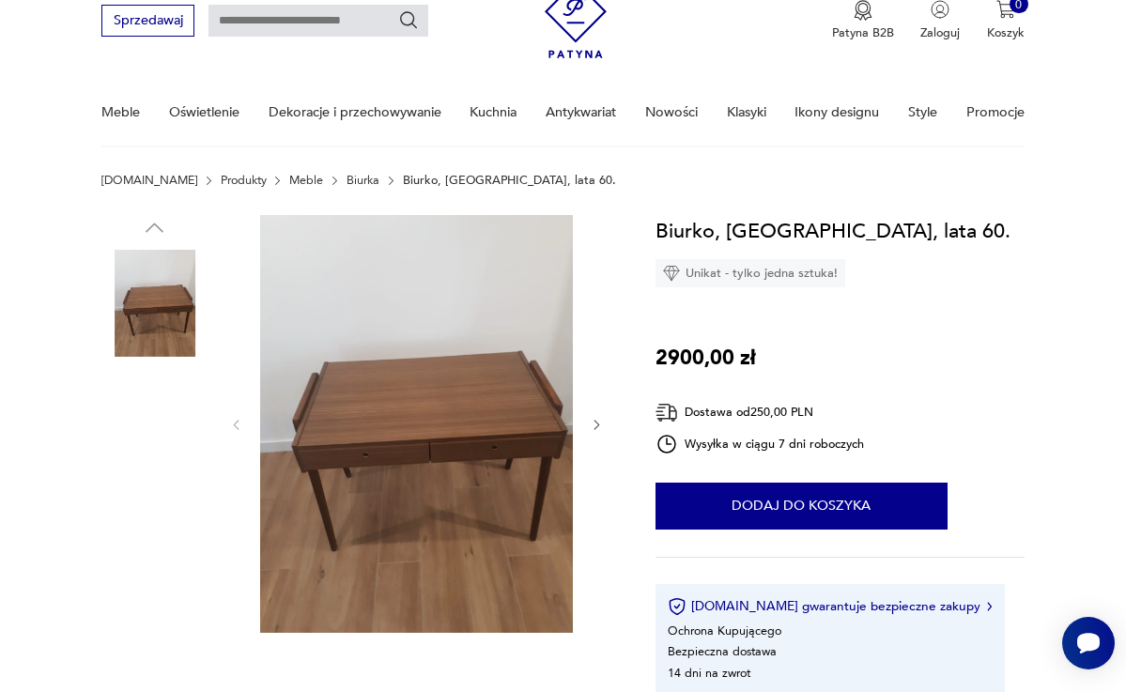
scroll to position [84, 0]
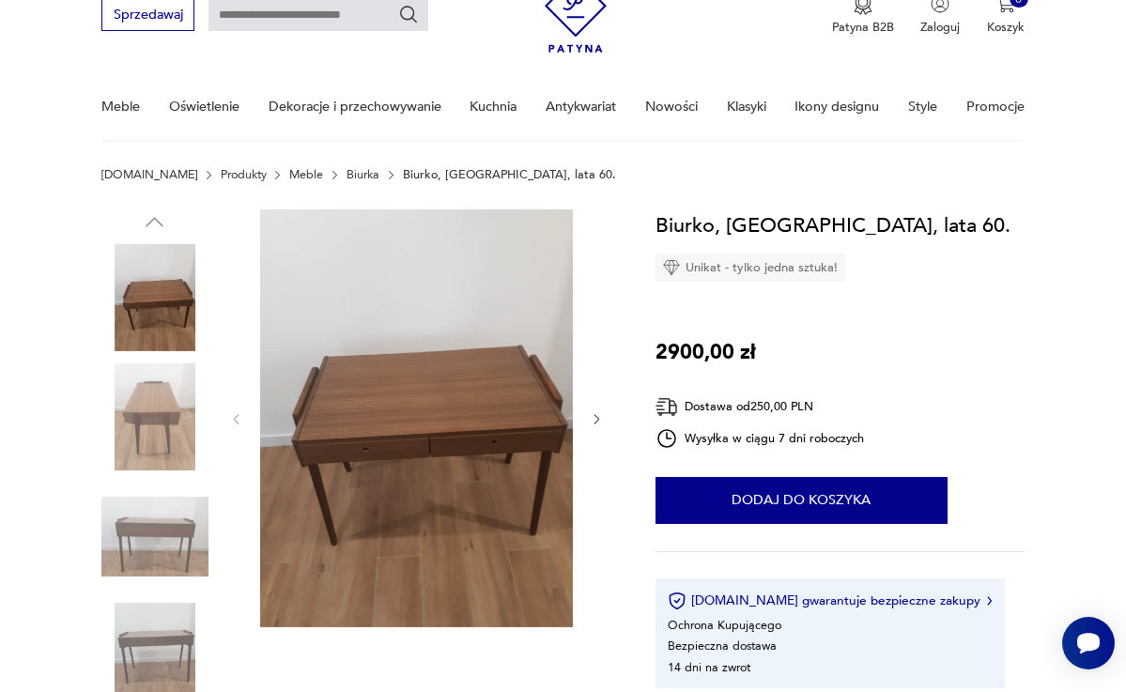
click at [584, 421] on div at bounding box center [416, 419] width 375 height 421
click at [593, 419] on icon "button" at bounding box center [597, 419] width 14 height 14
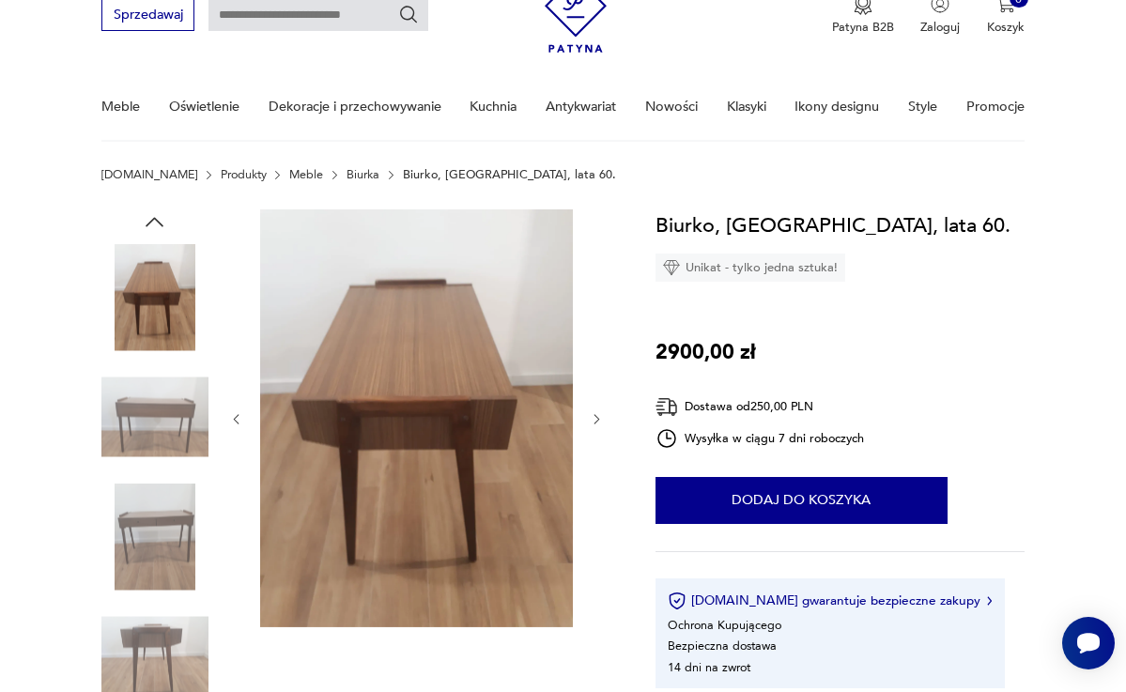
click at [593, 419] on icon "button" at bounding box center [597, 419] width 14 height 14
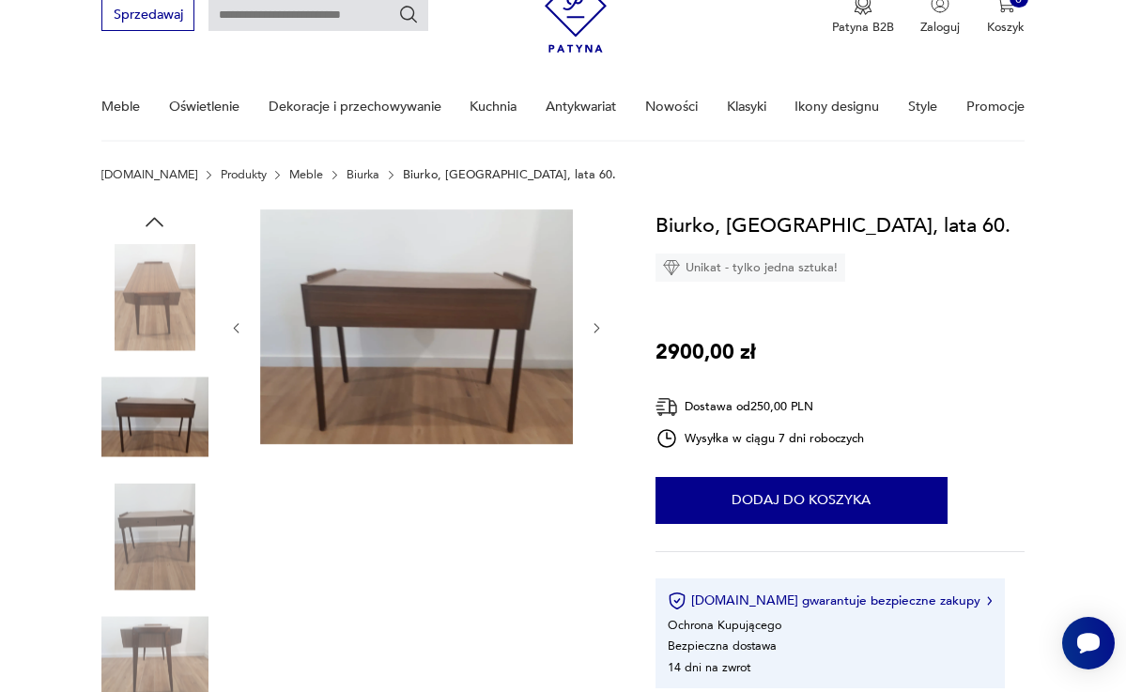
click at [590, 317] on div at bounding box center [416, 328] width 375 height 238
click at [592, 326] on icon "button" at bounding box center [597, 328] width 14 height 14
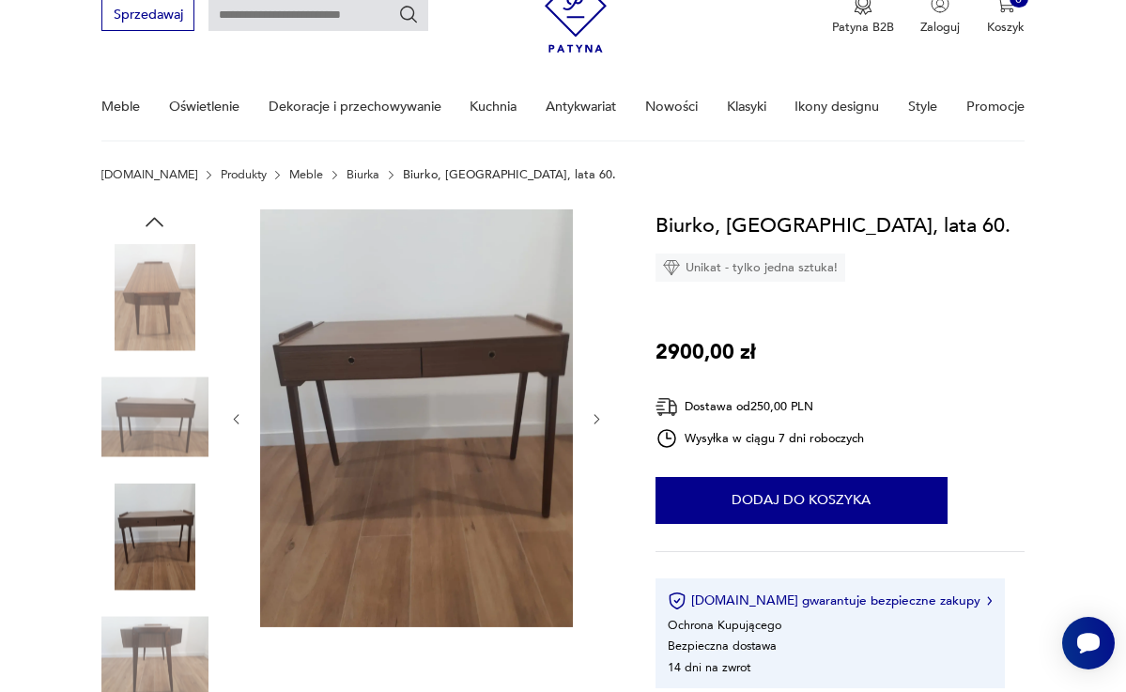
click at [593, 418] on icon "button" at bounding box center [597, 419] width 14 height 14
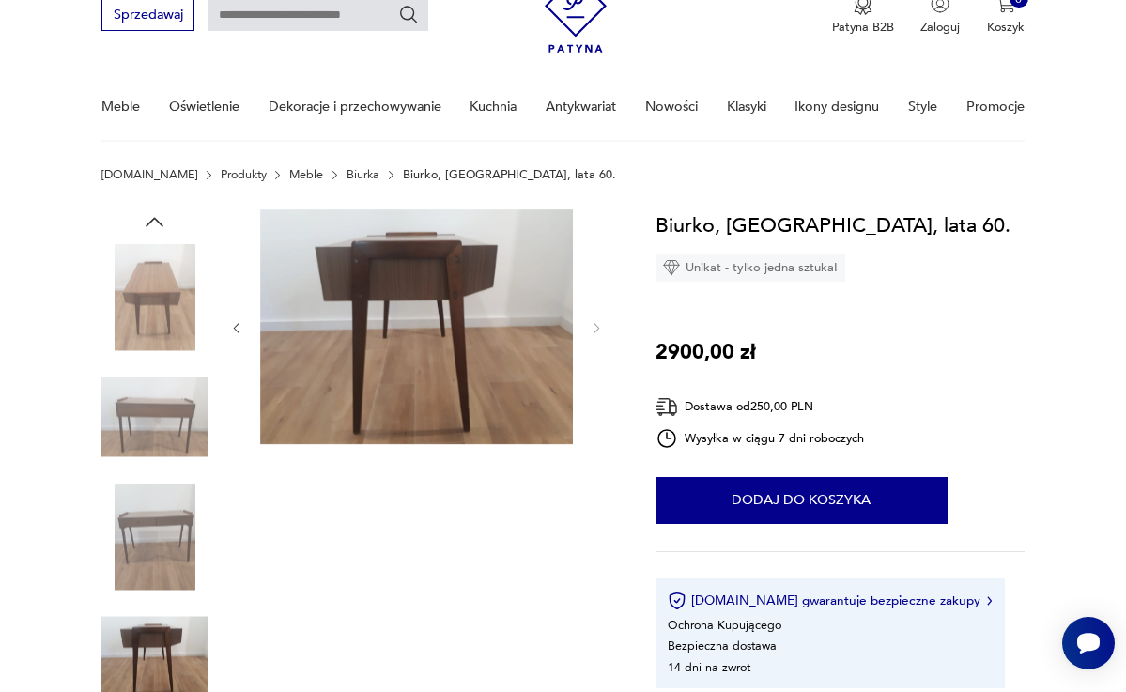
click at [160, 421] on img at bounding box center [154, 416] width 107 height 107
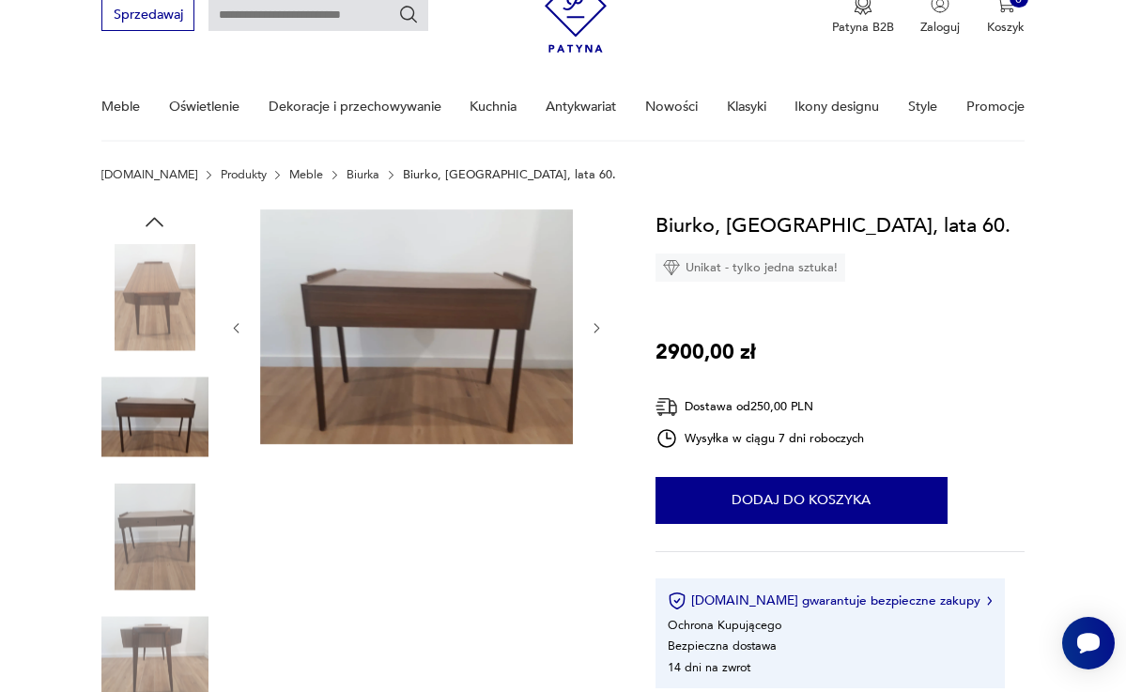
click at [170, 517] on img at bounding box center [154, 536] width 107 height 107
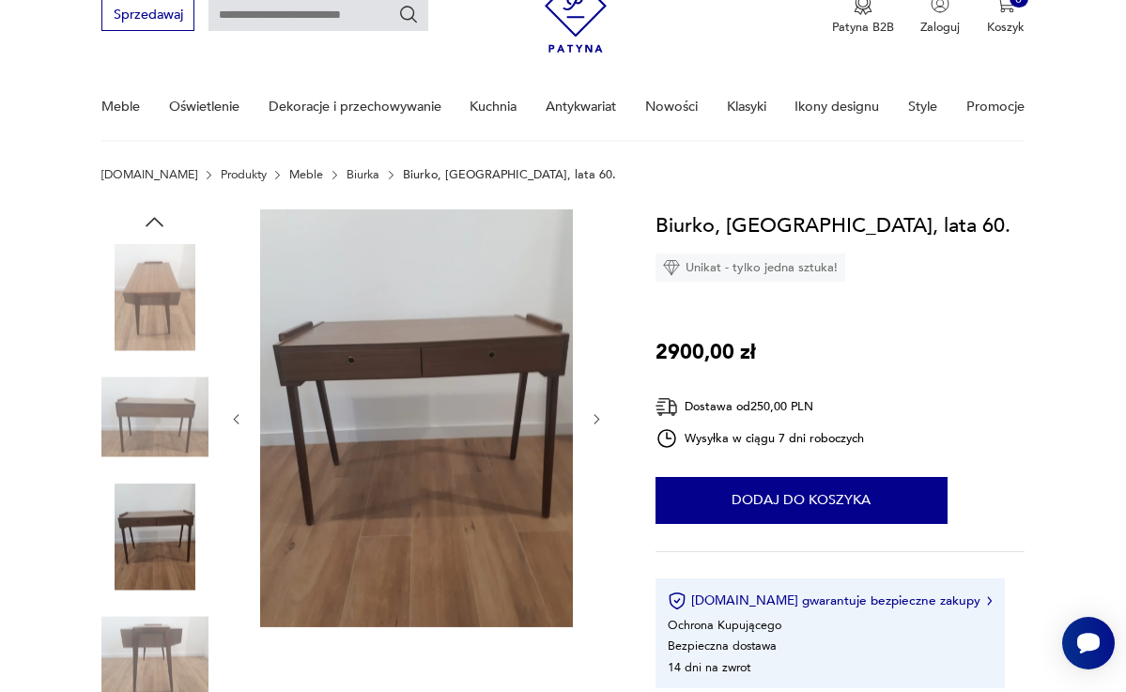
click at [358, 383] on img at bounding box center [417, 418] width 314 height 418
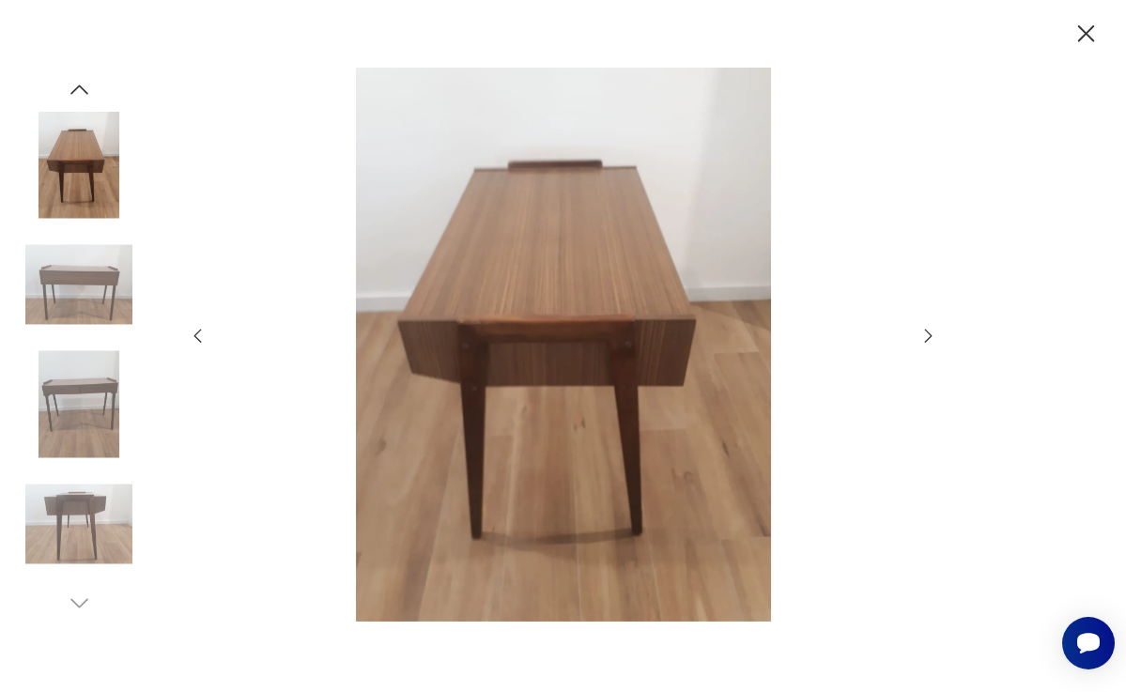
click at [578, 369] on img at bounding box center [562, 345] width 677 height 554
click at [921, 343] on icon "button" at bounding box center [928, 336] width 21 height 21
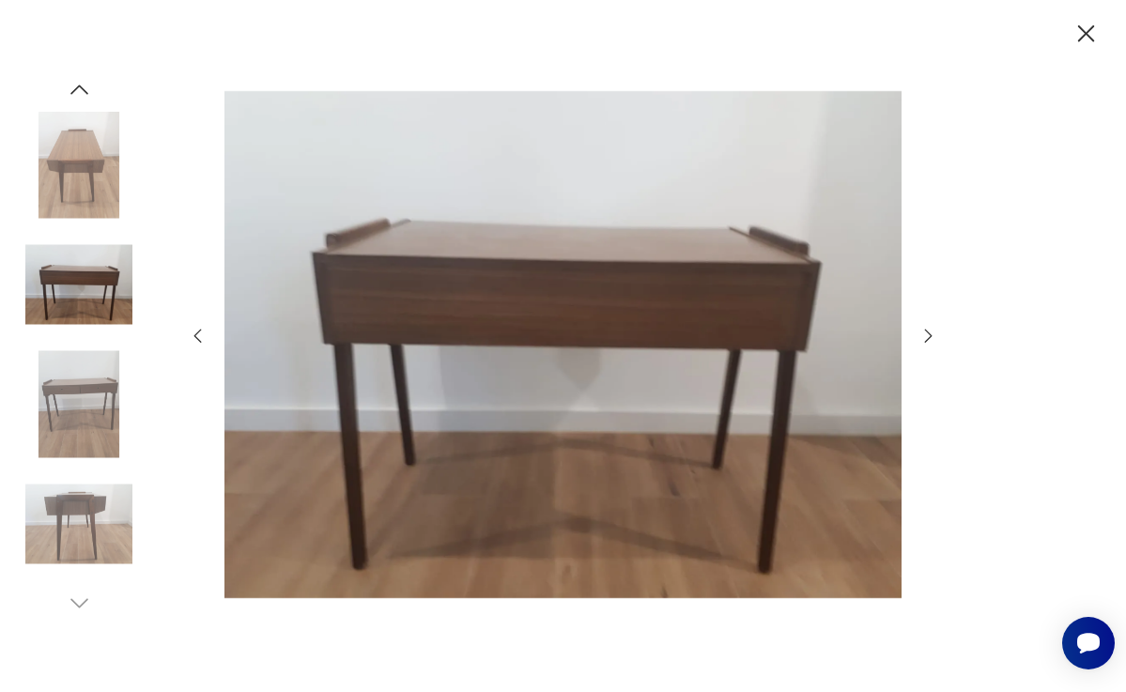
click at [922, 344] on icon "button" at bounding box center [928, 336] width 21 height 21
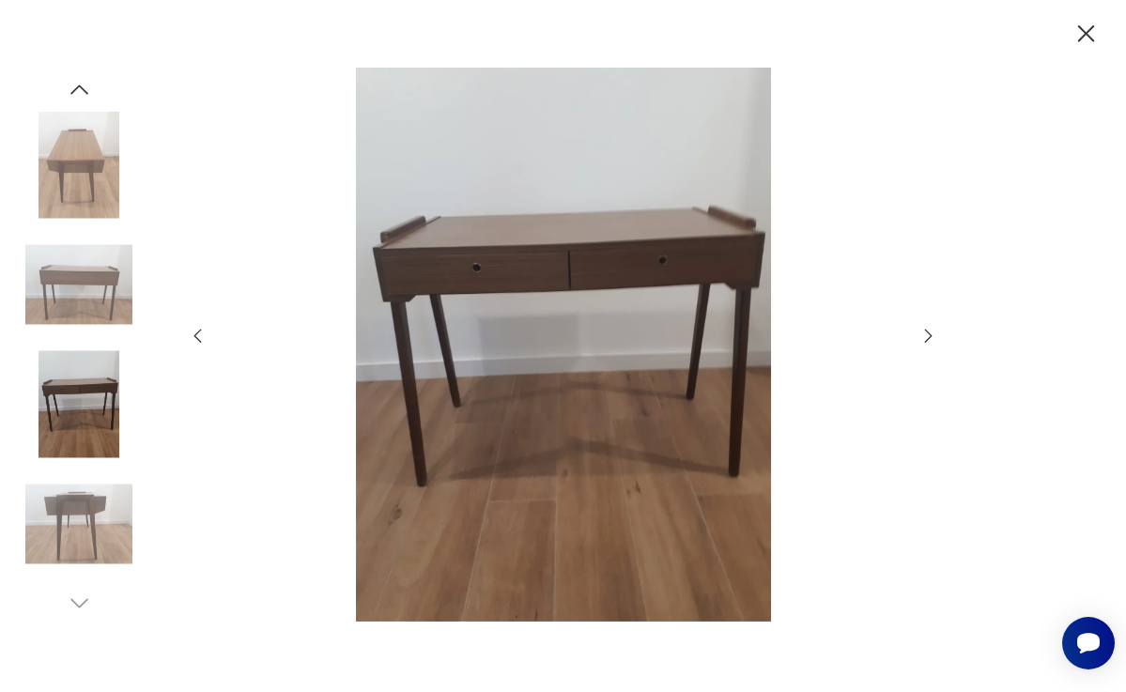
click at [923, 345] on icon "button" at bounding box center [928, 336] width 21 height 21
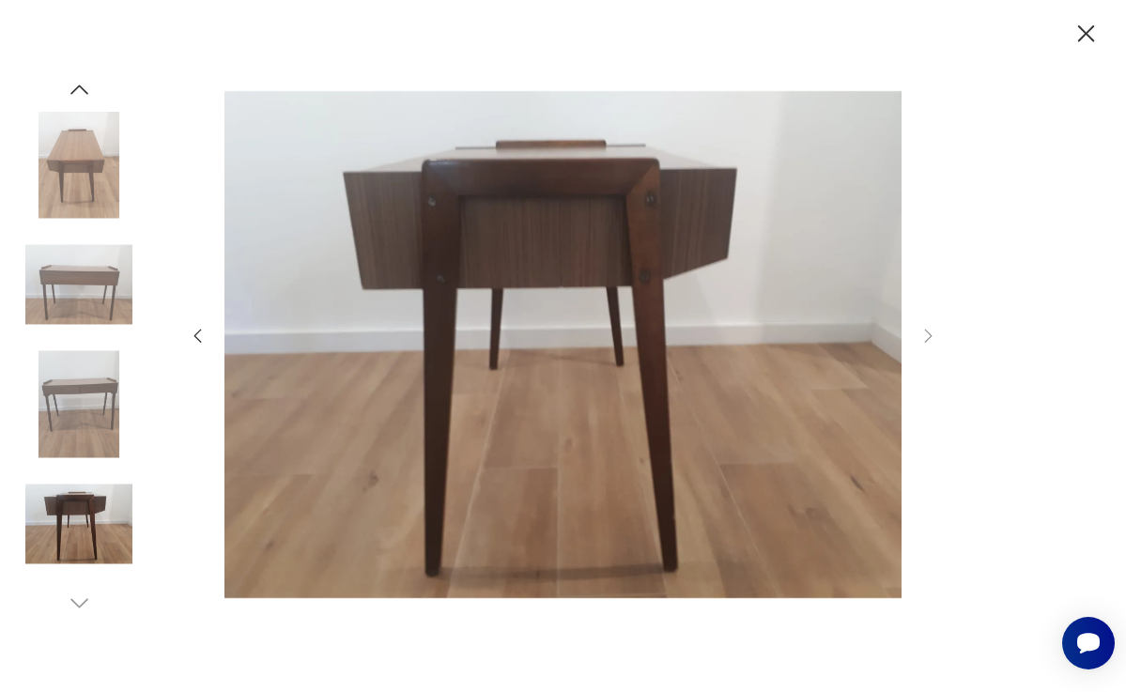
click at [1096, 32] on icon "button" at bounding box center [1086, 34] width 30 height 30
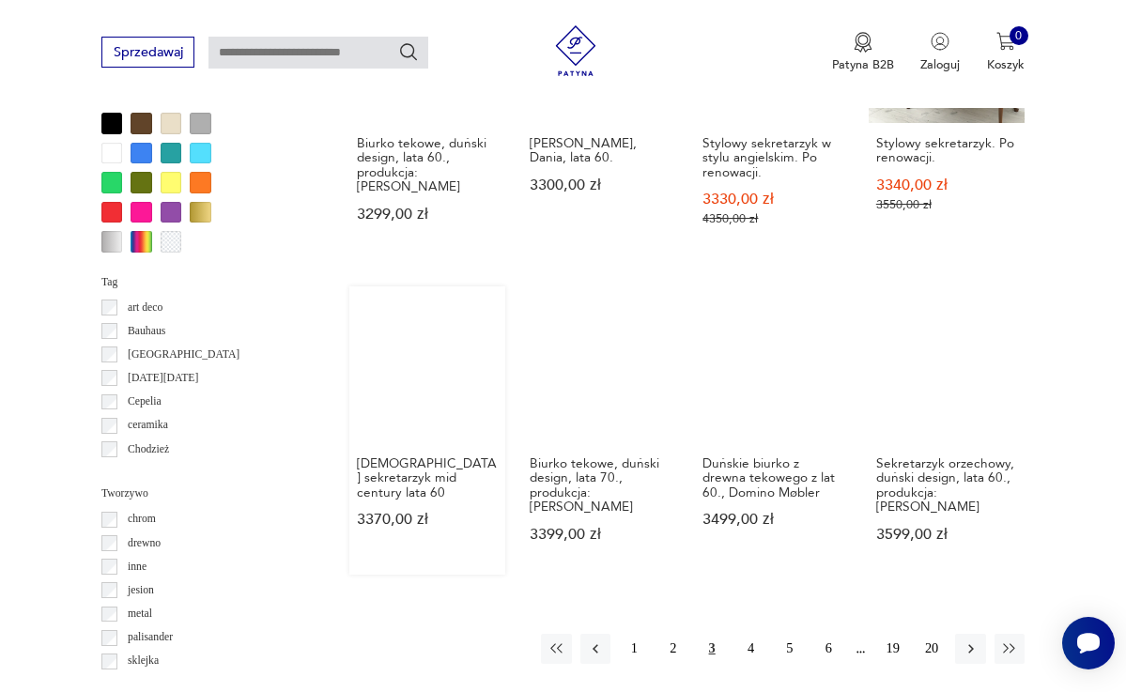
scroll to position [1452, 0]
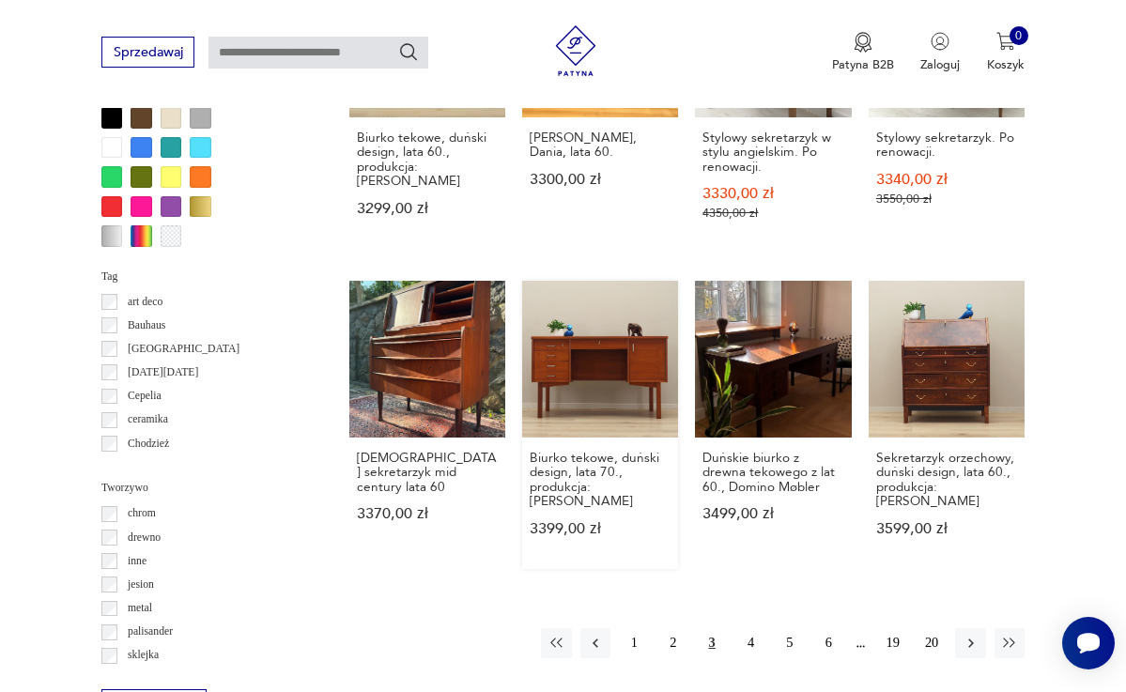
click at [554, 385] on link "Biurko tekowe, duński design, lata 70., produkcja: [PERSON_NAME] 3399,00 zł" at bounding box center [600, 425] width 156 height 288
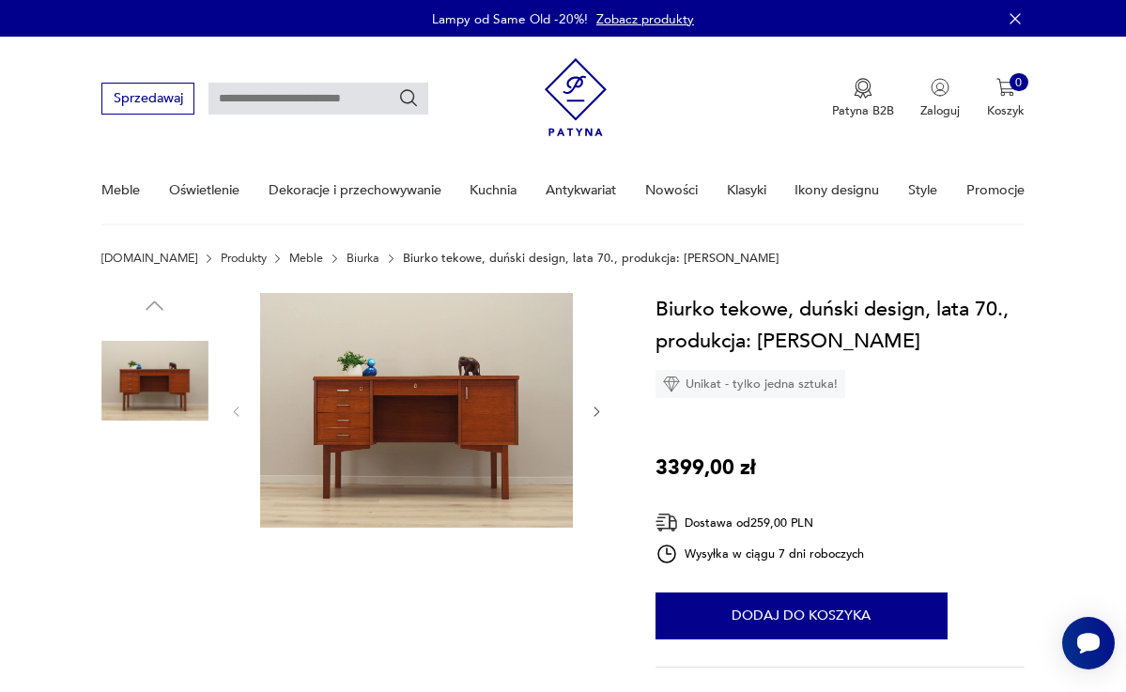
click at [519, 399] on img at bounding box center [417, 410] width 314 height 235
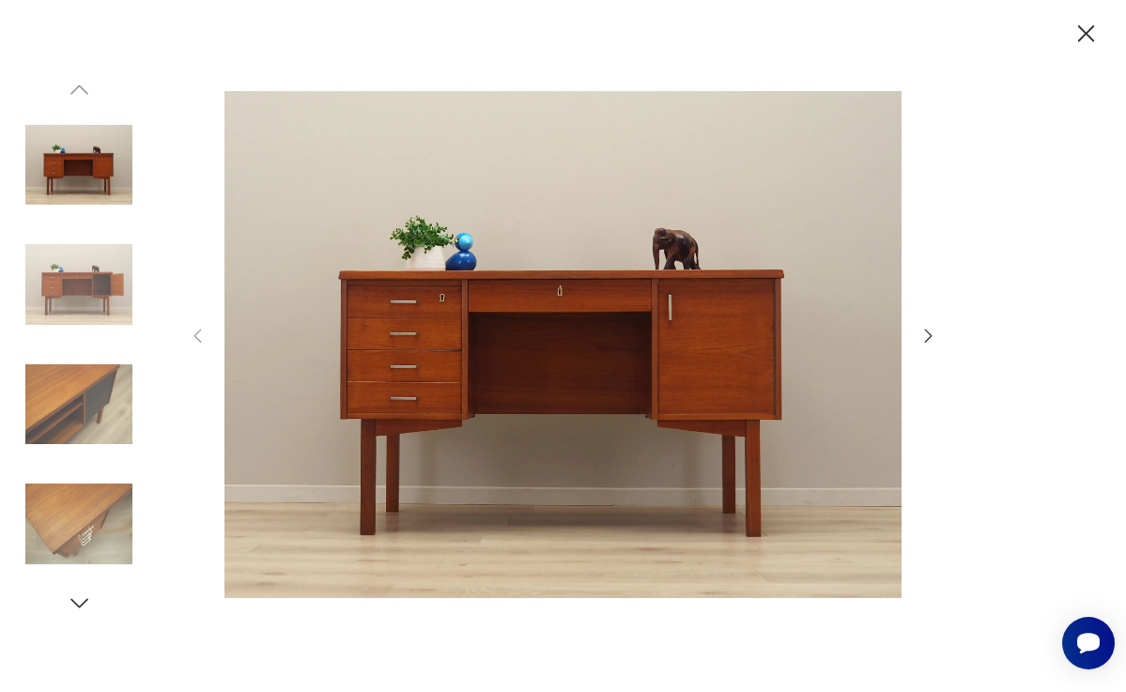
click at [924, 341] on icon "button" at bounding box center [928, 336] width 21 height 21
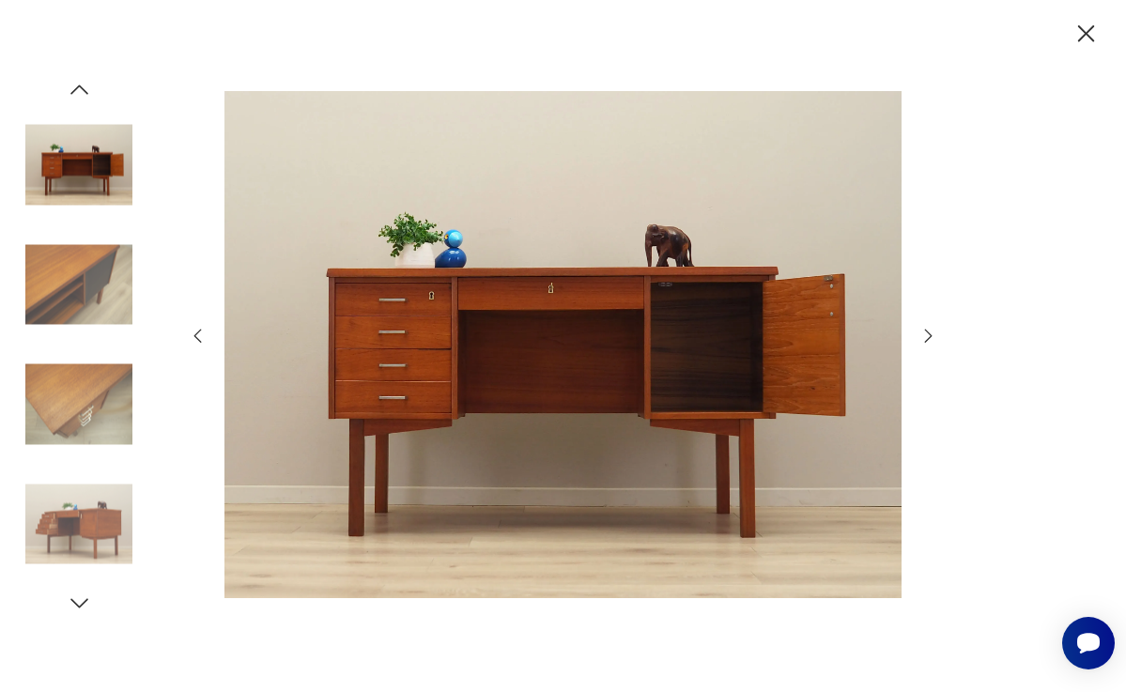
click at [924, 341] on icon "button" at bounding box center [928, 336] width 21 height 21
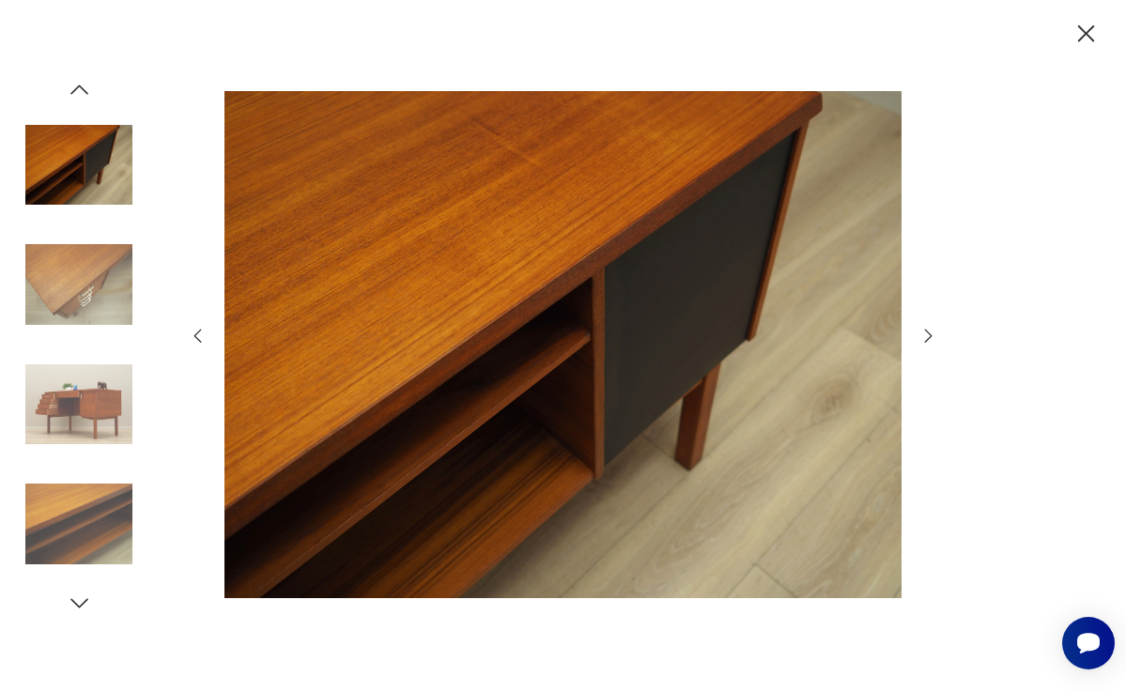
click at [924, 342] on icon "button" at bounding box center [928, 336] width 21 height 21
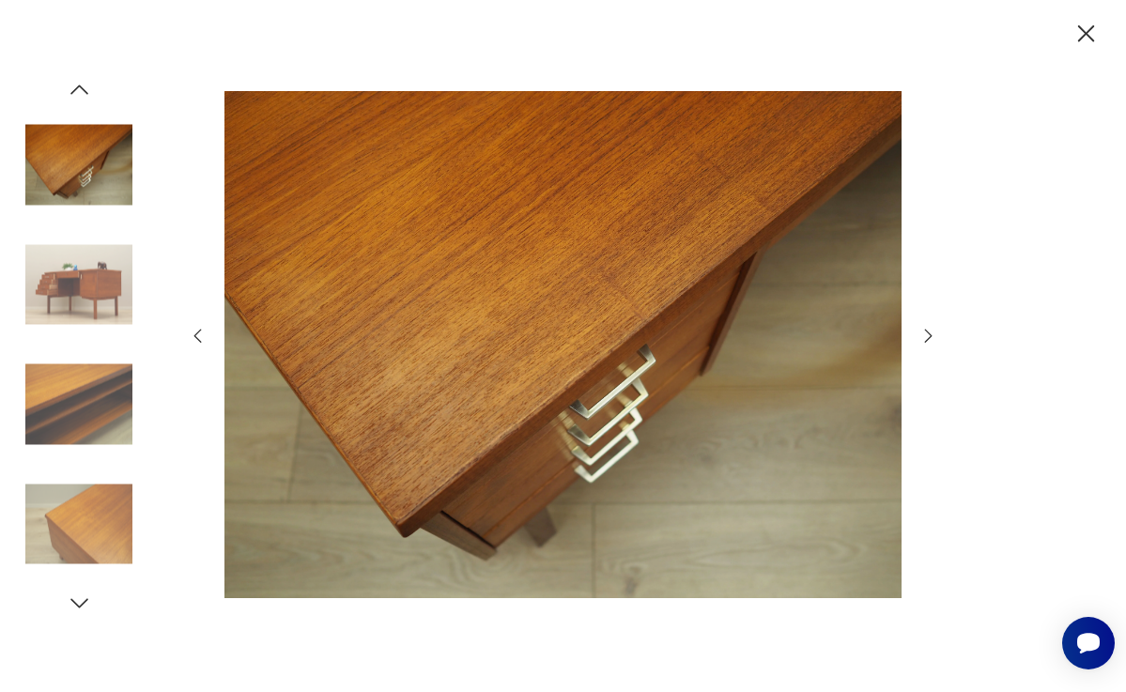
click at [924, 342] on icon "button" at bounding box center [928, 336] width 21 height 21
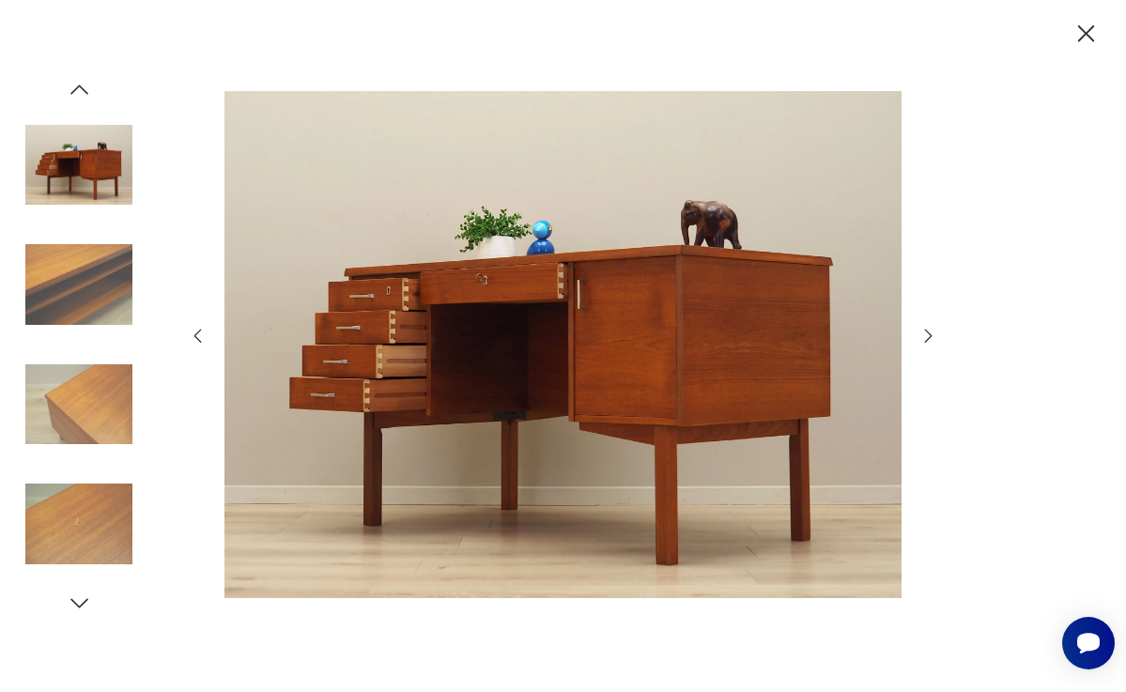
click at [925, 343] on icon "button" at bounding box center [929, 336] width 8 height 14
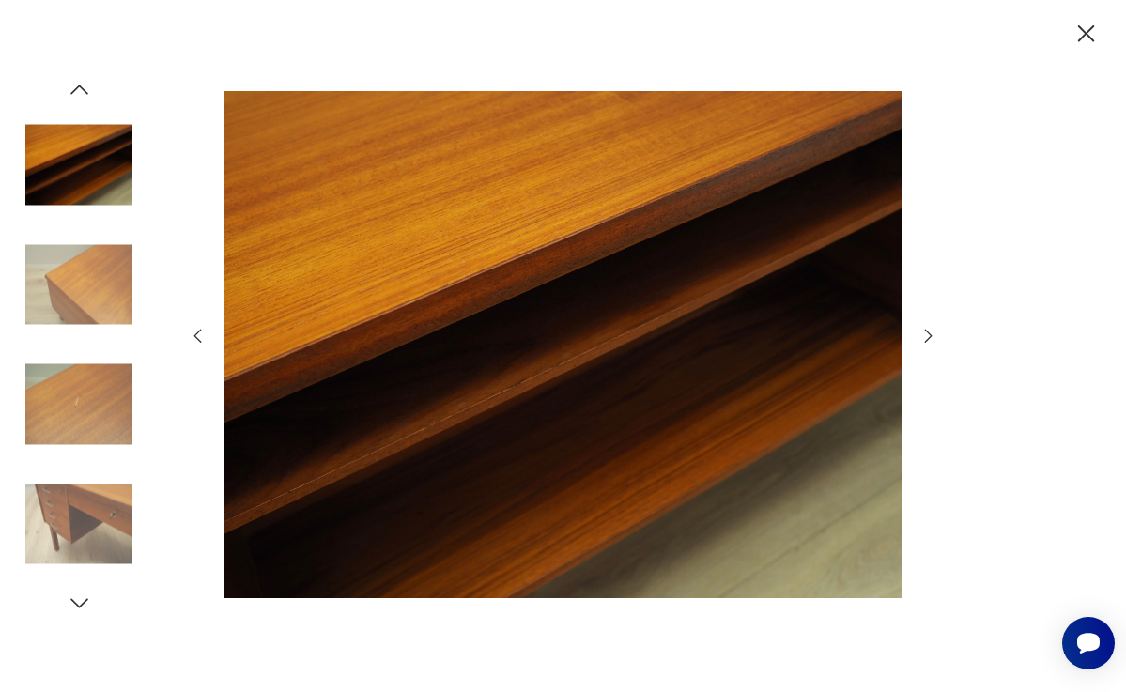
click at [926, 344] on icon "button" at bounding box center [928, 336] width 21 height 21
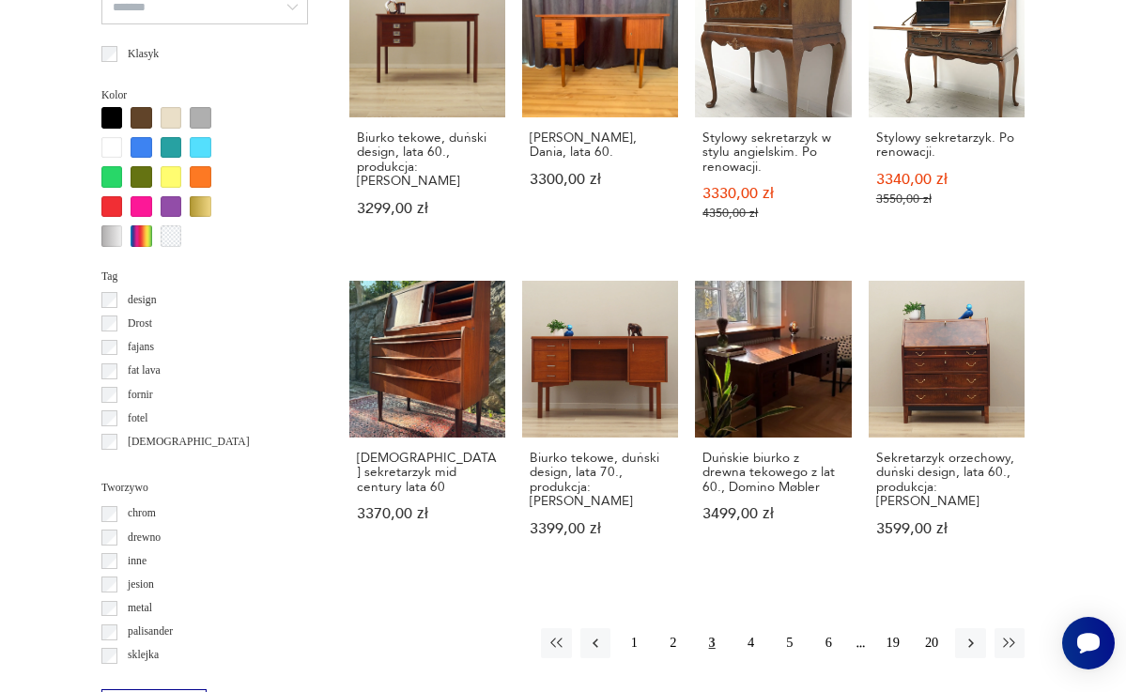
scroll to position [219, 0]
click at [735, 345] on link "Duńskie biurko z drewna tekowego z lat 60., Domino Møbler 3499,00 zł" at bounding box center [773, 425] width 156 height 288
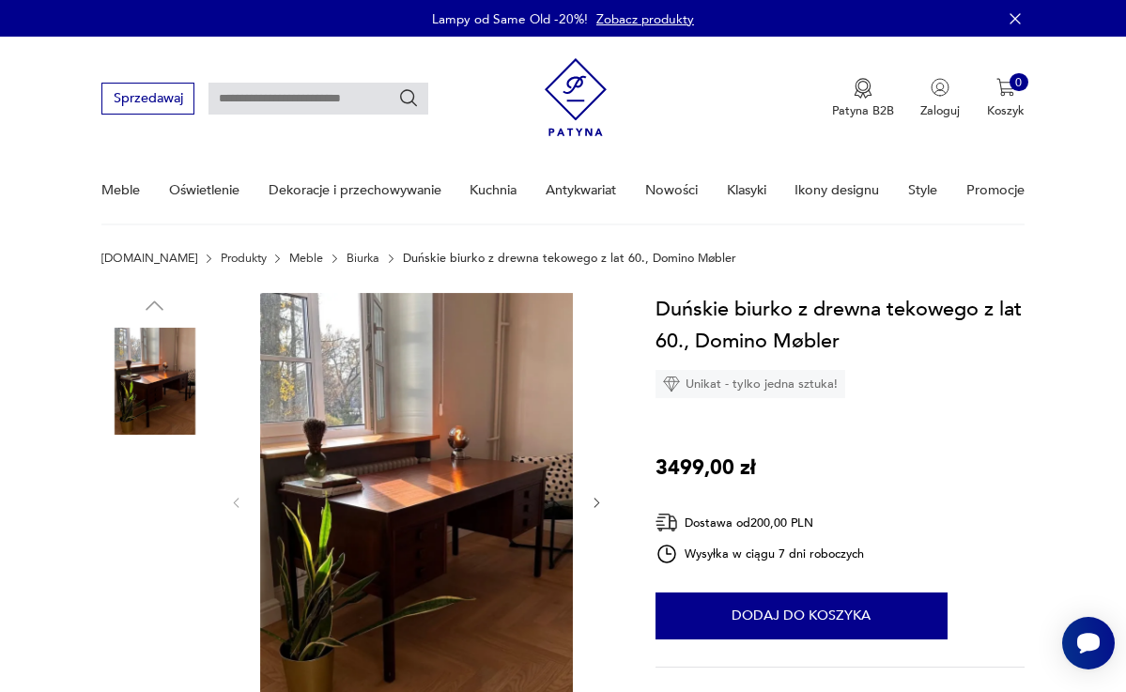
click at [508, 424] on img at bounding box center [417, 502] width 314 height 418
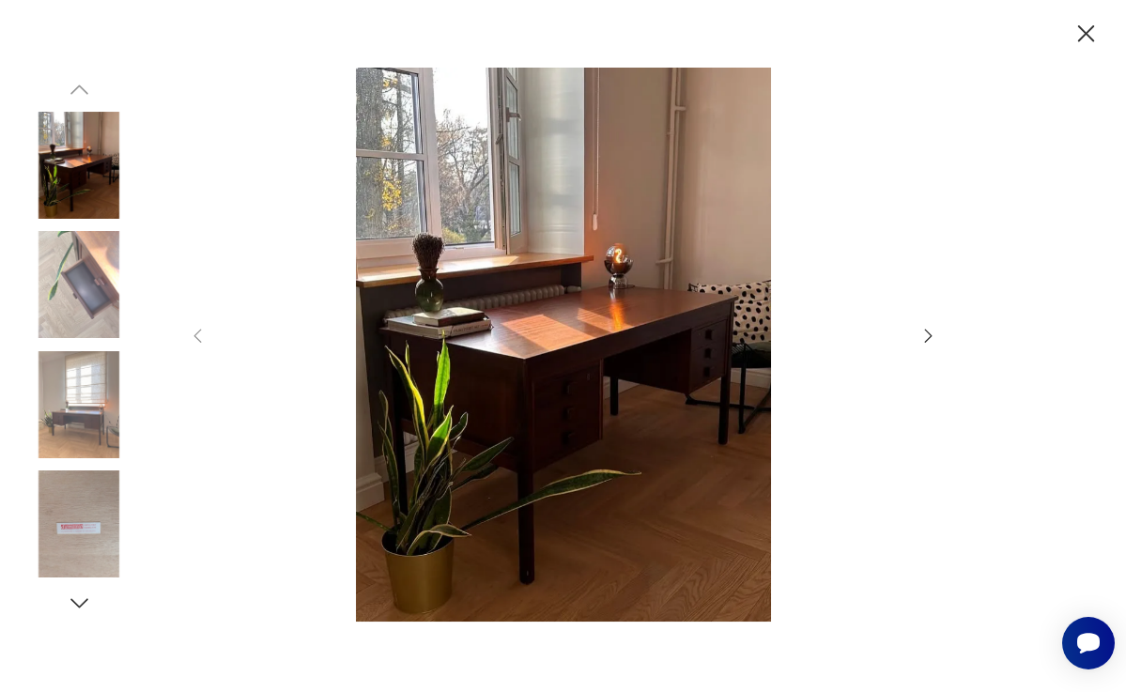
click at [929, 330] on icon "button" at bounding box center [928, 336] width 21 height 21
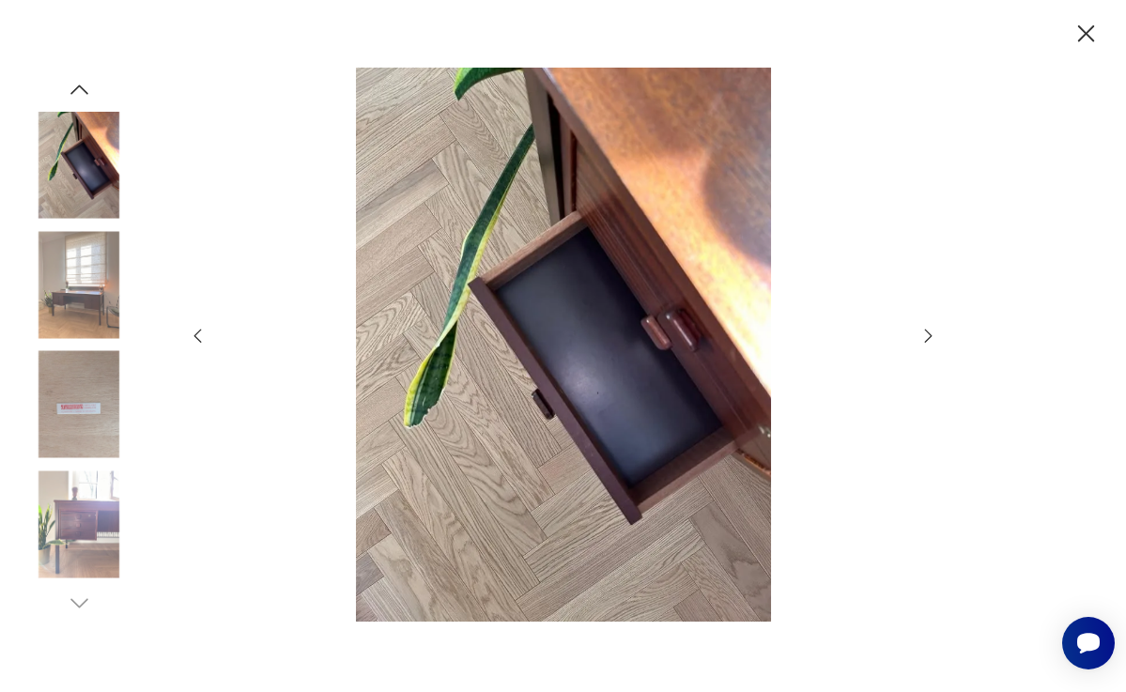
click at [929, 330] on icon "button" at bounding box center [928, 336] width 21 height 21
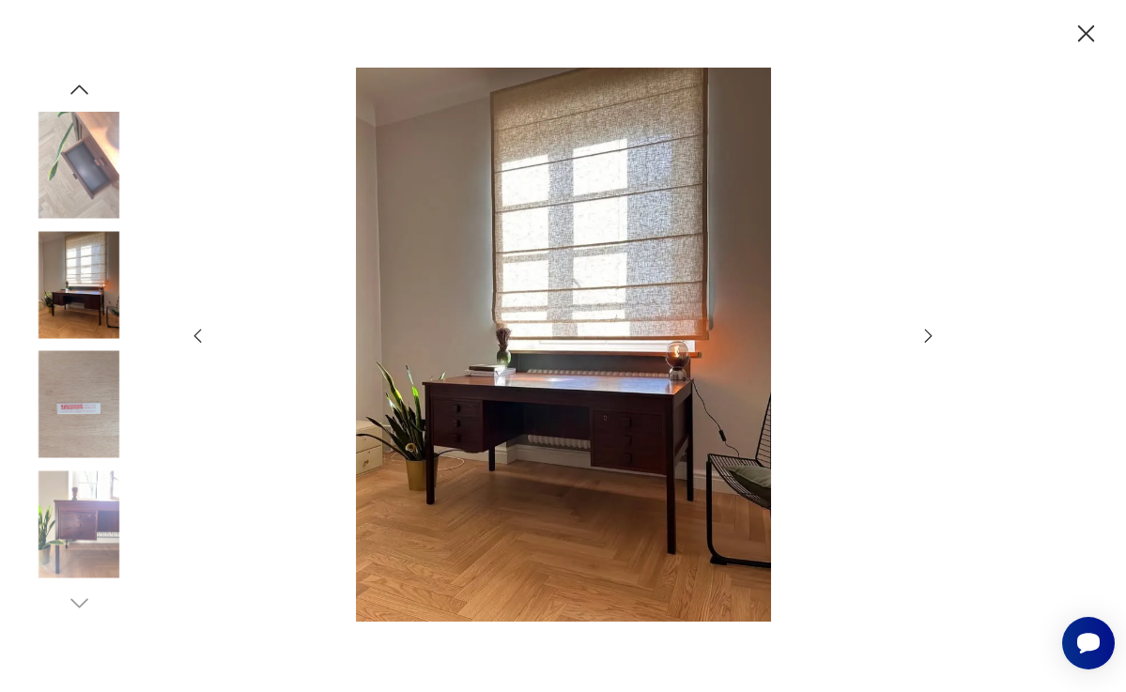
click at [929, 331] on icon "button" at bounding box center [928, 336] width 21 height 21
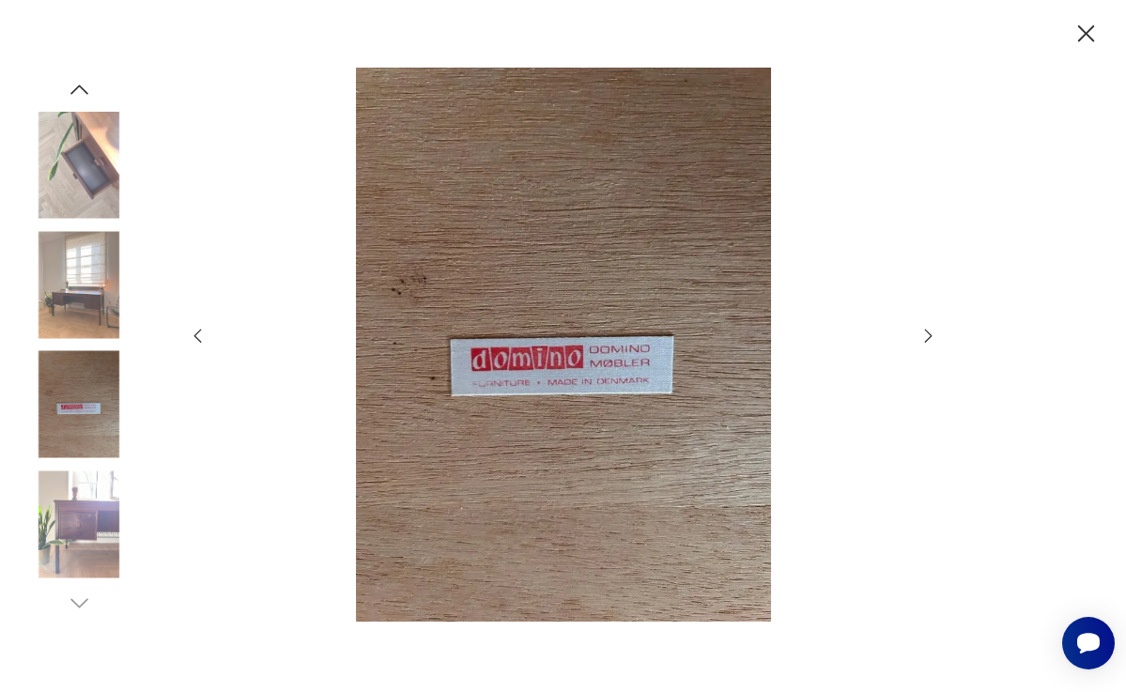
click at [929, 331] on icon "button" at bounding box center [928, 336] width 21 height 21
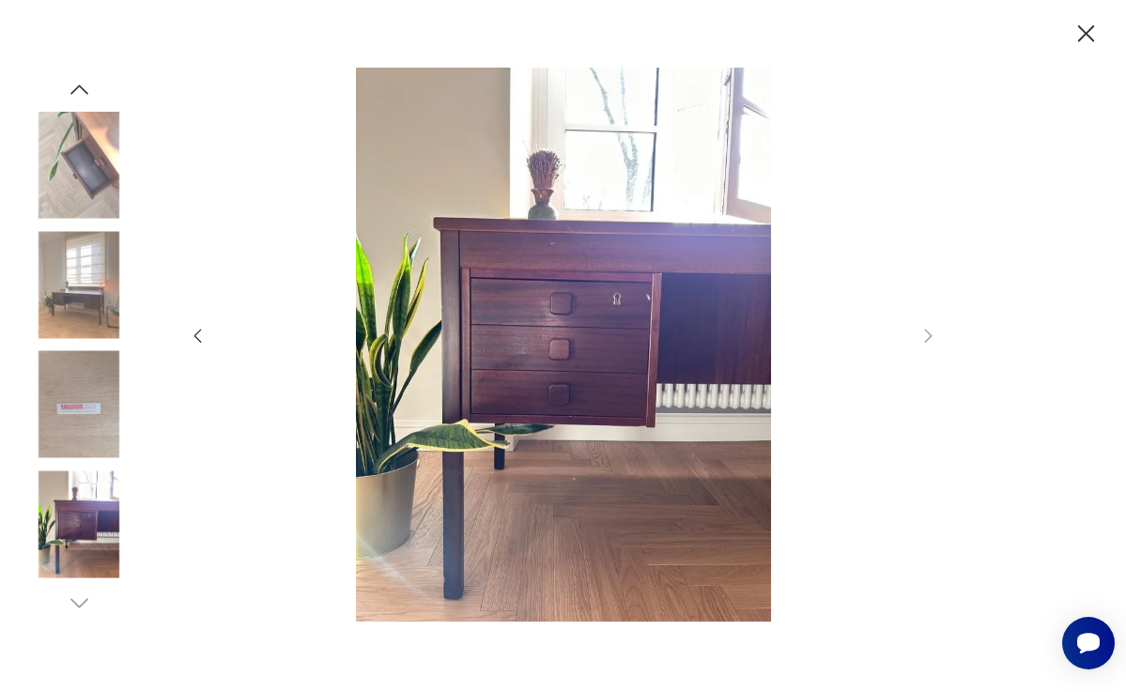
click at [632, 396] on img at bounding box center [562, 345] width 677 height 554
click at [115, 402] on img at bounding box center [78, 404] width 107 height 107
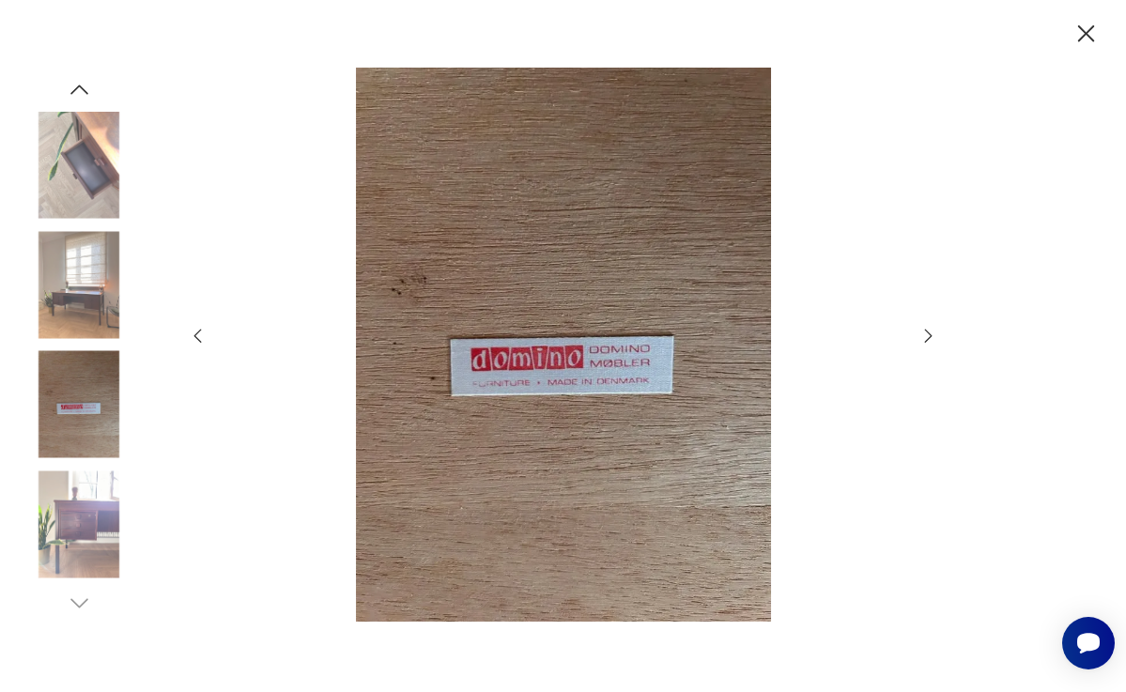
click at [64, 284] on img at bounding box center [78, 284] width 107 height 107
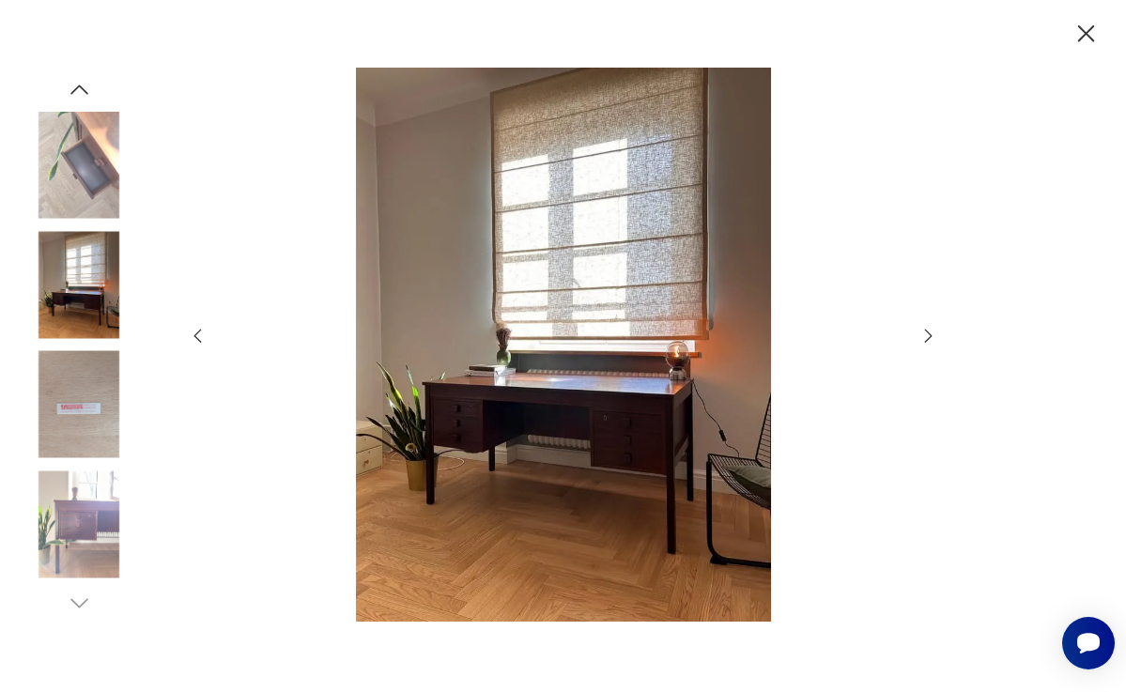
scroll to position [1452, 0]
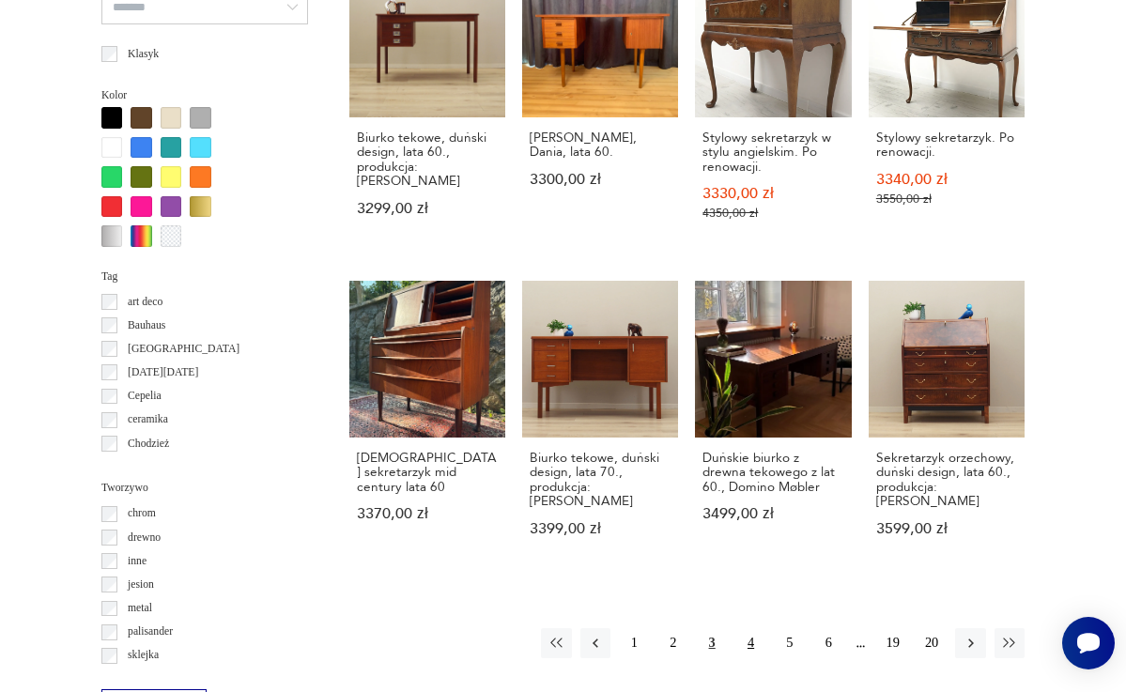
click at [753, 651] on button "4" at bounding box center [750, 643] width 30 height 30
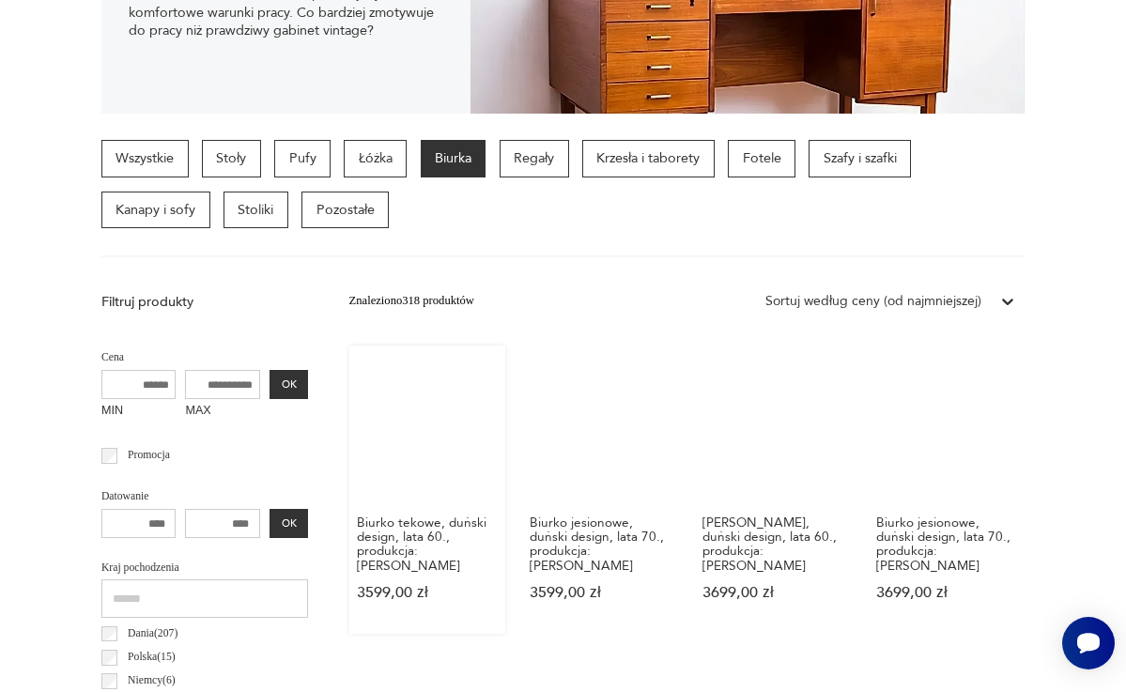
click at [417, 440] on link "Biurko tekowe, duński design, lata 60., produkcja: [PERSON_NAME] 3599,00 zł" at bounding box center [427, 489] width 156 height 288
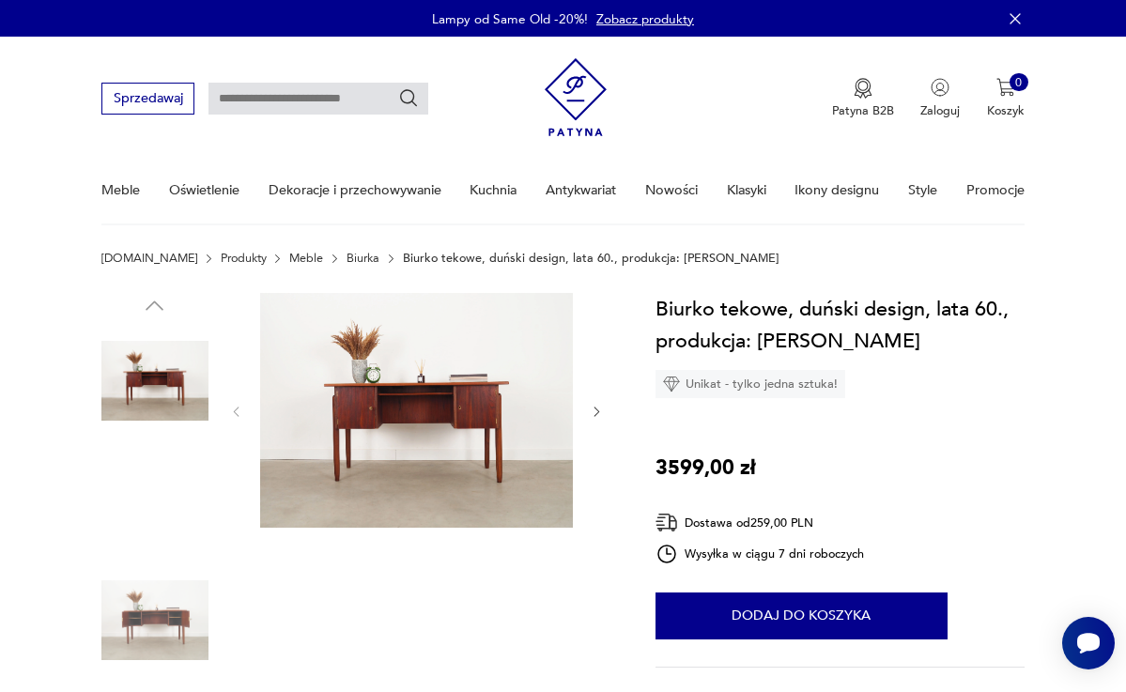
click at [526, 376] on img at bounding box center [417, 411] width 314 height 236
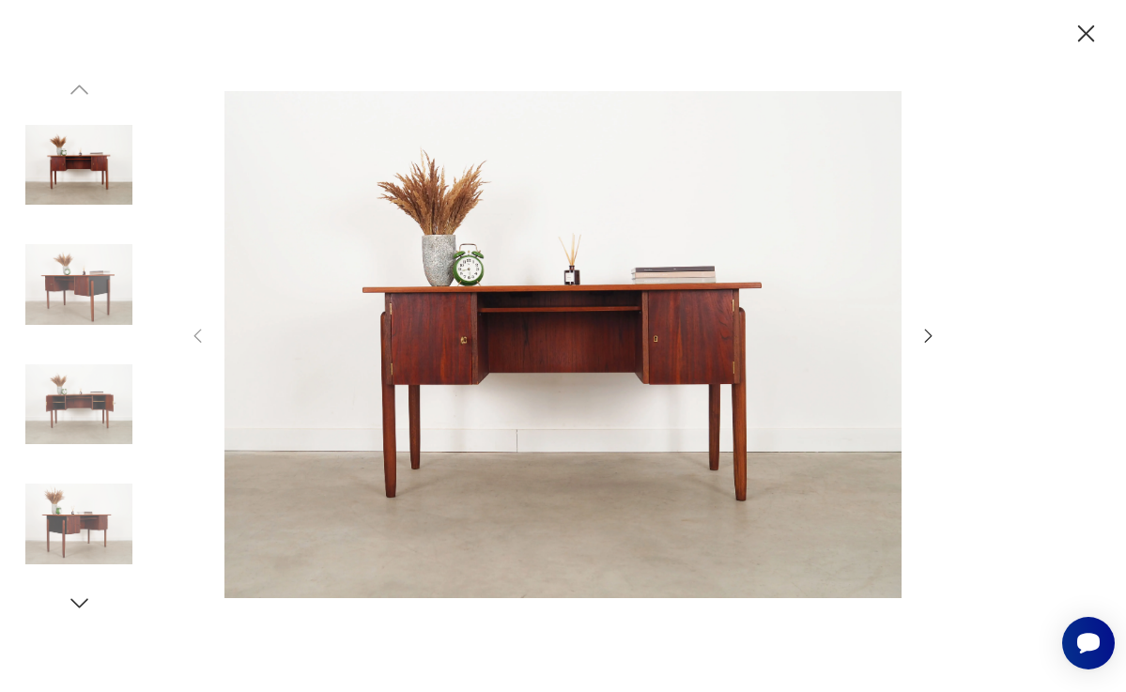
click at [927, 336] on icon "button" at bounding box center [928, 336] width 21 height 21
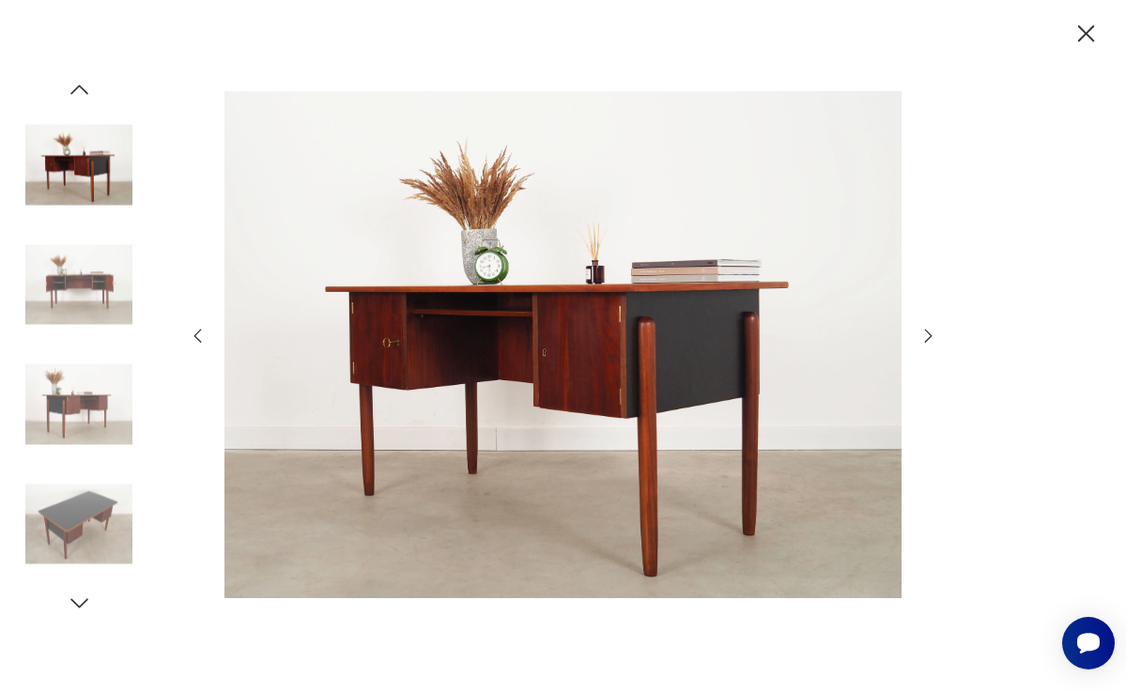
click at [927, 337] on icon "button" at bounding box center [928, 336] width 21 height 21
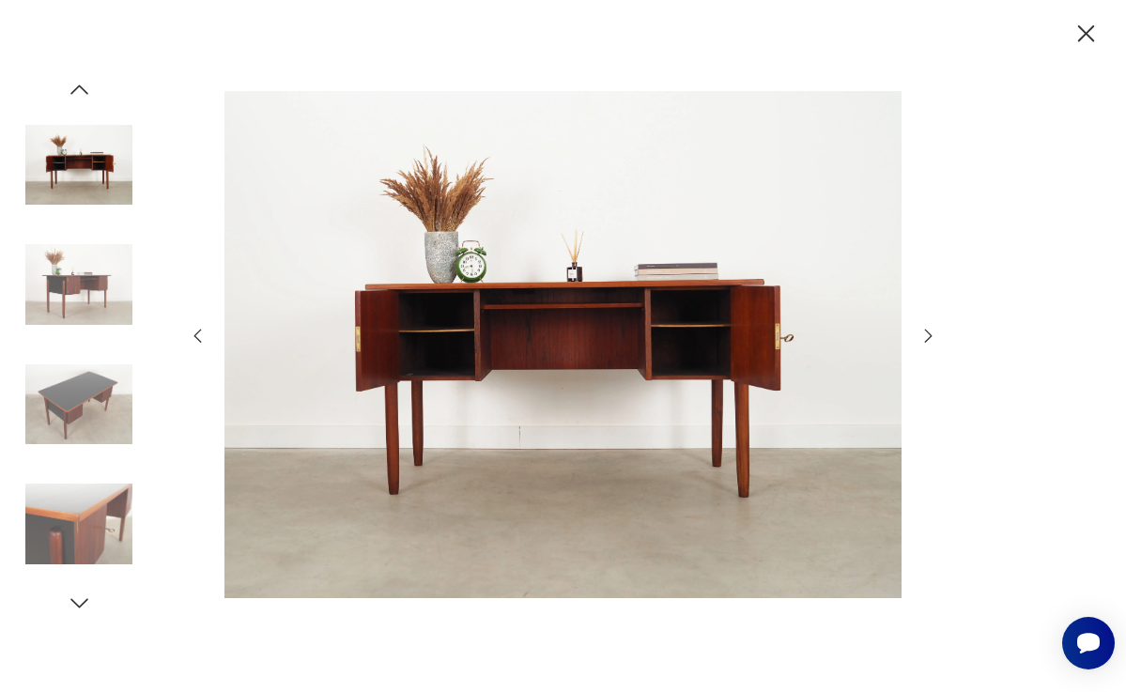
click at [927, 337] on icon "button" at bounding box center [928, 336] width 21 height 21
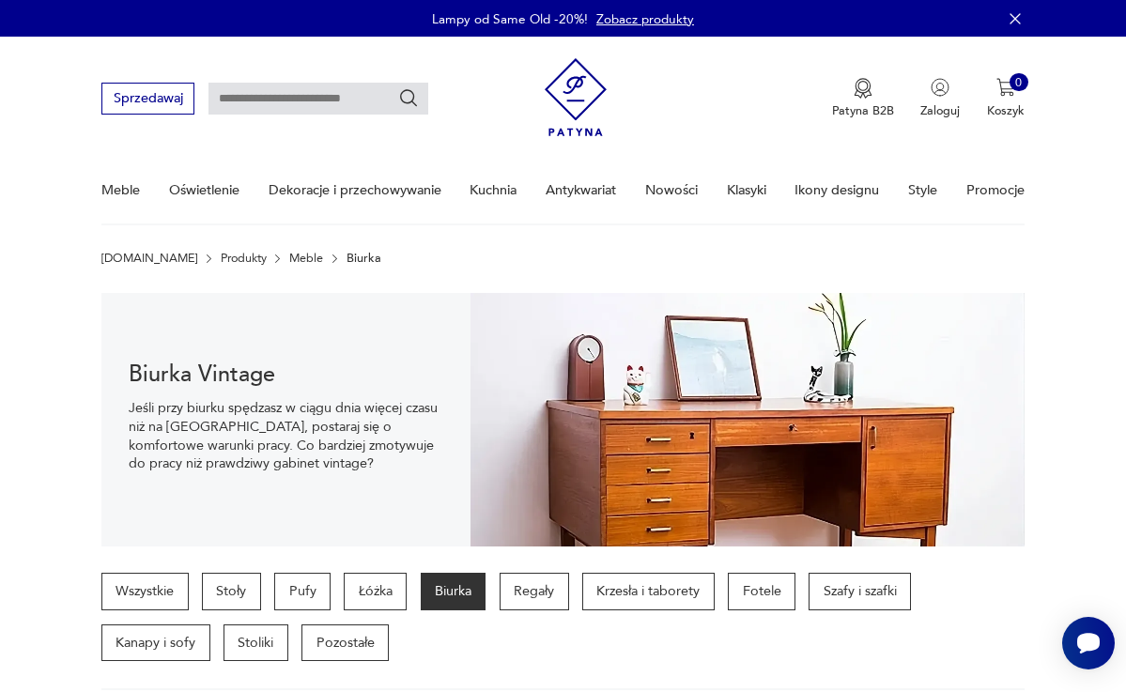
scroll to position [433, 0]
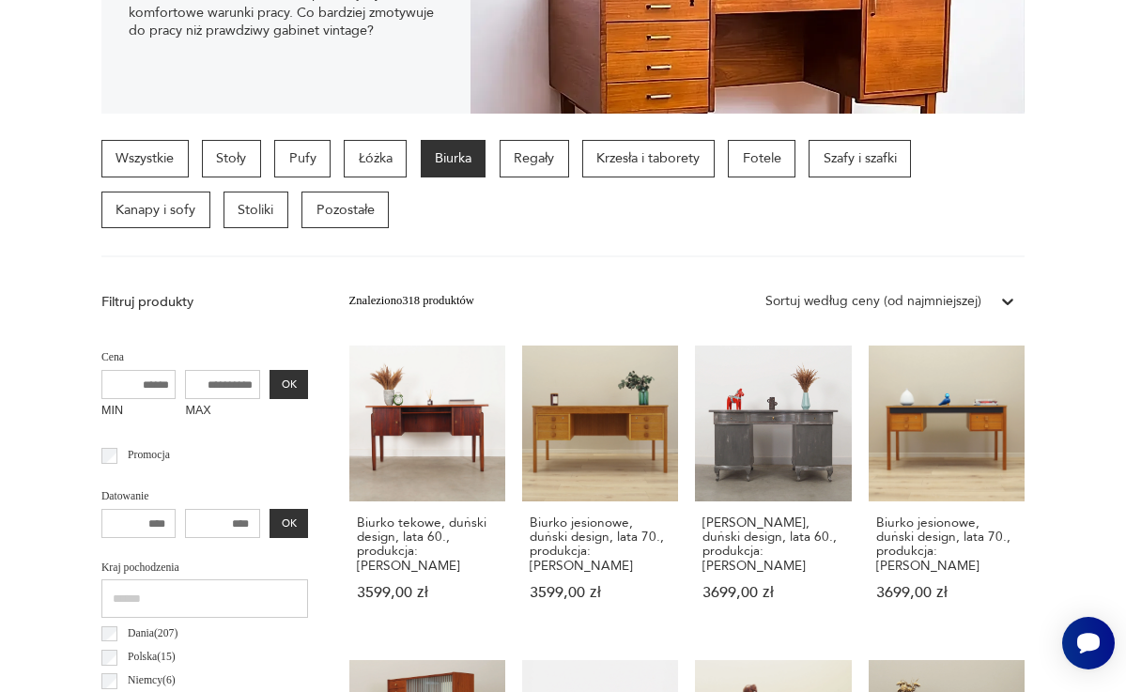
click at [458, 157] on p "Biurka" at bounding box center [454, 159] width 66 height 38
click at [524, 161] on p "Regały" at bounding box center [533, 159] width 69 height 38
